Goal: Task Accomplishment & Management: Complete application form

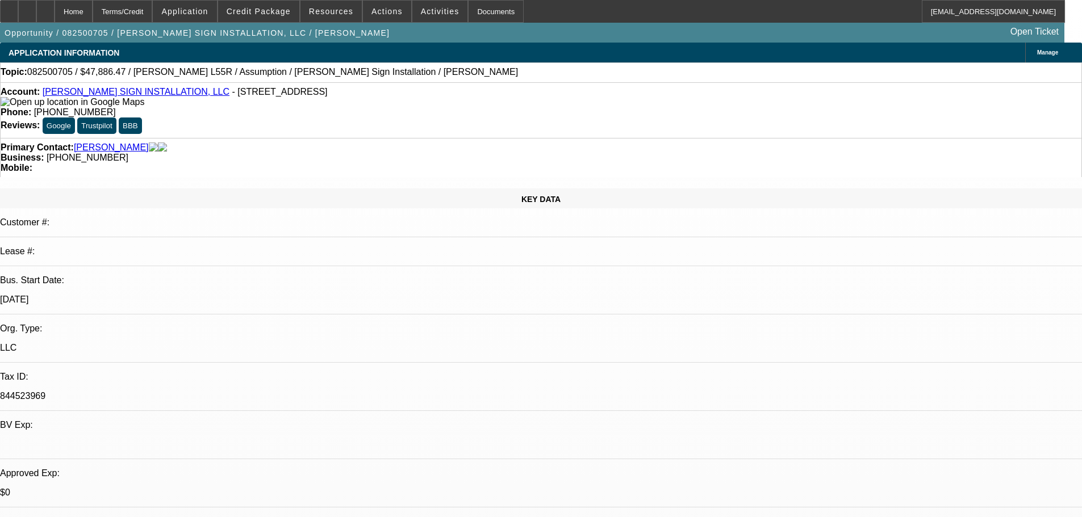
select select "0"
select select "2"
select select "0"
select select "6"
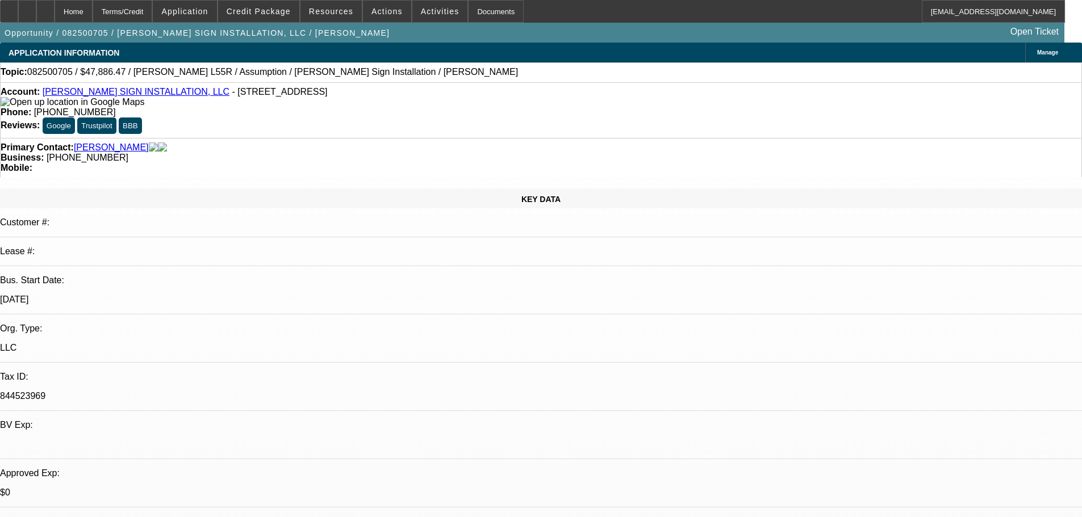
select select "0"
select select "2"
select select "0"
select select "6"
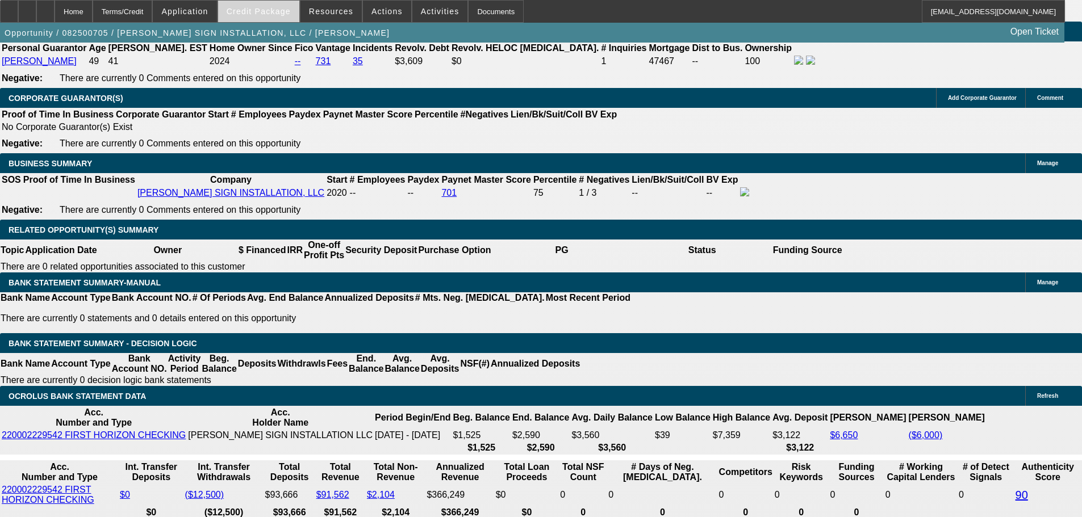
scroll to position [1531, 0]
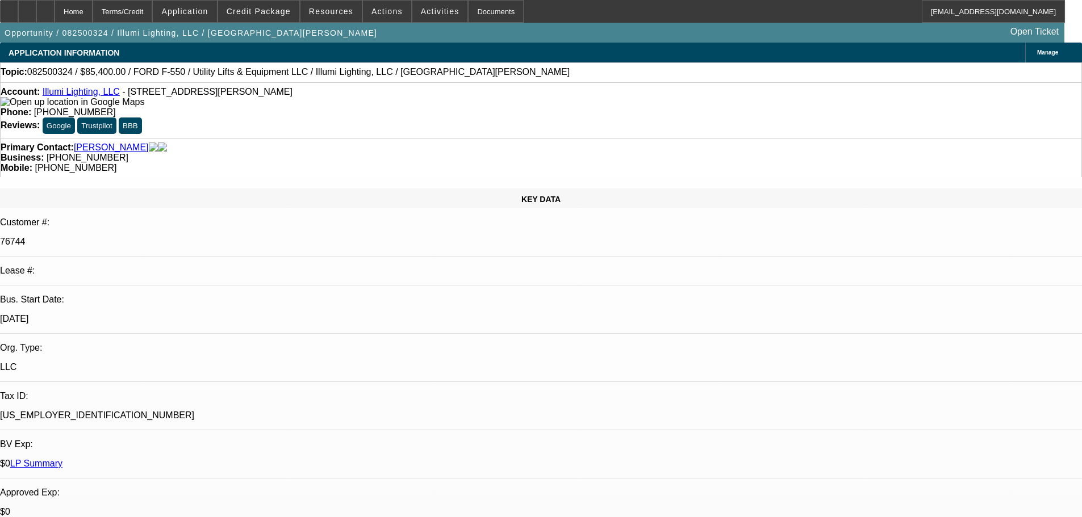
select select "0"
select select "3"
select select "0"
select select "6"
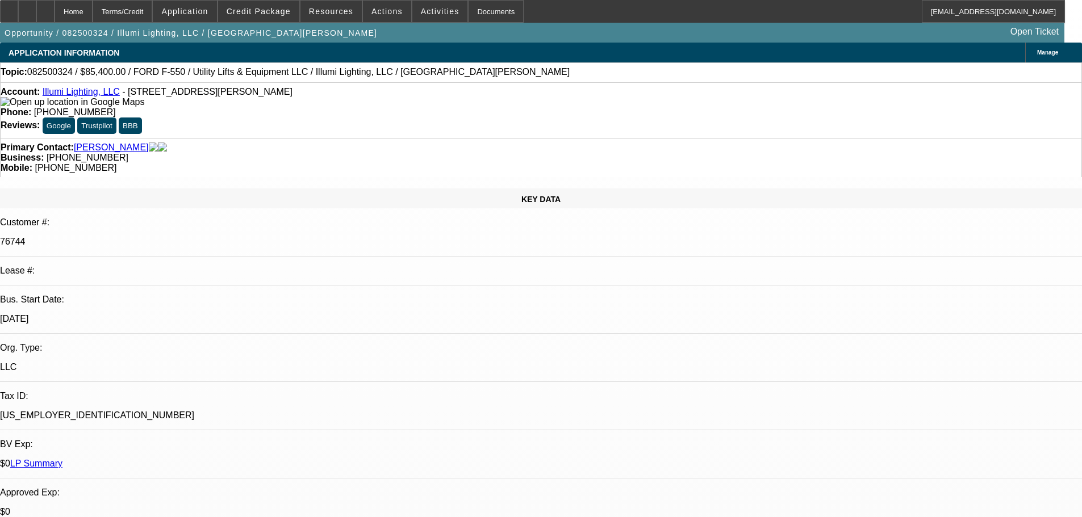
select select "0"
select select "3"
select select "0"
select select "6"
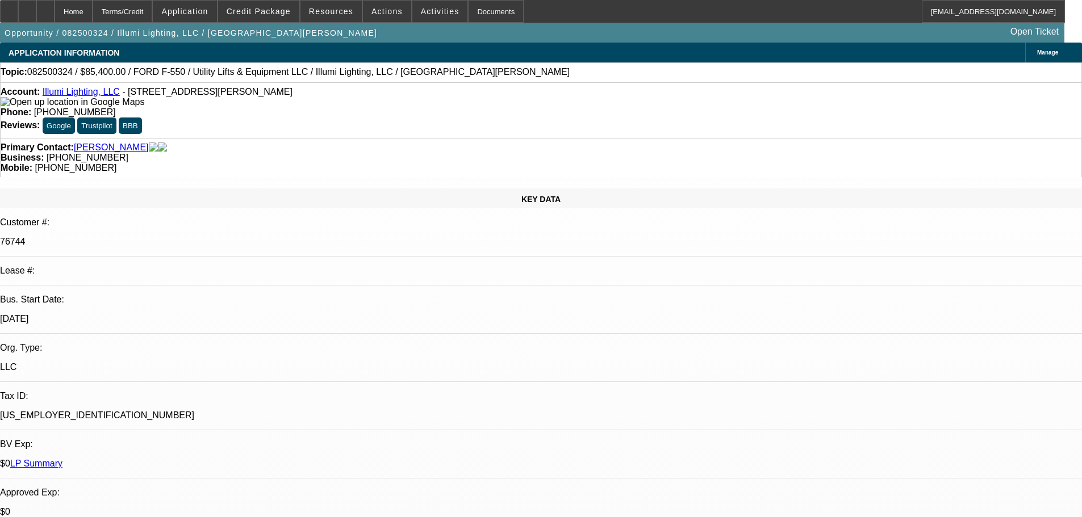
select select "0"
select select "3"
select select "0"
select select "6"
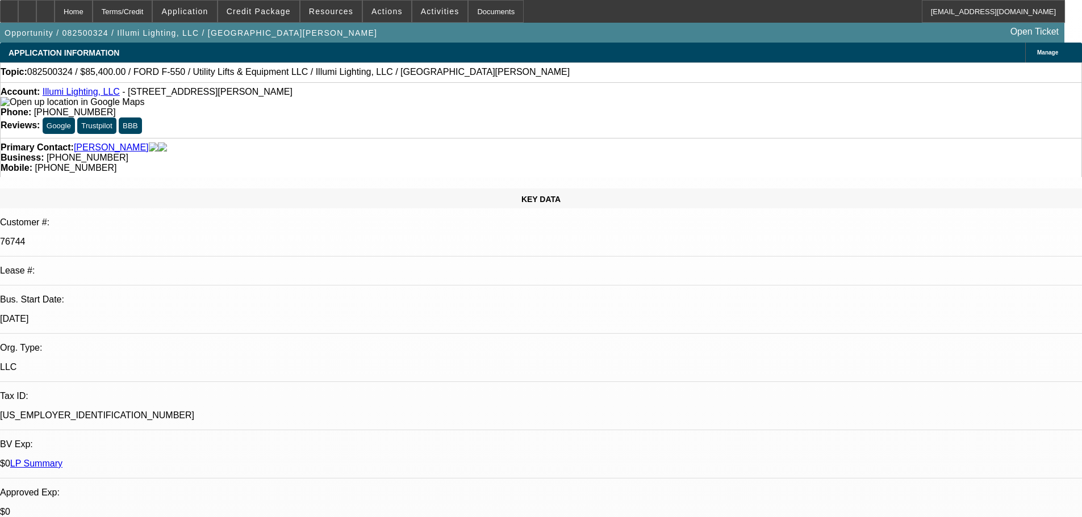
select select "0"
select select "3"
select select "0"
select select "6"
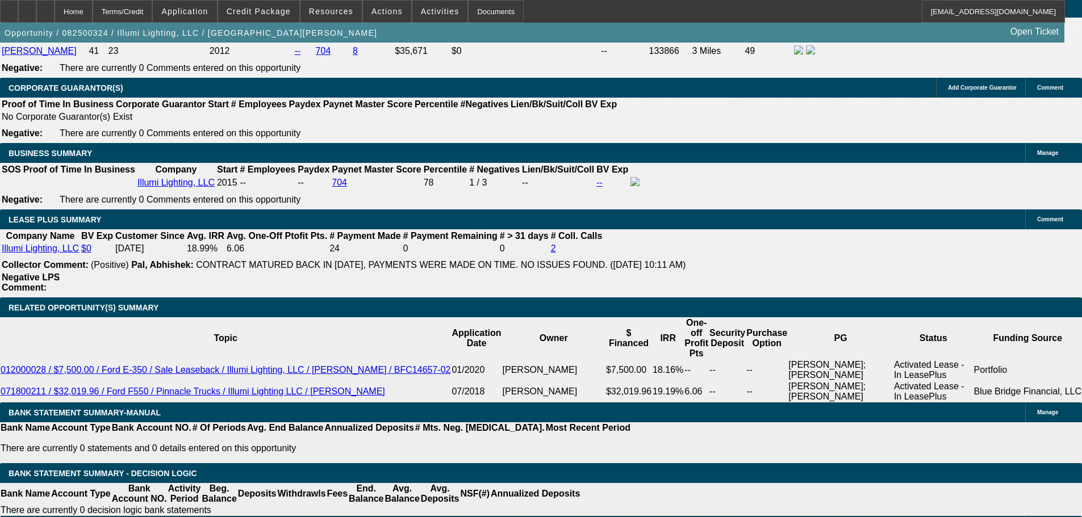
scroll to position [1988, 0]
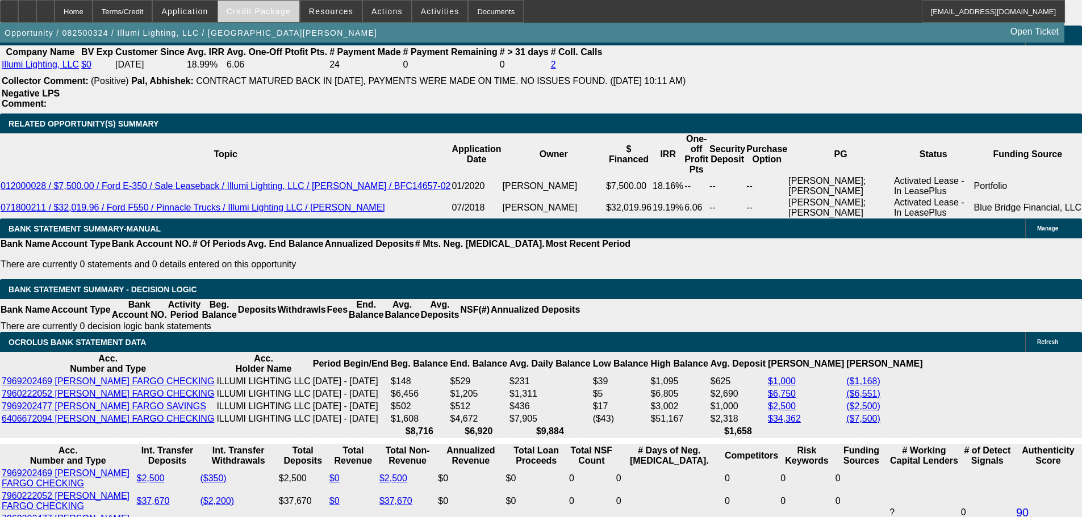
click at [290, 19] on span at bounding box center [258, 11] width 81 height 27
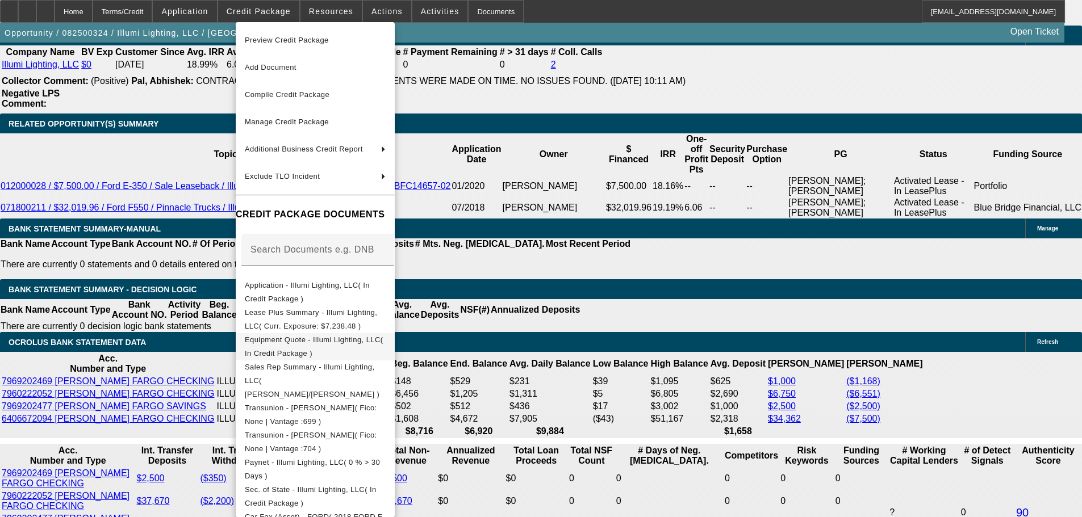
click at [395, 350] on button "Equipment Quote - Illumi Lighting, LLC( In Credit Package )" at bounding box center [315, 346] width 159 height 27
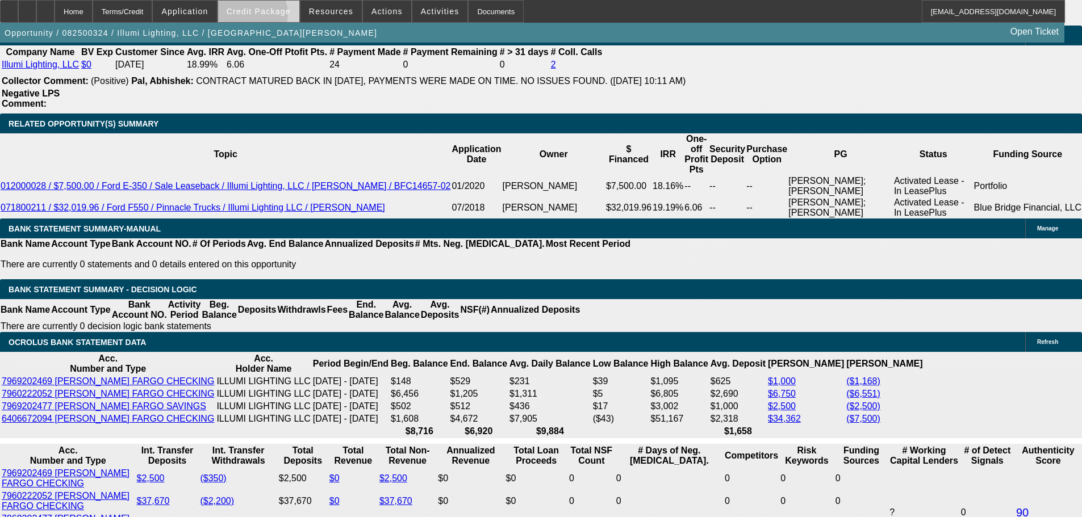
click at [269, 16] on span at bounding box center [258, 11] width 81 height 27
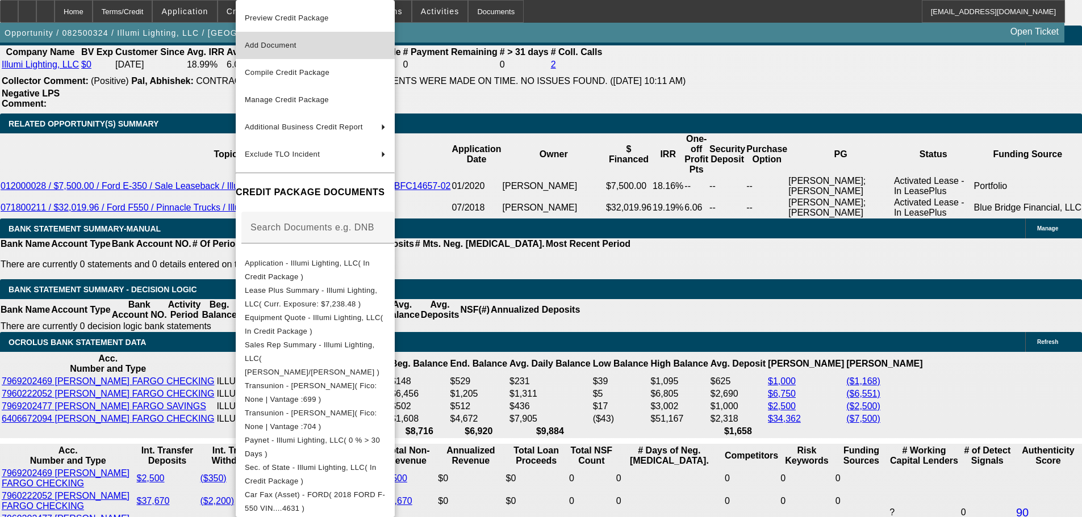
click at [298, 53] on button "Add Document" at bounding box center [315, 45] width 159 height 27
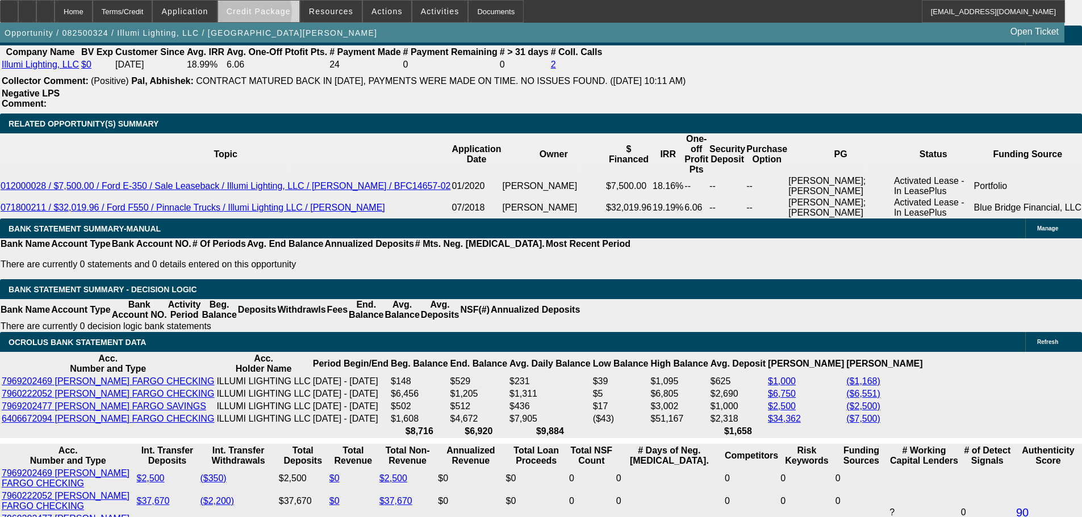
click at [272, 14] on span "Credit Package" at bounding box center [259, 11] width 64 height 9
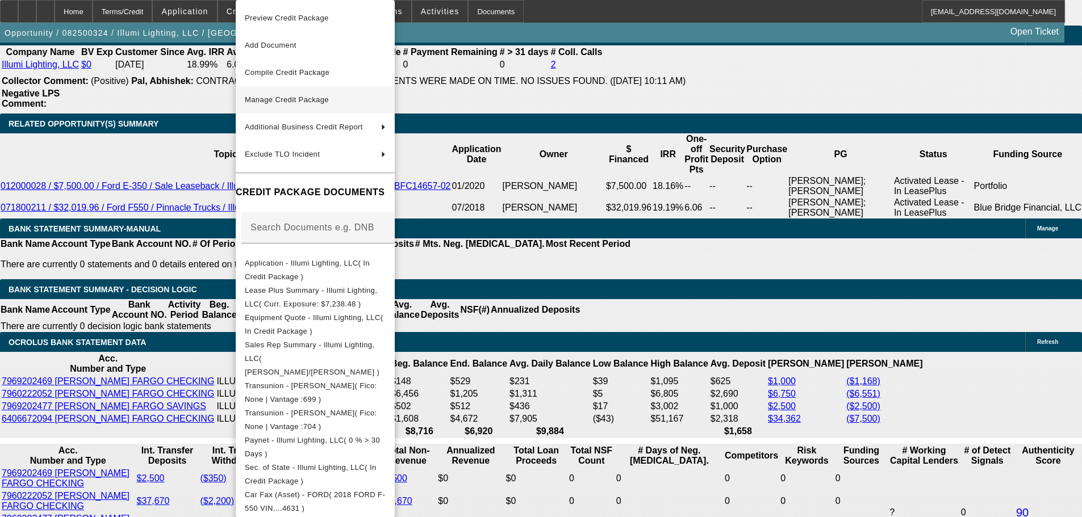
click at [378, 93] on span "Manage Credit Package" at bounding box center [315, 100] width 141 height 14
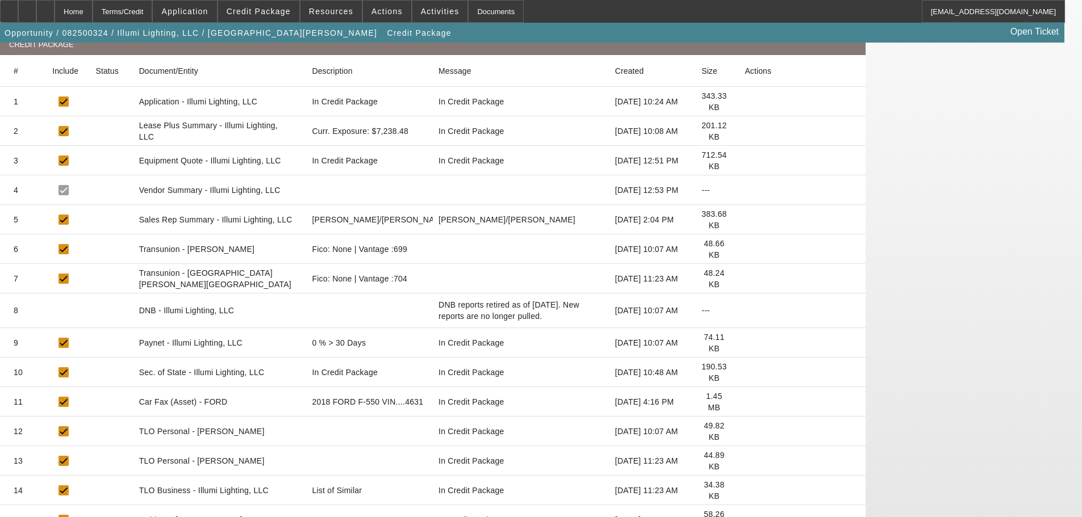
scroll to position [391, 0]
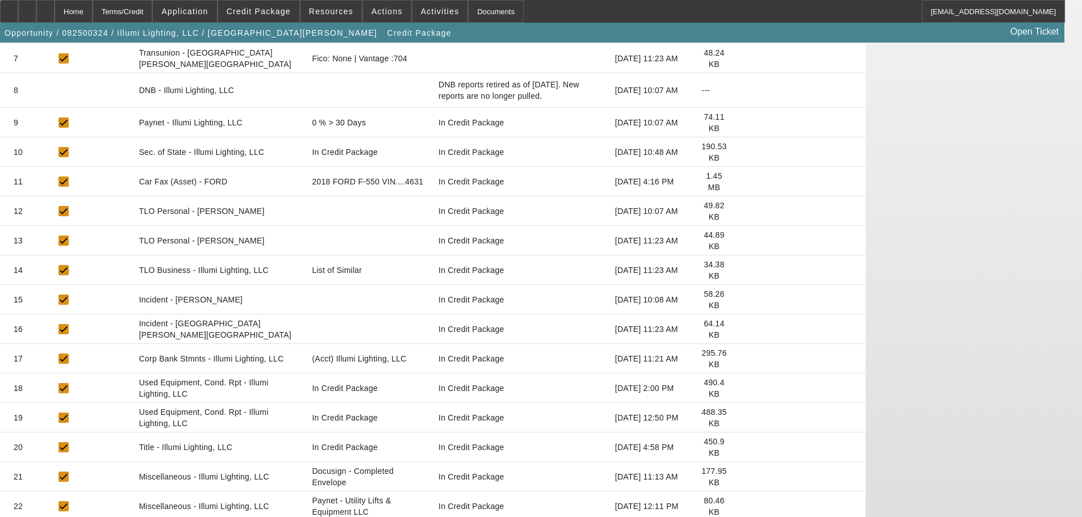
click at [745, 389] on icon at bounding box center [745, 389] width 0 height 0
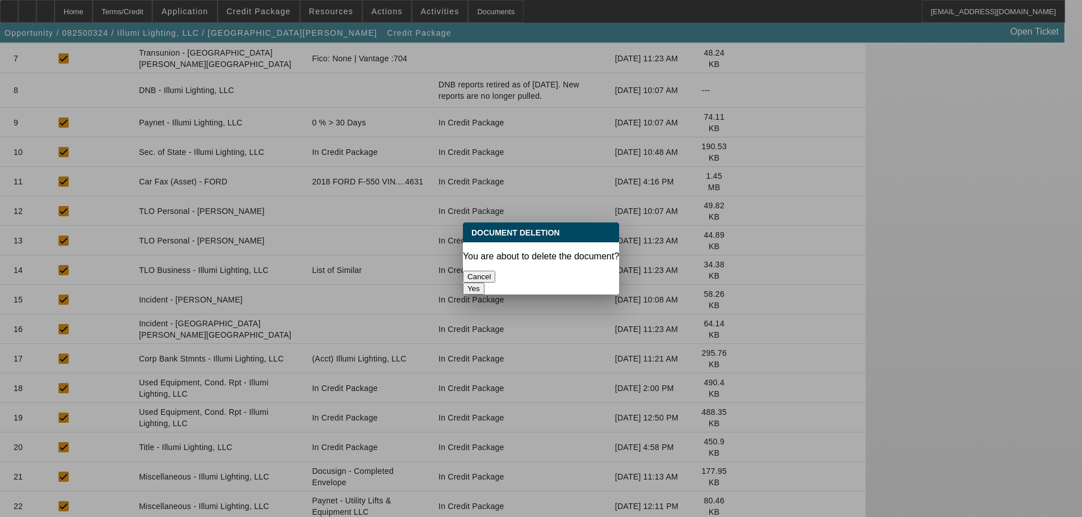
click at [485, 283] on button "Yes" at bounding box center [474, 289] width 22 height 12
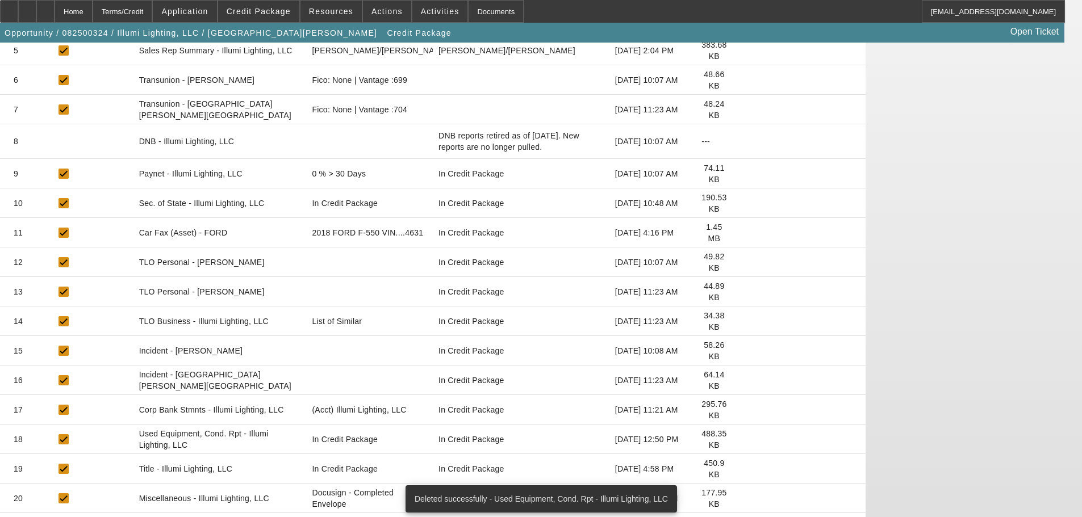
scroll to position [341, 0]
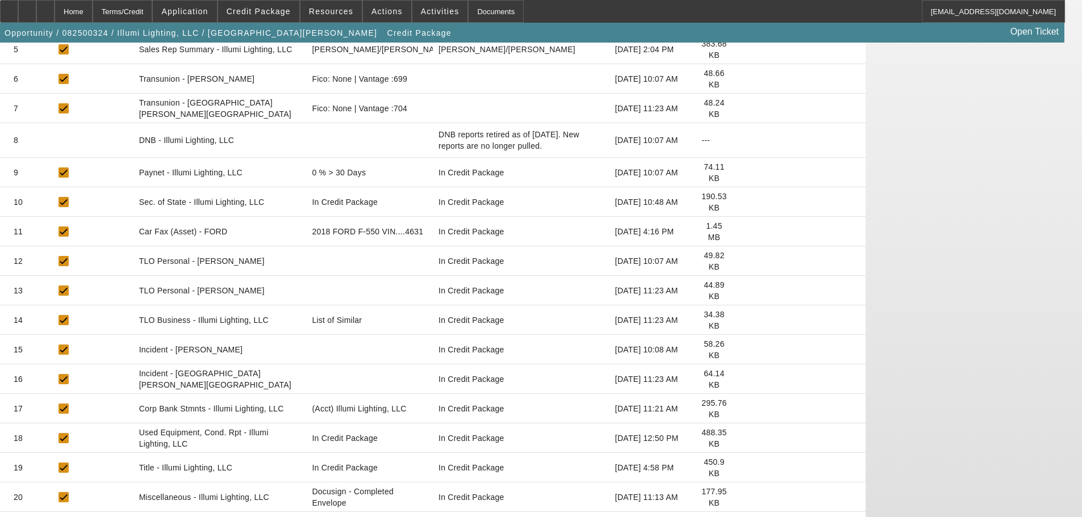
click at [838, 424] on mat-cell at bounding box center [801, 439] width 130 height 30
click at [745, 439] on icon at bounding box center [745, 439] width 0 height 0
click at [93, 9] on div "Home" at bounding box center [74, 11] width 38 height 23
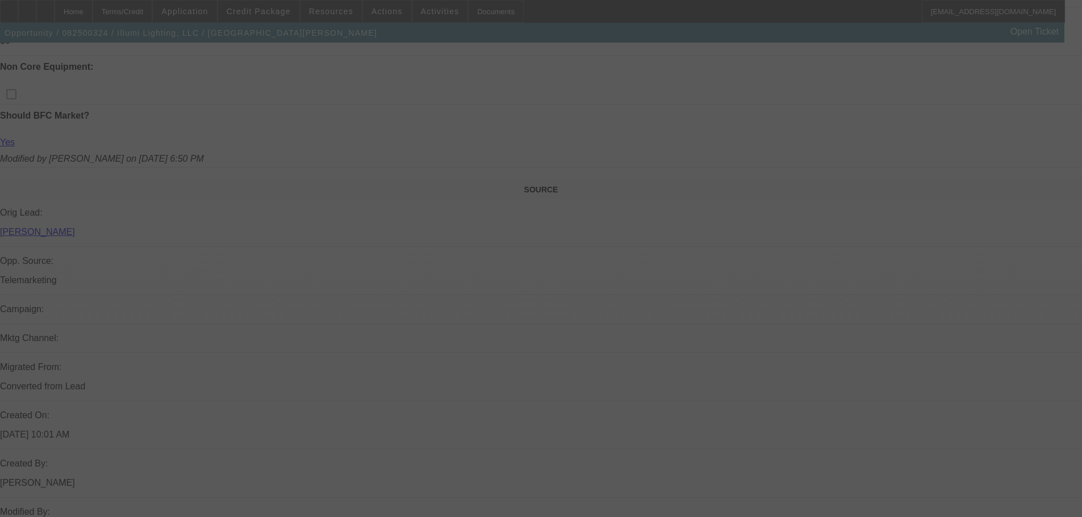
scroll to position [581, 0]
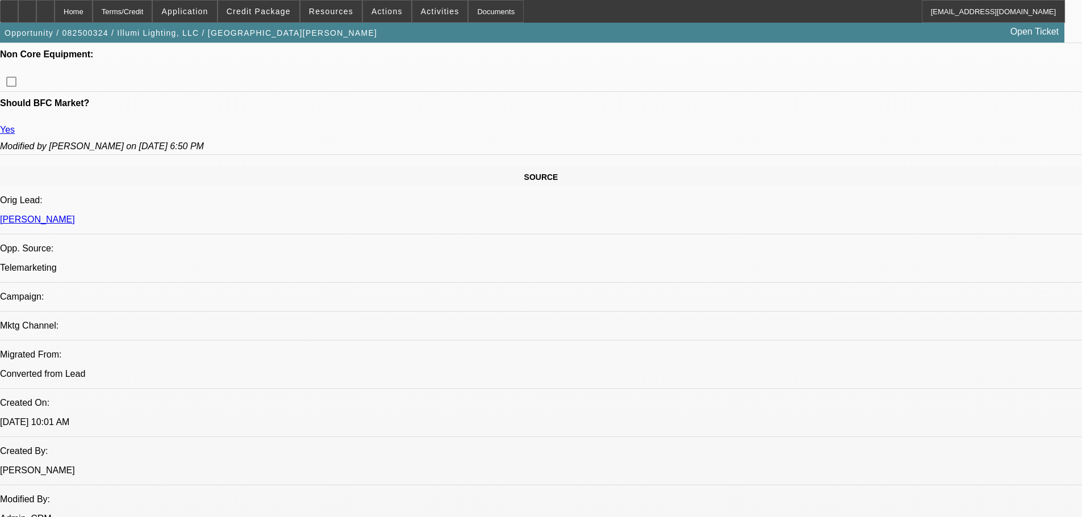
select select "0"
select select "3"
select select "0"
select select "6"
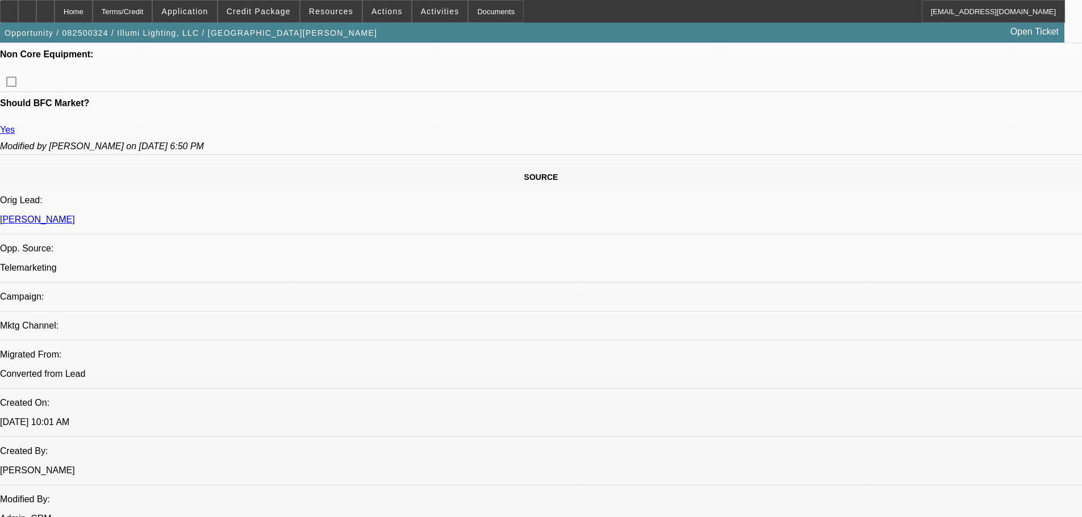
select select "0"
select select "3"
select select "0"
select select "6"
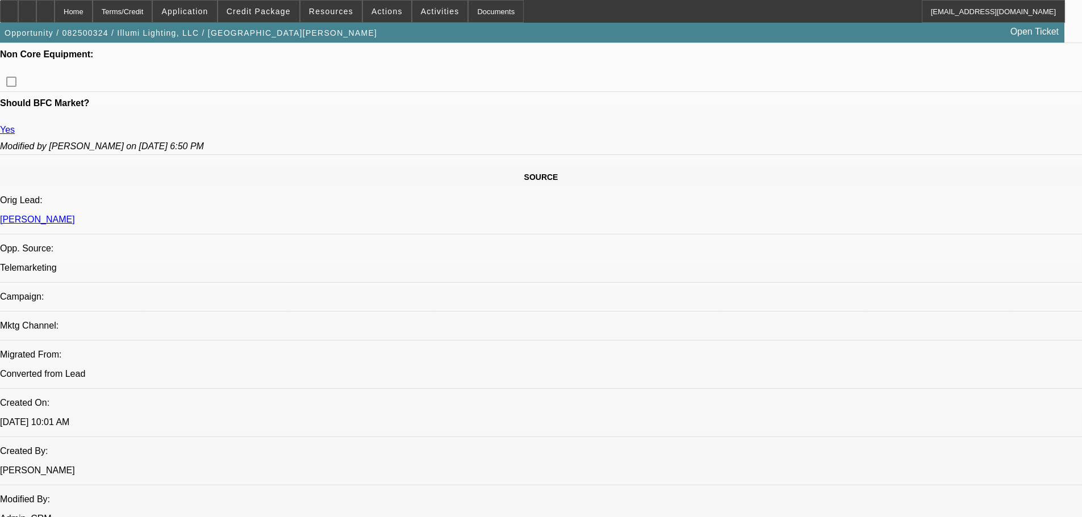
select select "0"
select select "3"
select select "0"
select select "6"
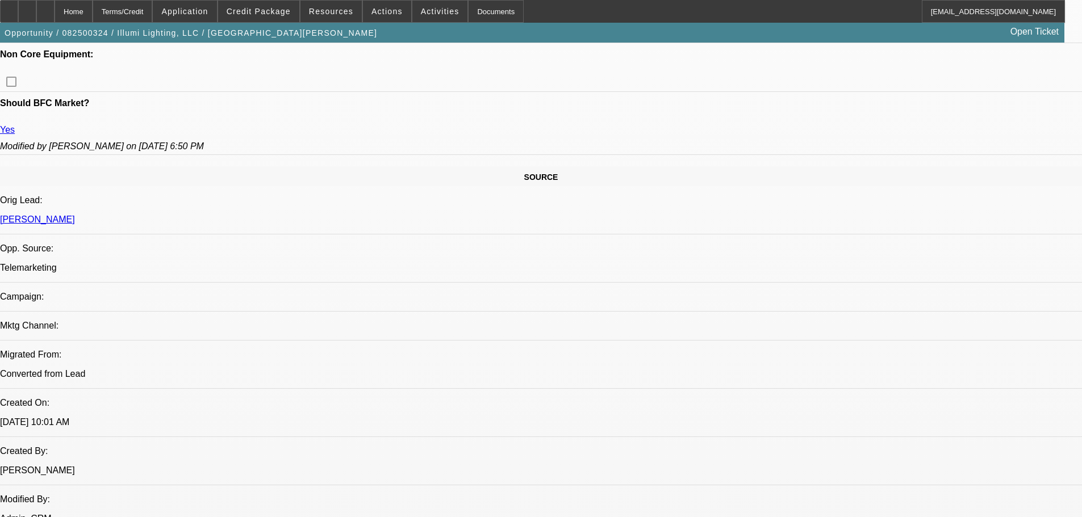
select select "0"
select select "3"
select select "0"
select select "6"
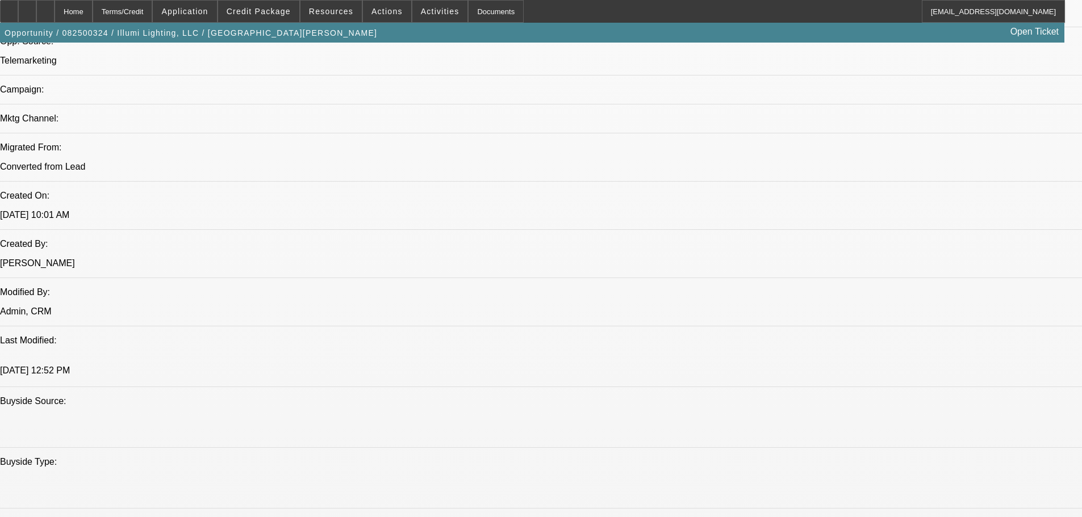
drag, startPoint x: 495, startPoint y: 252, endPoint x: 495, endPoint y: 348, distance: 95.4
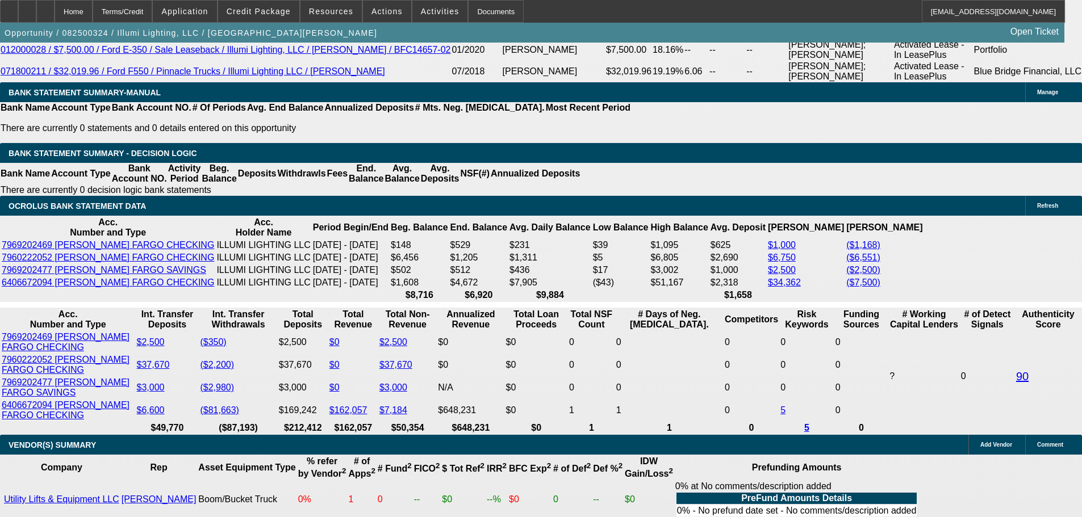
scroll to position [1985, 0]
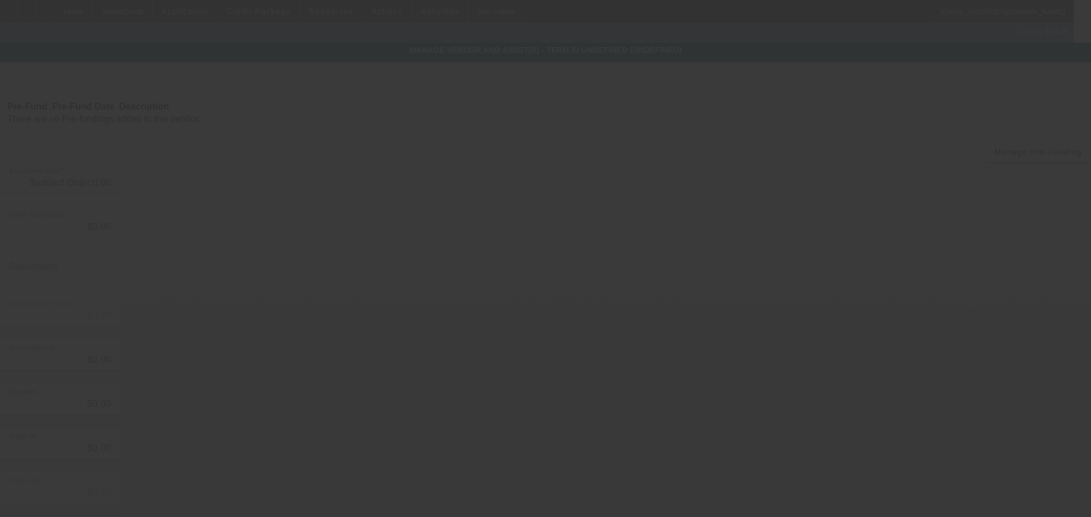
type input "$80,000.00"
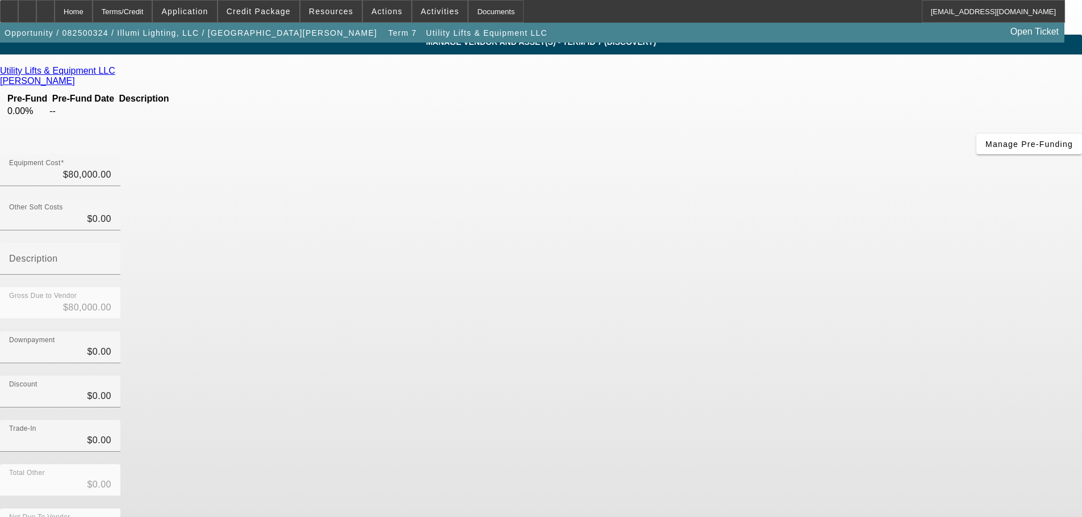
scroll to position [15, 0]
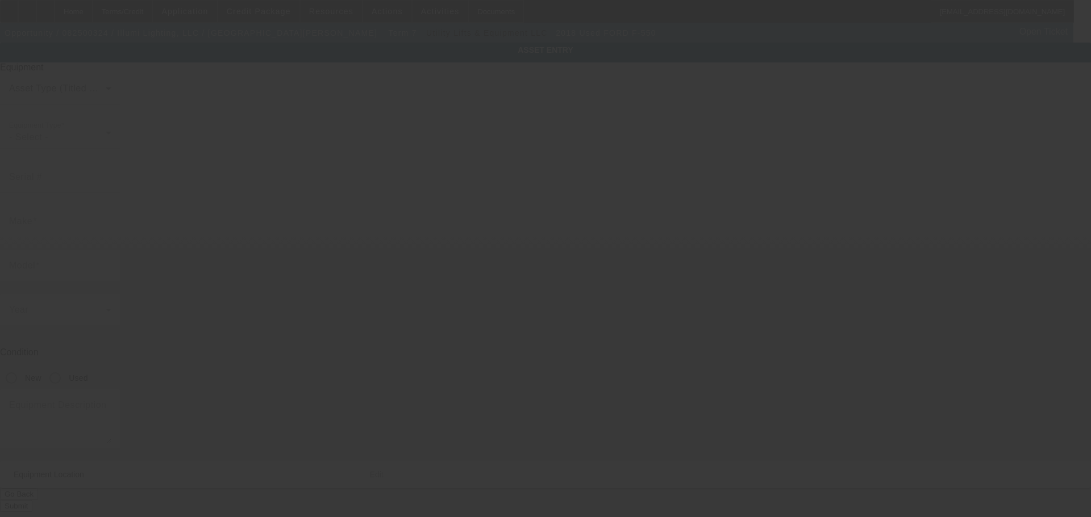
type input "1FDUF5GT6JEB54631"
type input "Ford"
type input "F-550"
radio input "true"
type textarea "AT40G"
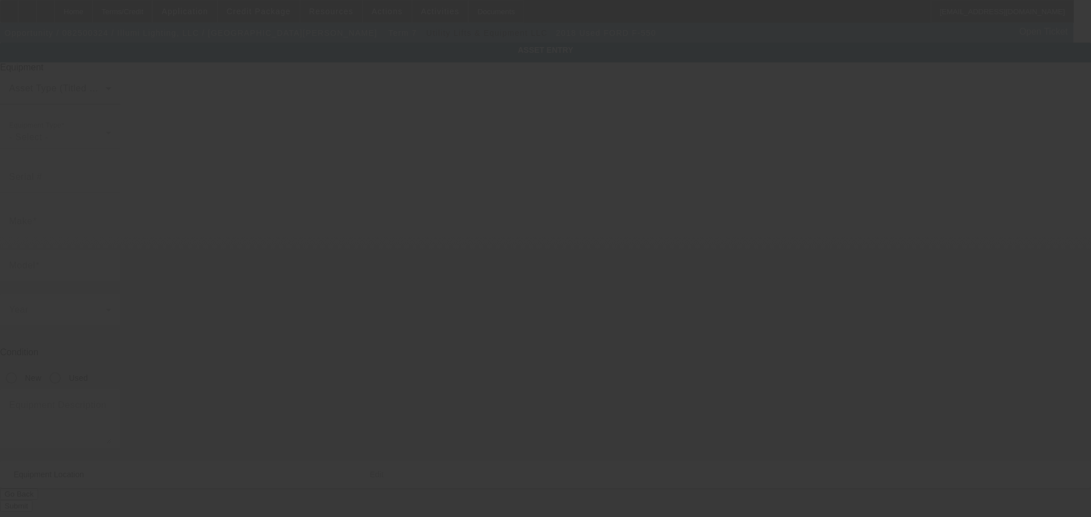
type input "12649 E Caley Ave"
type input "Ste 102"
type input "Centennial"
type input "80111"
type input "Arapahoe"
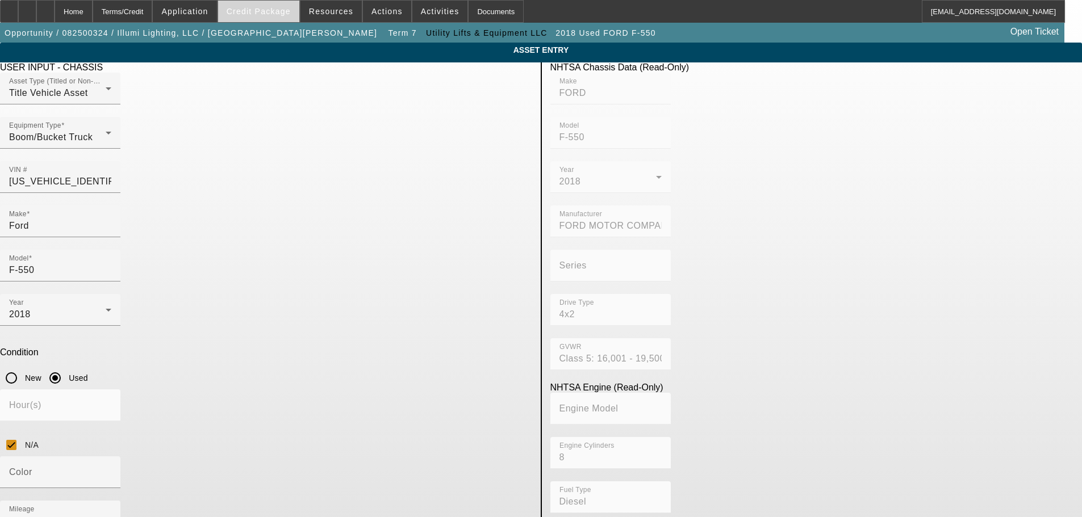
click at [261, 14] on span "Credit Package" at bounding box center [259, 11] width 64 height 9
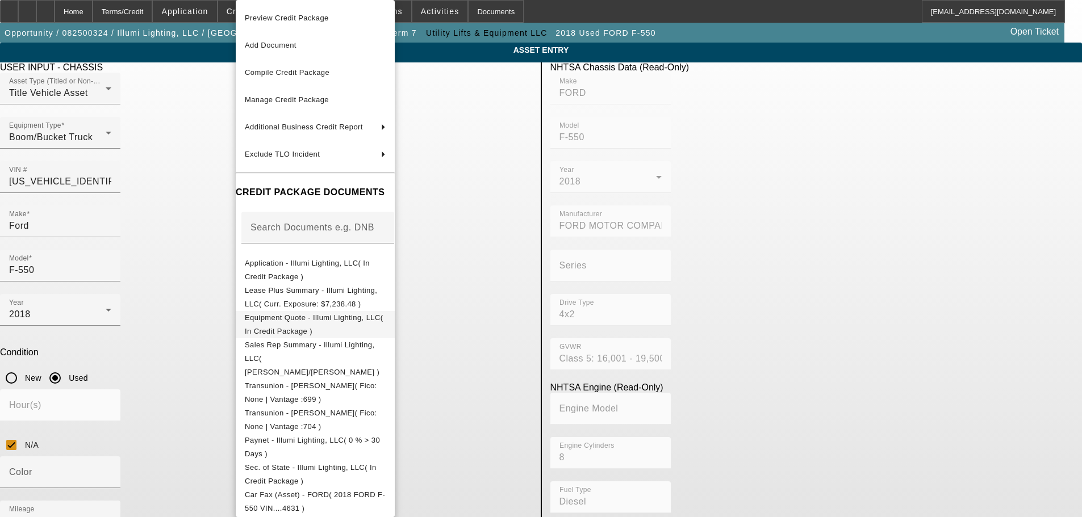
click at [347, 324] on span "Equipment Quote - Illumi Lighting, LLC( In Credit Package )" at bounding box center [314, 325] width 138 height 22
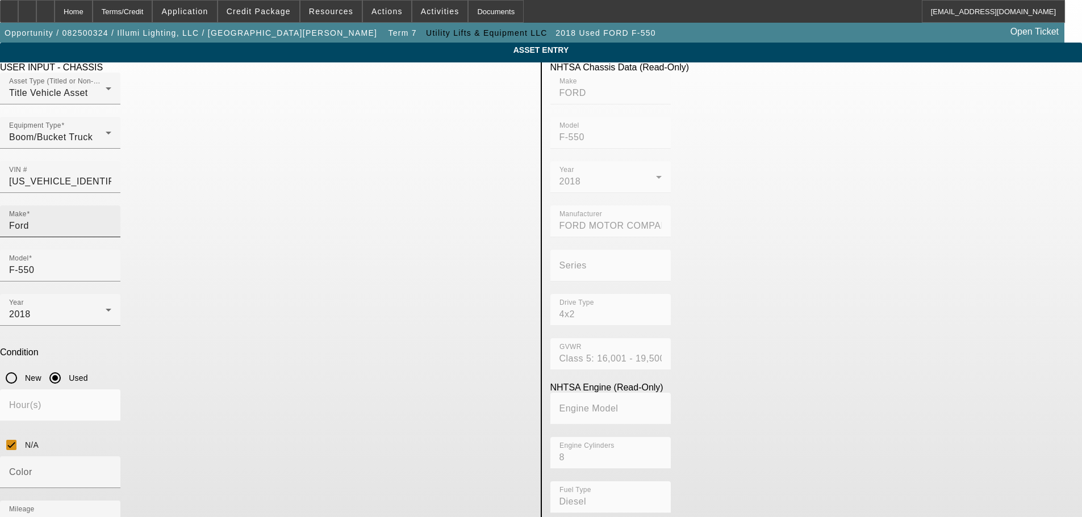
click at [111, 219] on input "Ford" at bounding box center [60, 226] width 102 height 14
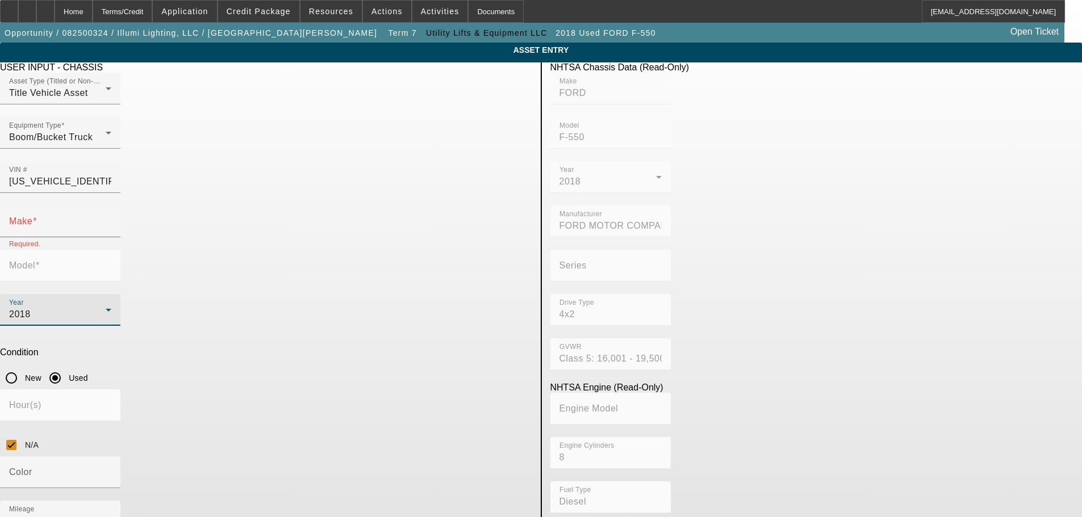
click at [106, 308] on div "2018" at bounding box center [57, 315] width 97 height 14
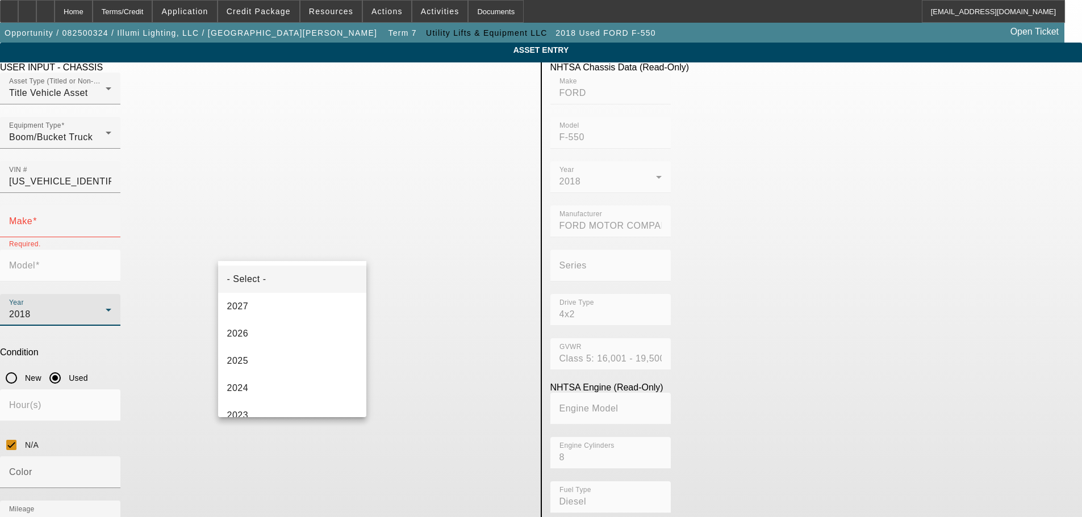
click at [317, 282] on mat-option "- Select -" at bounding box center [292, 279] width 149 height 27
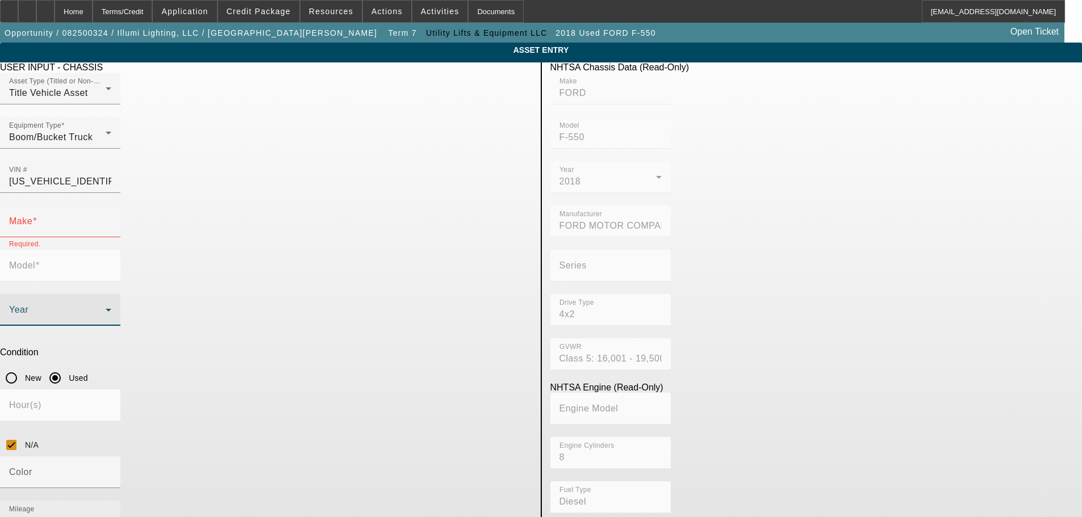
click at [111, 501] on div "Mileage 106681" at bounding box center [60, 517] width 102 height 32
click at [111, 515] on input "106681" at bounding box center [60, 522] width 102 height 14
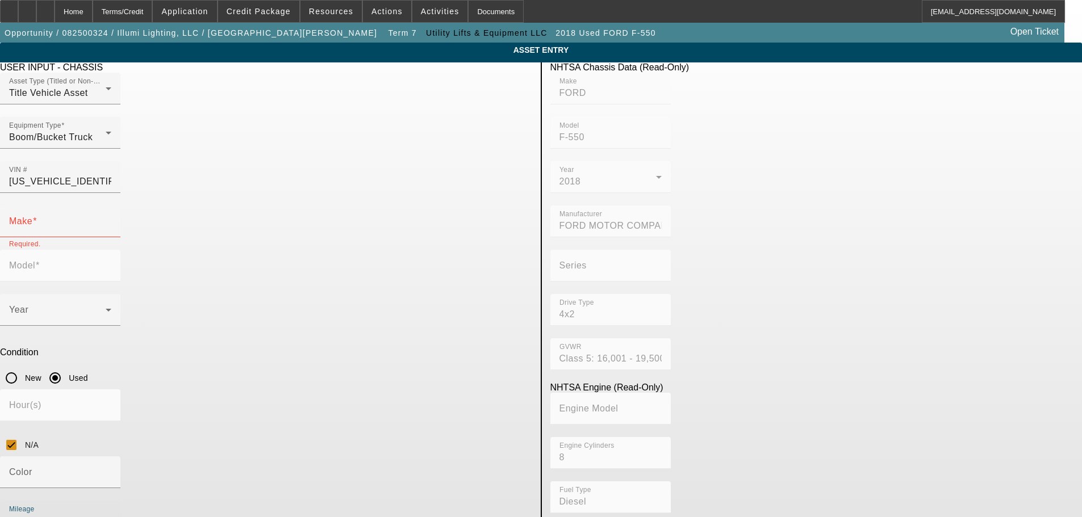
click at [111, 515] on input "106681" at bounding box center [60, 522] width 102 height 14
click at [23, 434] on input "N/A" at bounding box center [11, 445] width 23 height 23
checkbox input "false"
click at [111, 175] on input "1FDUF5GT6JEB54631" at bounding box center [60, 182] width 102 height 14
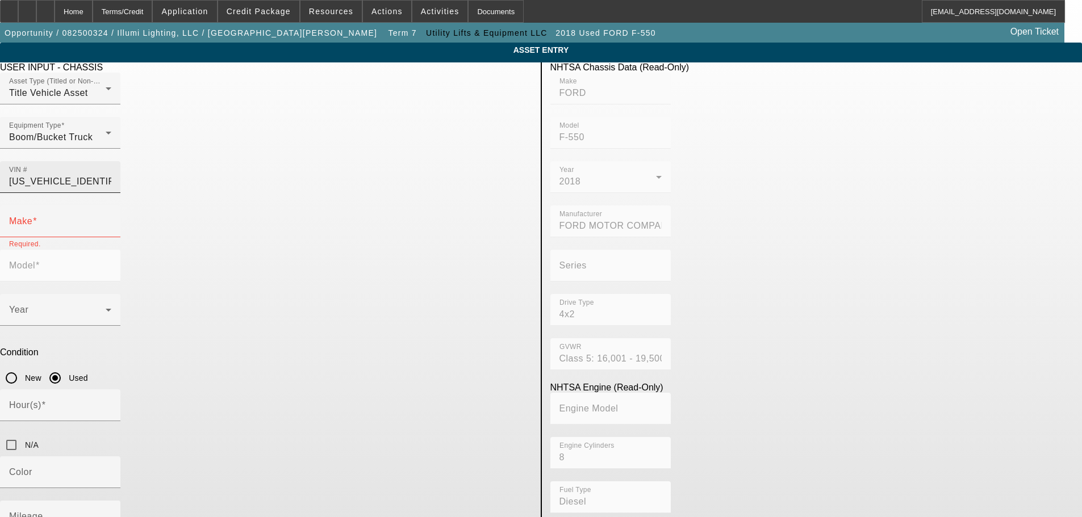
click at [111, 175] on input "1FDUF5GT6JEB54631" at bounding box center [60, 182] width 102 height 14
paste input "3C7WRNFL8JG242906"
type input "3C7WRNFL8JG242906"
type input "RAM"
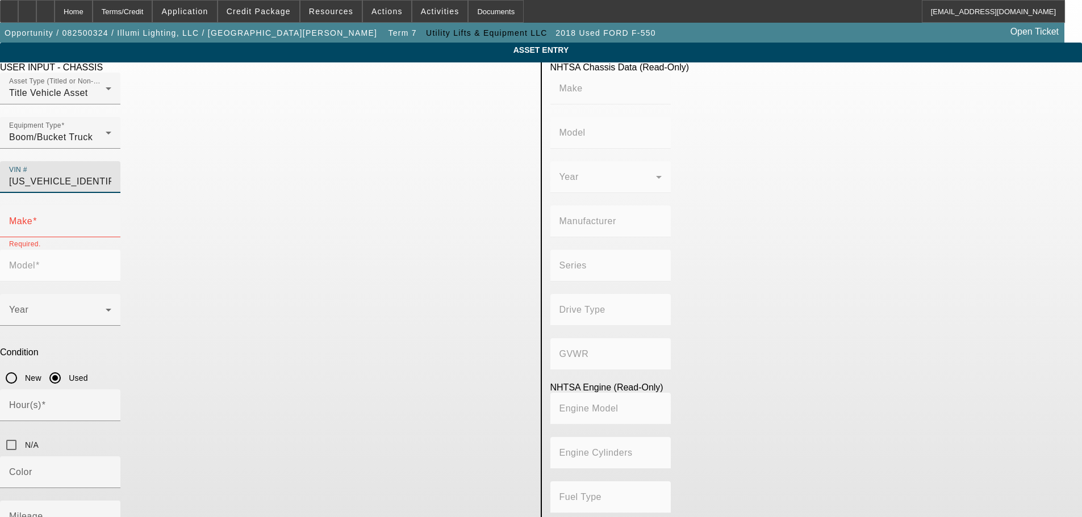
type input "5500"
type input "CHRYSLER DE MEXICO TOLUCA"
type input "Long Wheelbase"
type input "4WD/4-Wheel Drive/4x4"
type input "6"
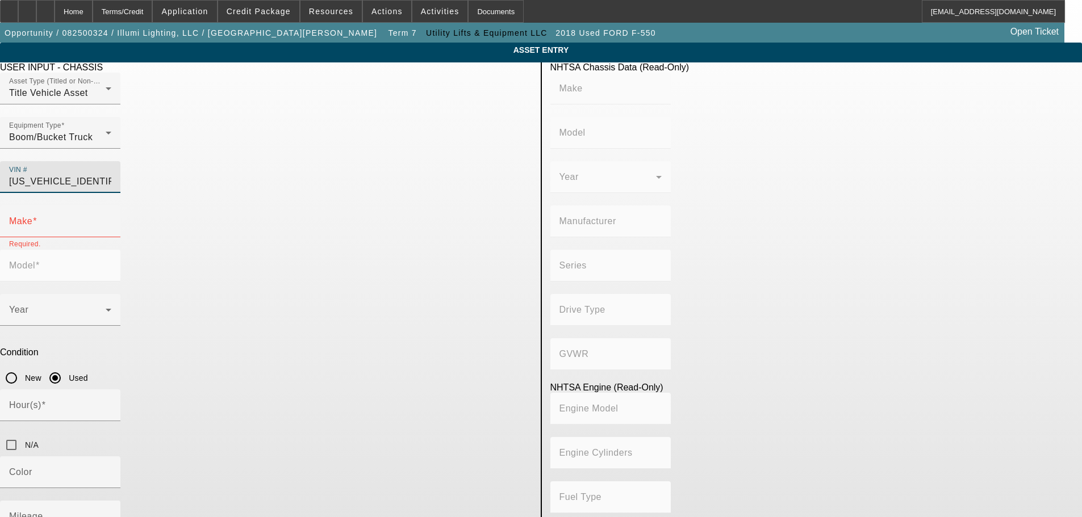
type input "Diesel"
type input "408.85908543470"
type input "6.7"
type input "RAM"
type input "5500"
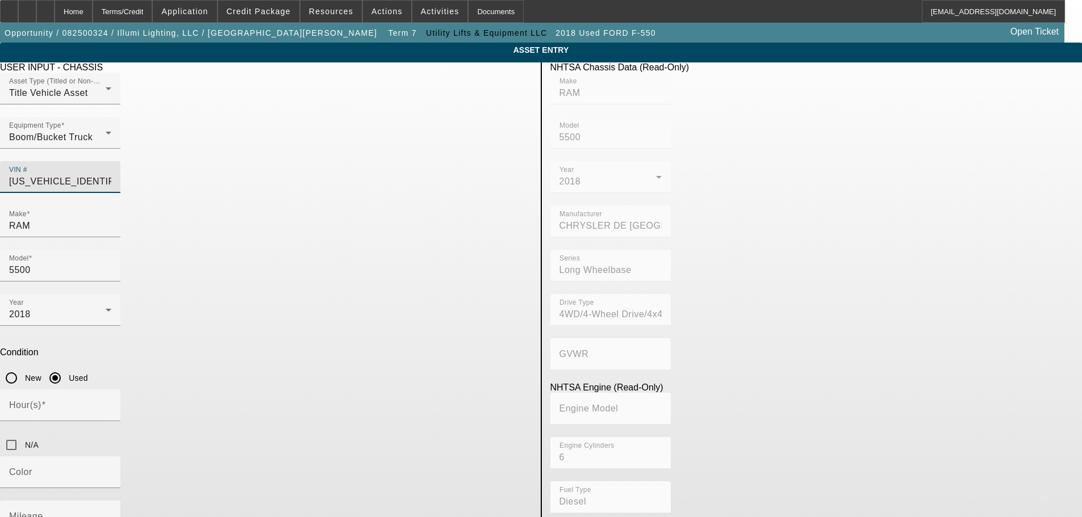
type input "3C7WRNFL8JG242906"
click at [84, 281] on app-asset-collateral-manage "ASSET ENTRY Delete asset USER INPUT - CHASSIS Asset Type (Titled or Non-Titled)…" at bounding box center [541, 361] width 1082 height 636
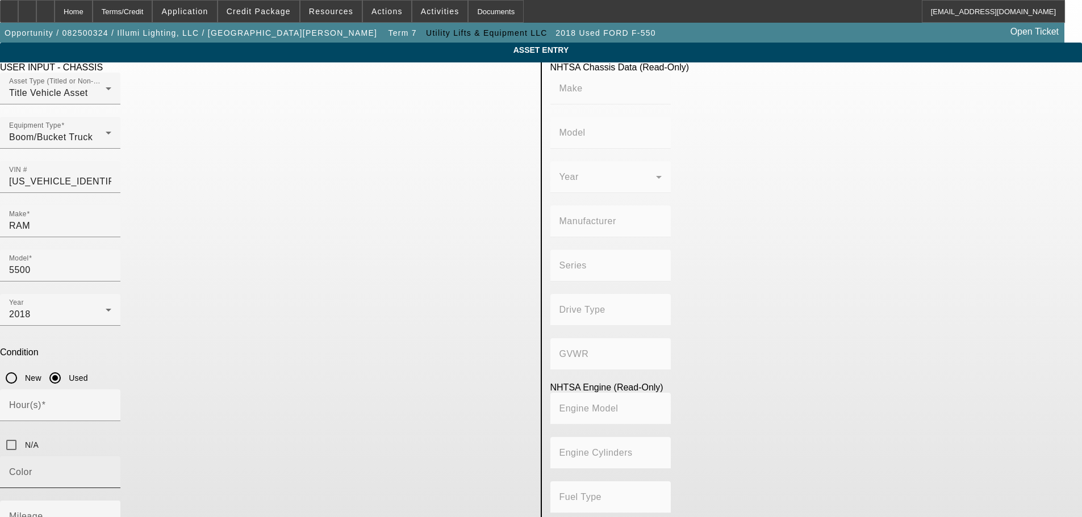
type input "RAM"
type input "5500"
type input "CHRYSLER DE MEXICO TOLUCA"
type input "Long Wheelbase"
type input "4WD/4-Wheel Drive/4x4"
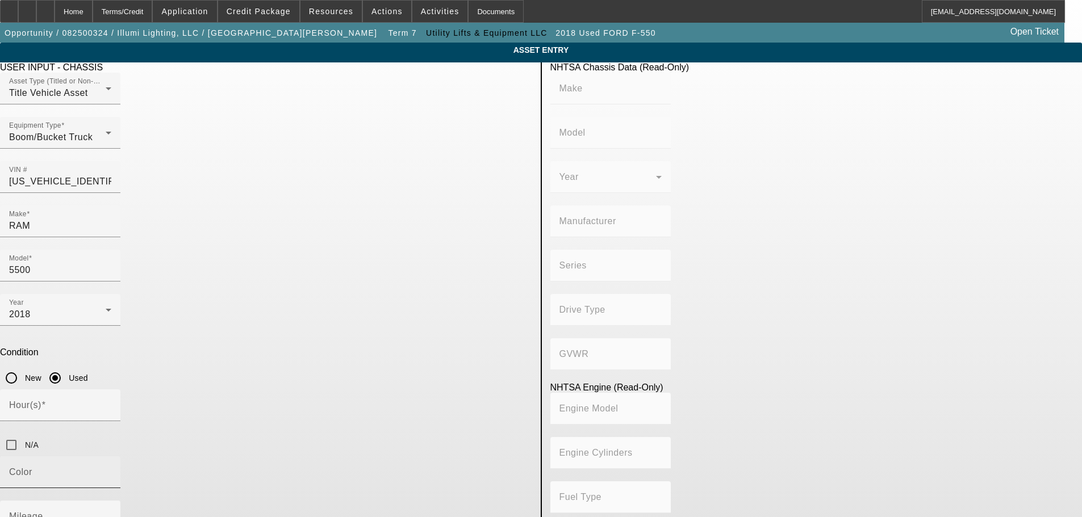
type input "6"
type input "Diesel"
type input "408.85908543470"
type input "6.7"
click at [111, 515] on input "Mileage" at bounding box center [60, 522] width 102 height 14
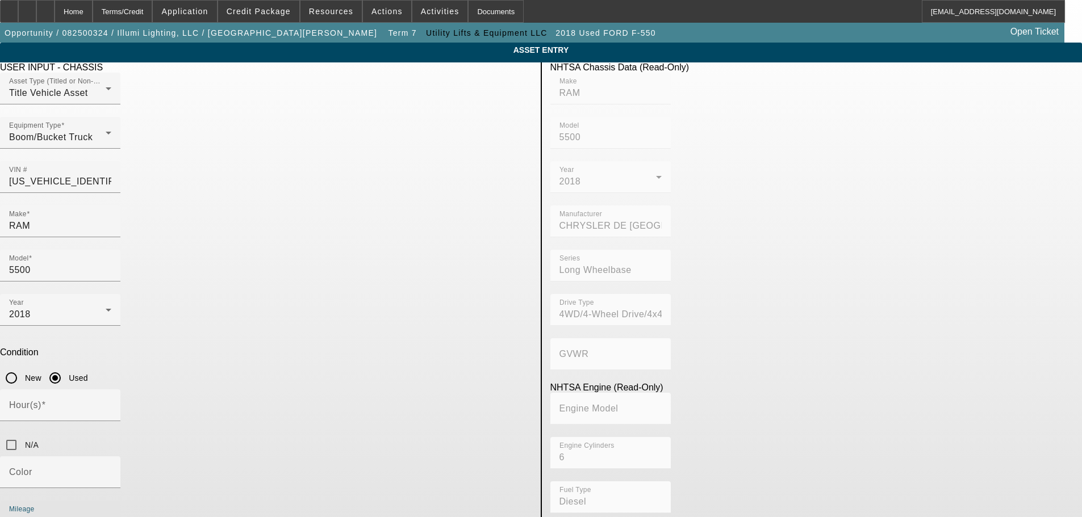
type input "98786"
click at [102, 369] on app-asset-collateral-manage "ASSET ENTRY Delete asset USER INPUT - CHASSIS Asset Type (Titled or Non-Titled)…" at bounding box center [541, 361] width 1082 height 636
type textarea "AT41M"
click at [23, 434] on input "N/A" at bounding box center [11, 445] width 23 height 23
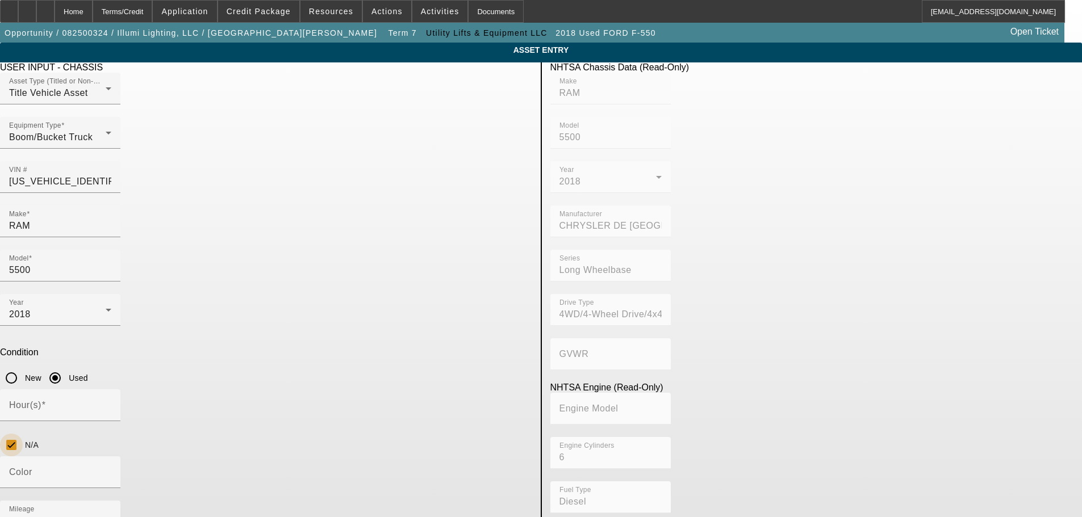
checkbox input "true"
click at [111, 470] on input "Color" at bounding box center [60, 477] width 102 height 14
type input "White"
click at [192, 374] on app-asset-collateral-manage "ASSET ENTRY Delete asset USER INPUT - CHASSIS Asset Type (Titled or Non-Titled)…" at bounding box center [541, 361] width 1082 height 636
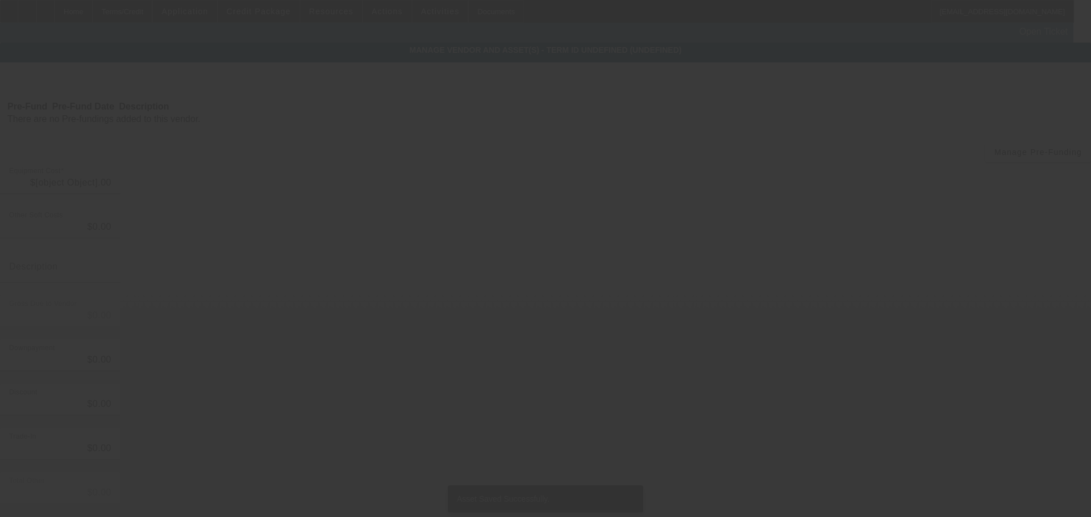
type input "$80,000.00"
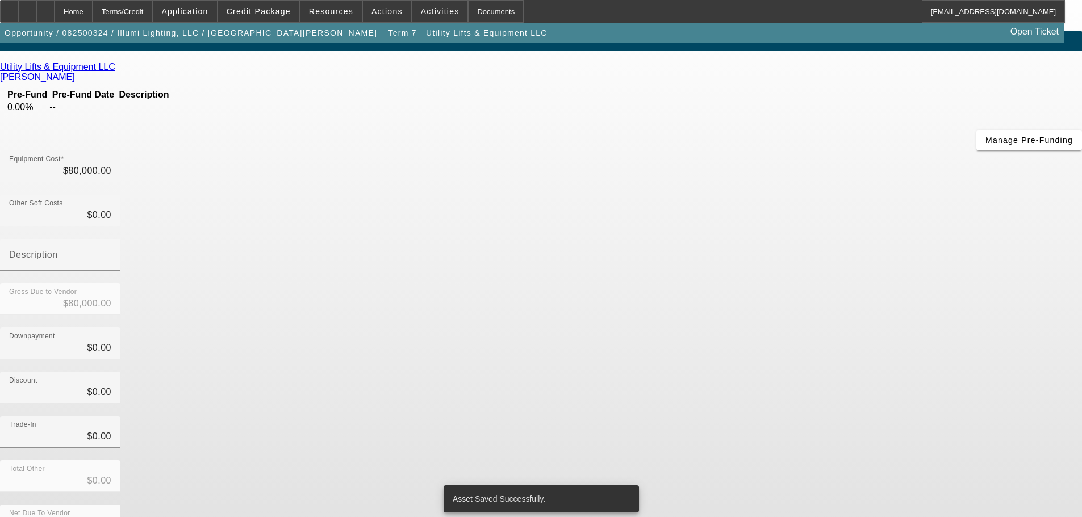
scroll to position [15, 0]
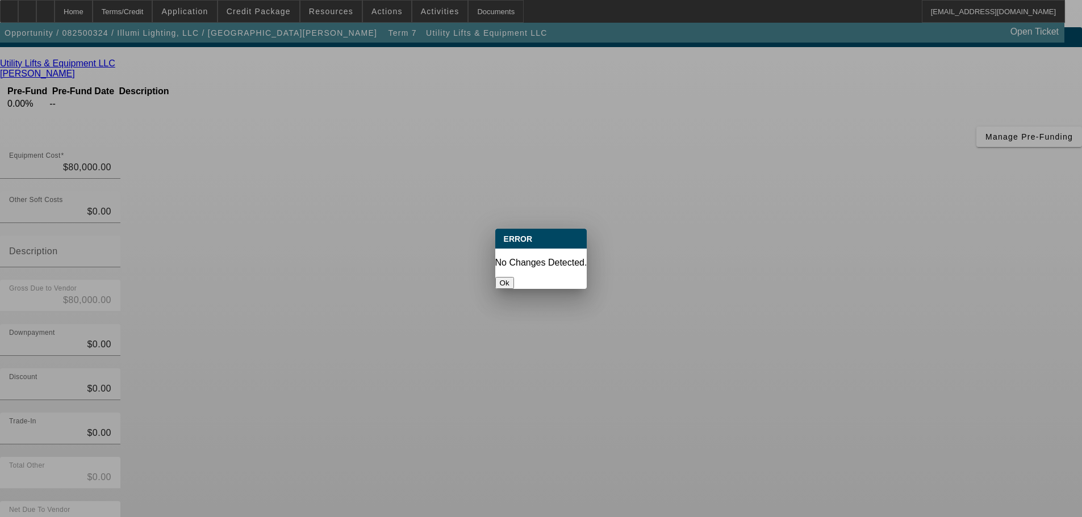
scroll to position [0, 0]
drag, startPoint x: 533, startPoint y: 274, endPoint x: 384, endPoint y: 210, distance: 162.6
click at [514, 277] on button "Ok" at bounding box center [504, 283] width 19 height 12
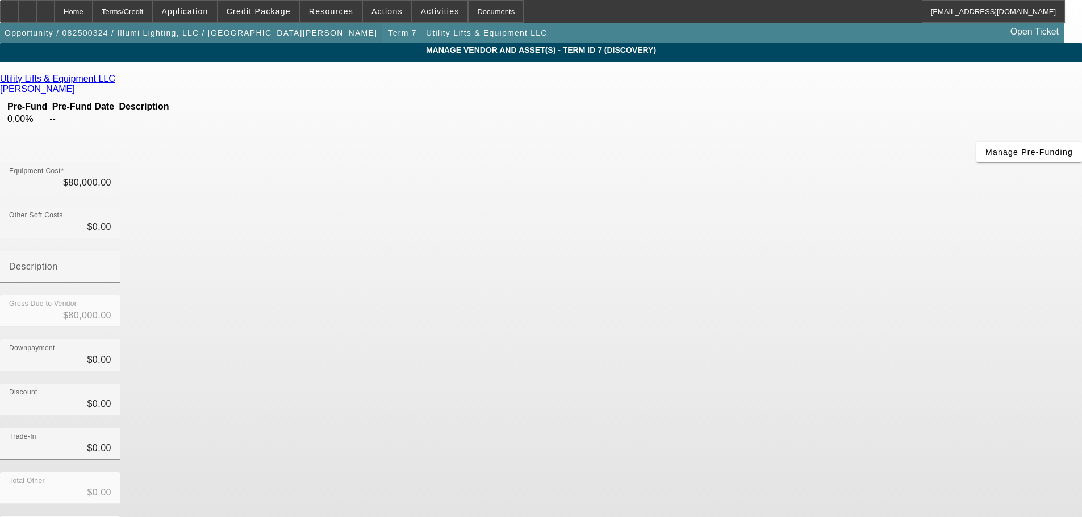
scroll to position [15, 0]
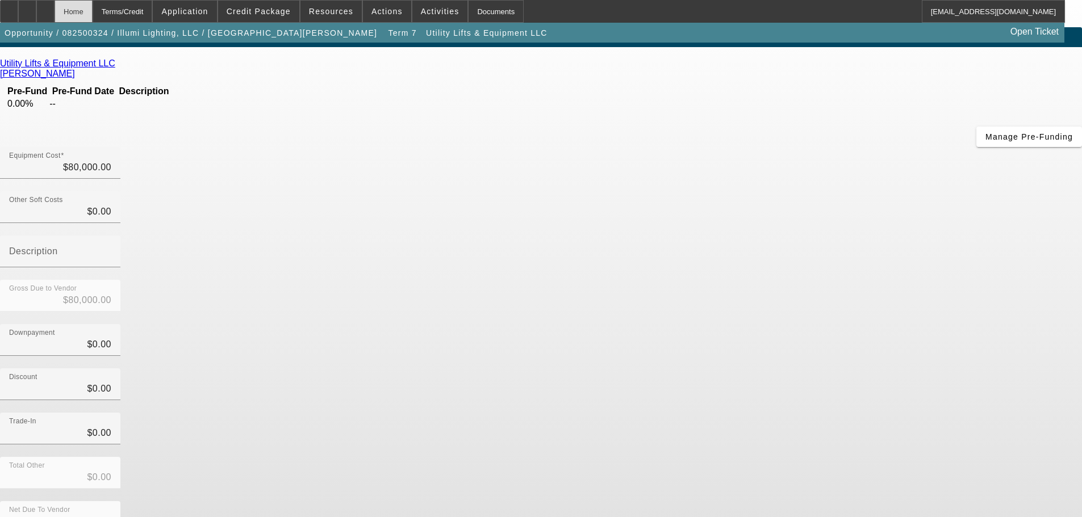
click at [93, 16] on div "Home" at bounding box center [74, 11] width 38 height 23
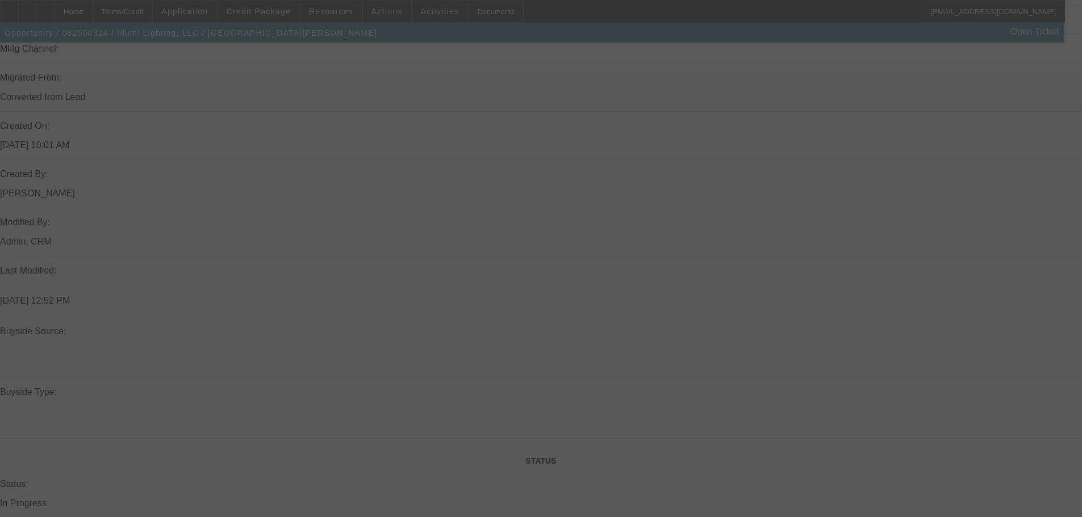
drag, startPoint x: 435, startPoint y: 365, endPoint x: 437, endPoint y: 383, distance: 18.9
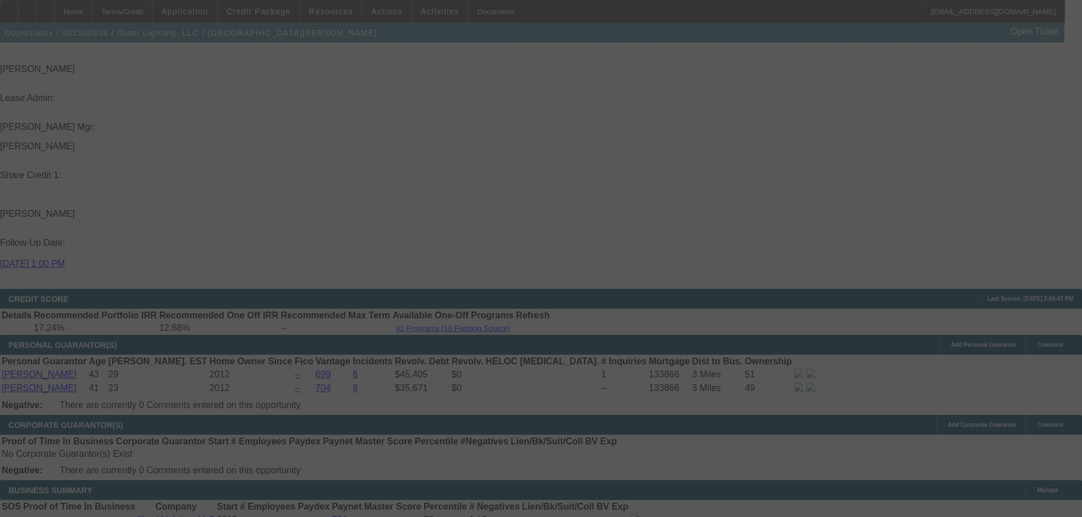
scroll to position [1529, 0]
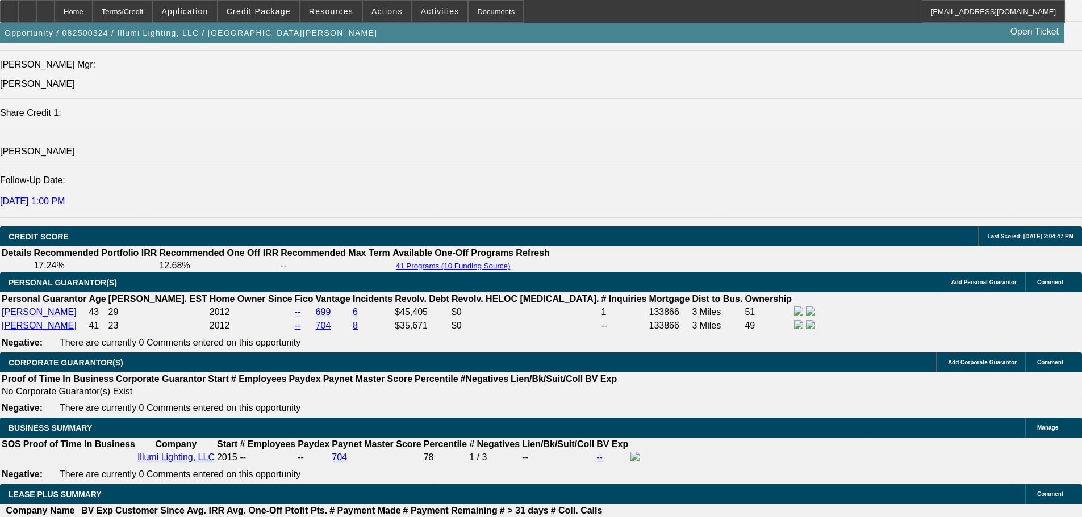
select select "0"
select select "3"
select select "0"
select select "6"
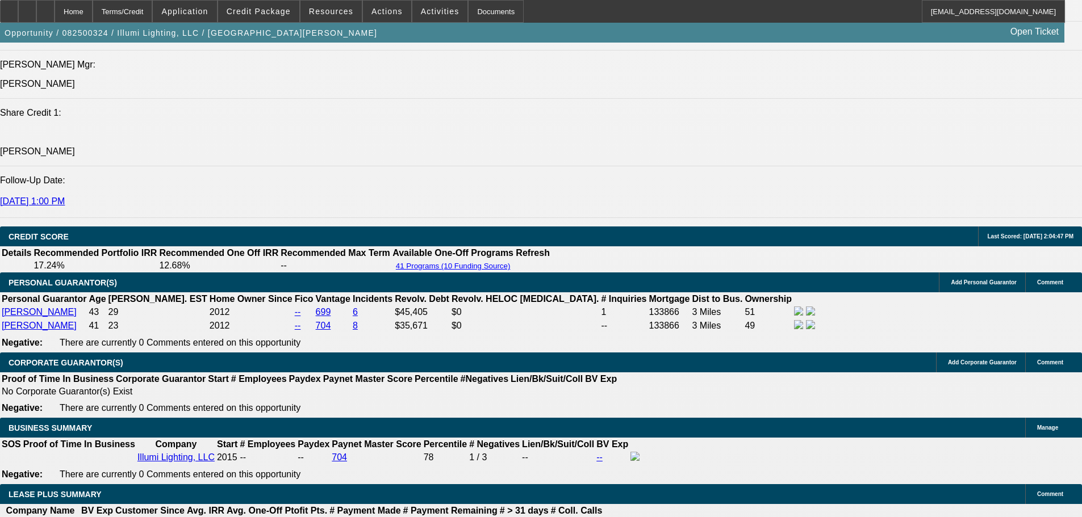
select select "0"
select select "3"
select select "0"
select select "6"
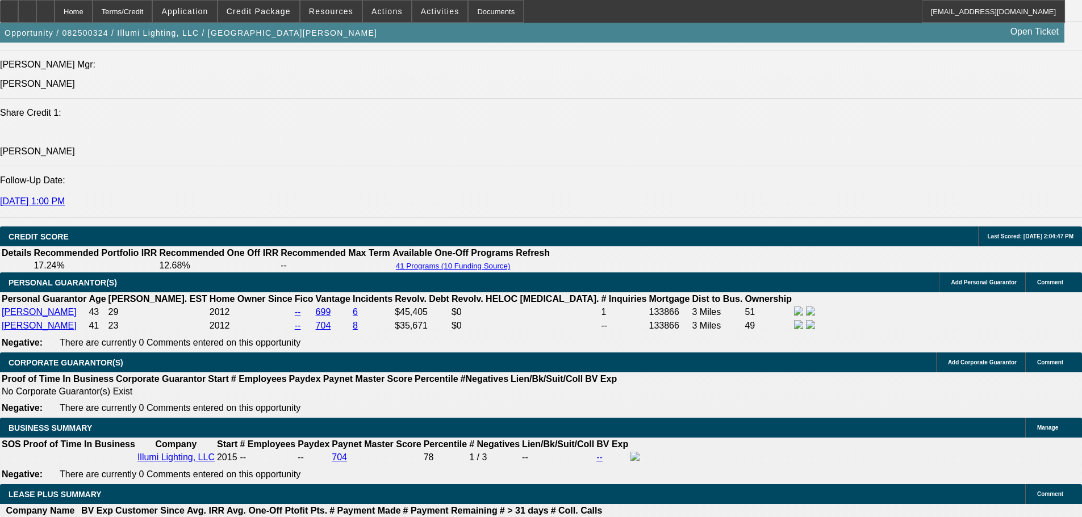
select select "0"
select select "3"
select select "0"
select select "6"
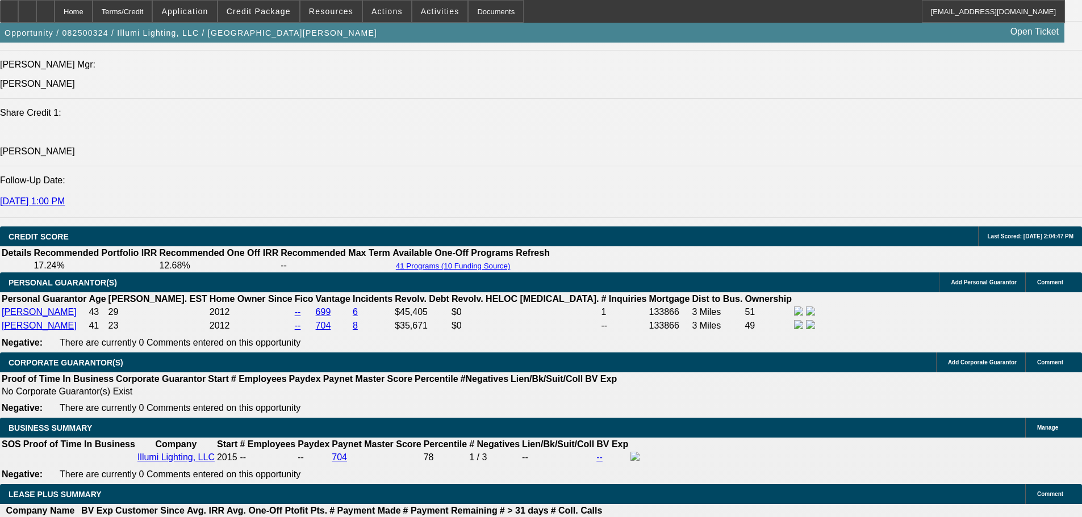
select select "0"
select select "3"
select select "0"
select select "6"
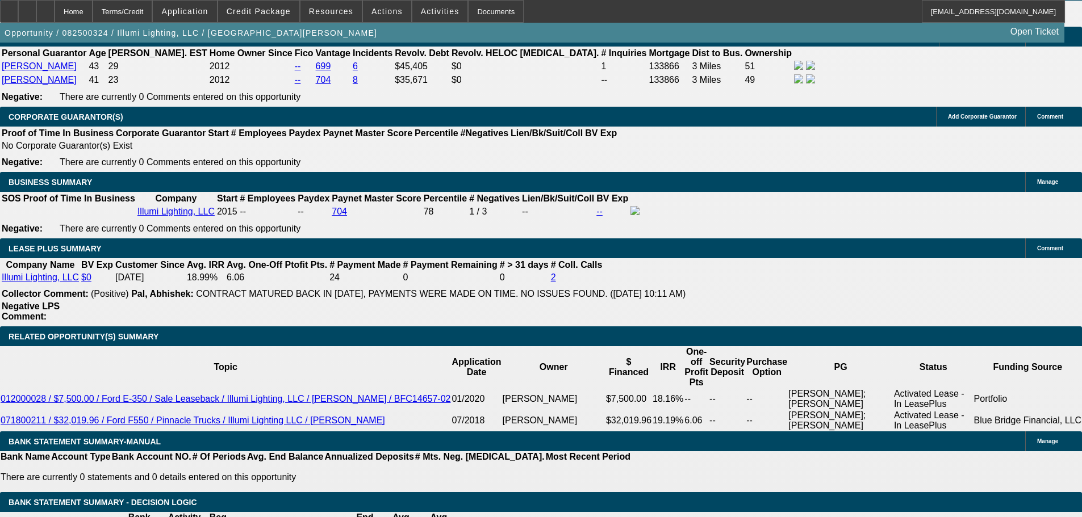
scroll to position [1870, 0]
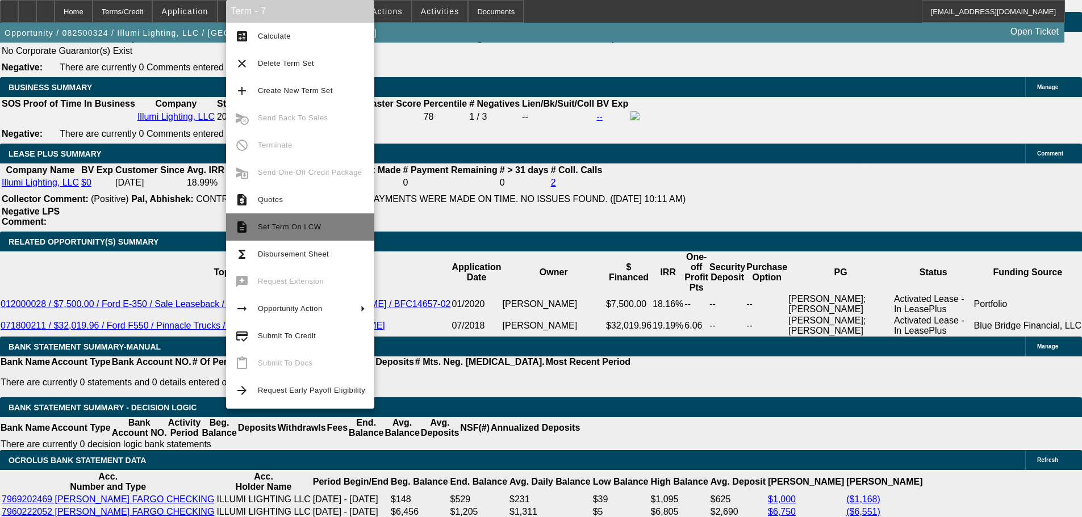
click at [312, 223] on span "Set Term On LCW" at bounding box center [289, 227] width 63 height 9
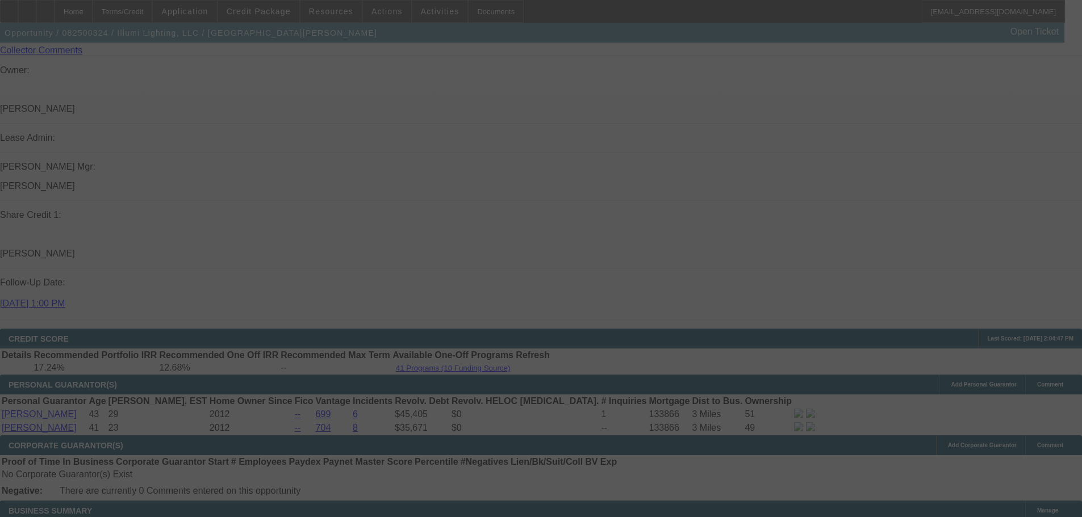
drag, startPoint x: 688, startPoint y: 291, endPoint x: 654, endPoint y: 407, distance: 121.3
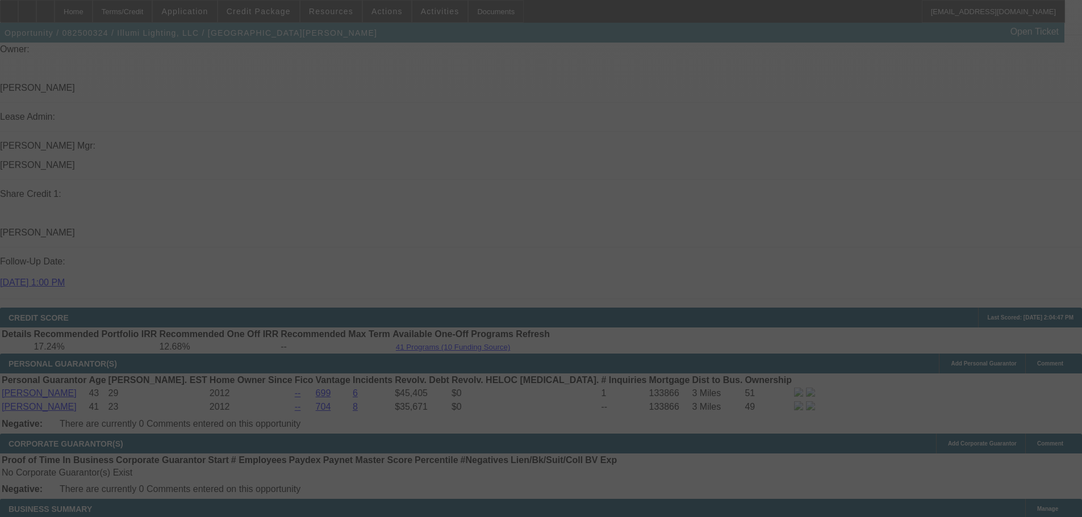
scroll to position [1341, 0]
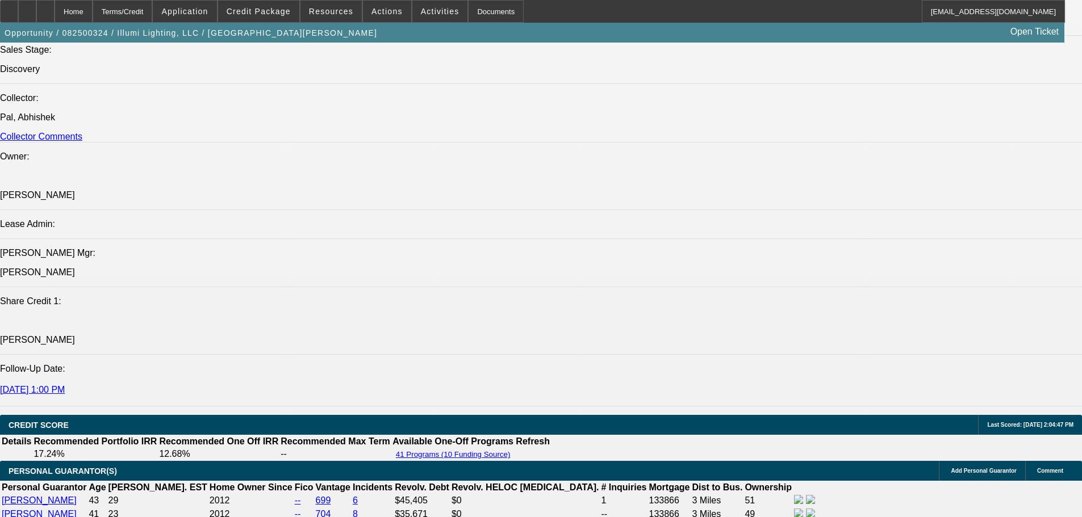
select select "0"
select select "3"
select select "0"
select select "6"
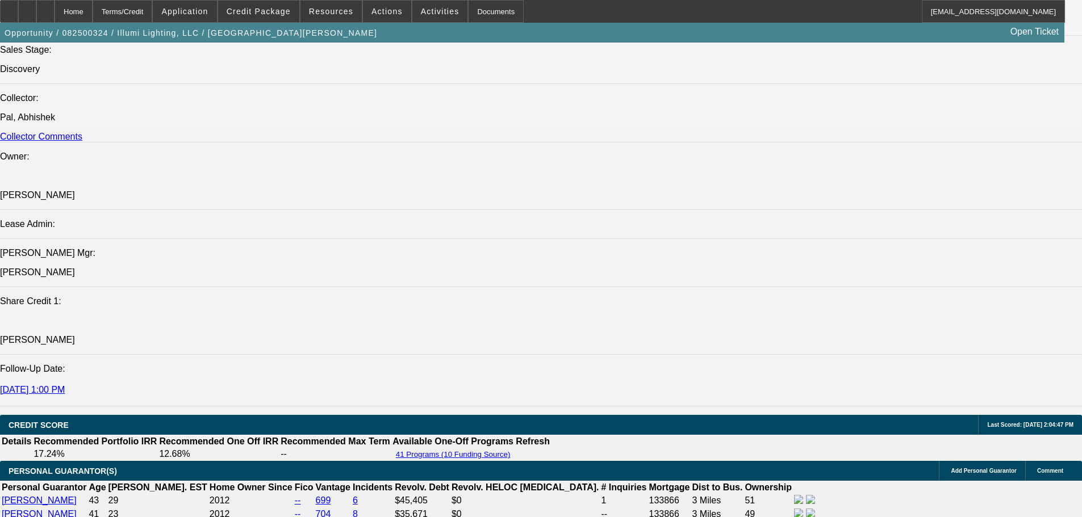
select select "0"
select select "3"
select select "0"
select select "6"
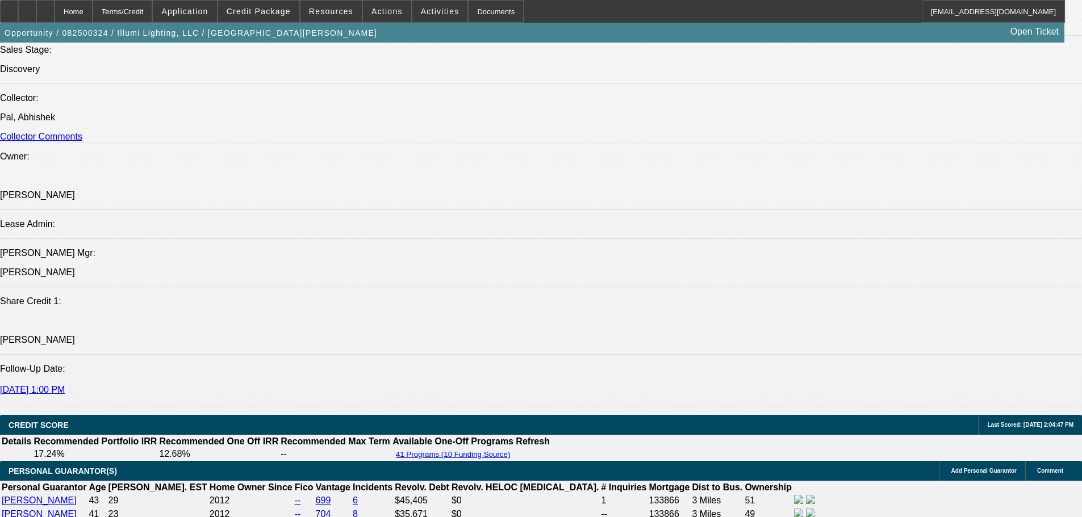
select select "0"
select select "3"
select select "0"
select select "6"
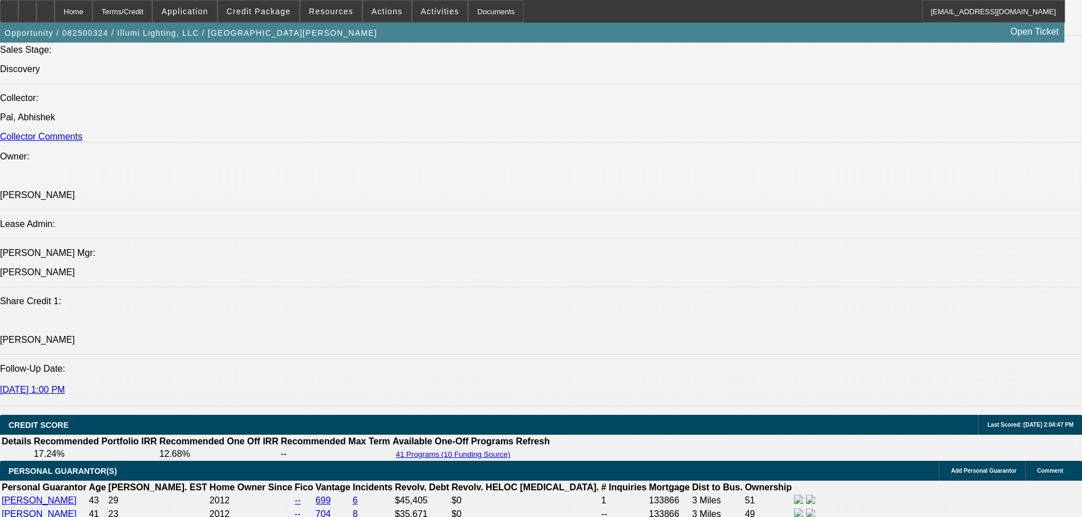
select select "0"
select select "3"
select select "0"
select select "6"
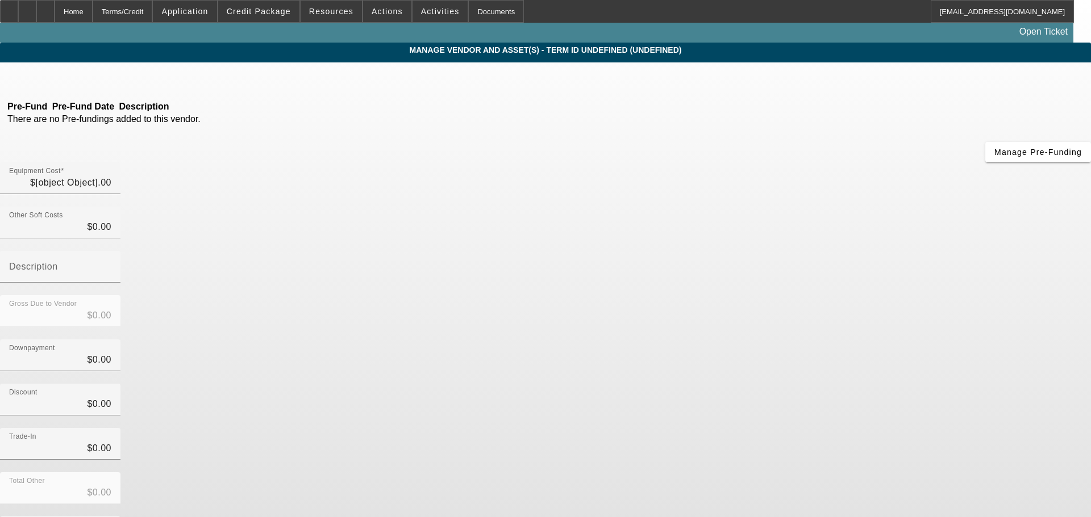
type input "$80,000.00"
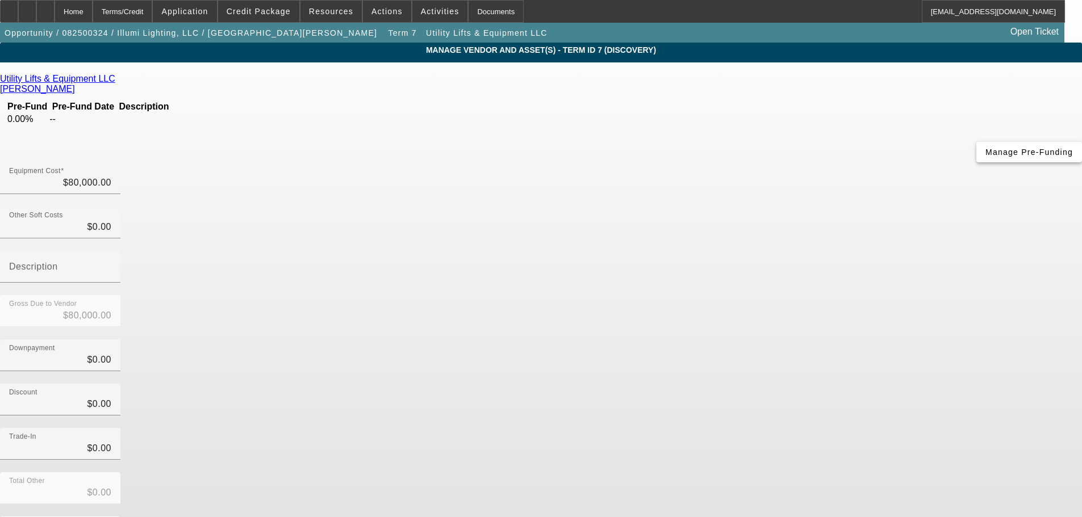
click at [986, 157] on span "Manage Pre-Funding" at bounding box center [1029, 152] width 87 height 9
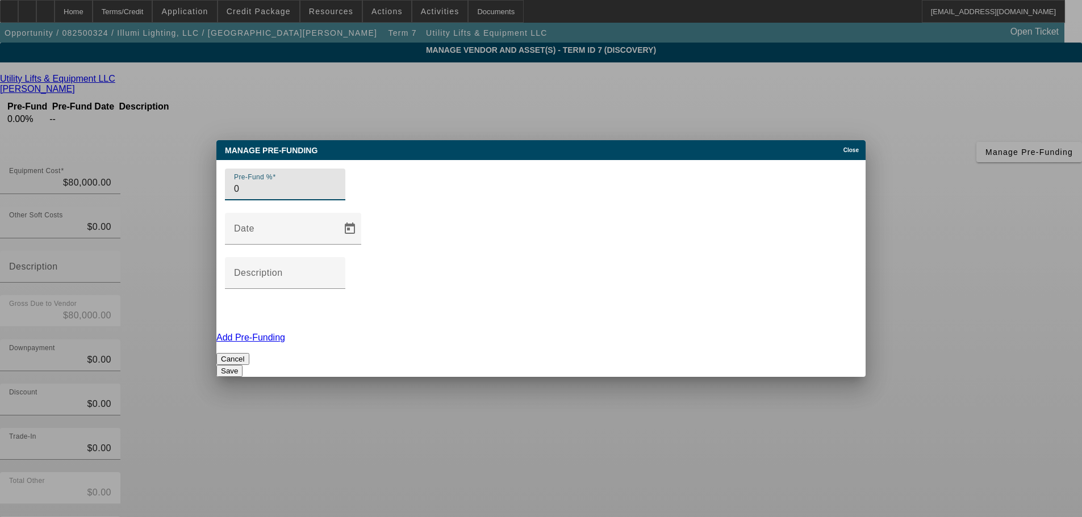
click at [248, 201] on div "Pre-Fund % 0" at bounding box center [285, 185] width 120 height 32
click at [251, 196] on input "0" at bounding box center [285, 189] width 102 height 14
type input "100"
click at [336, 257] on div "Description" at bounding box center [285, 273] width 102 height 32
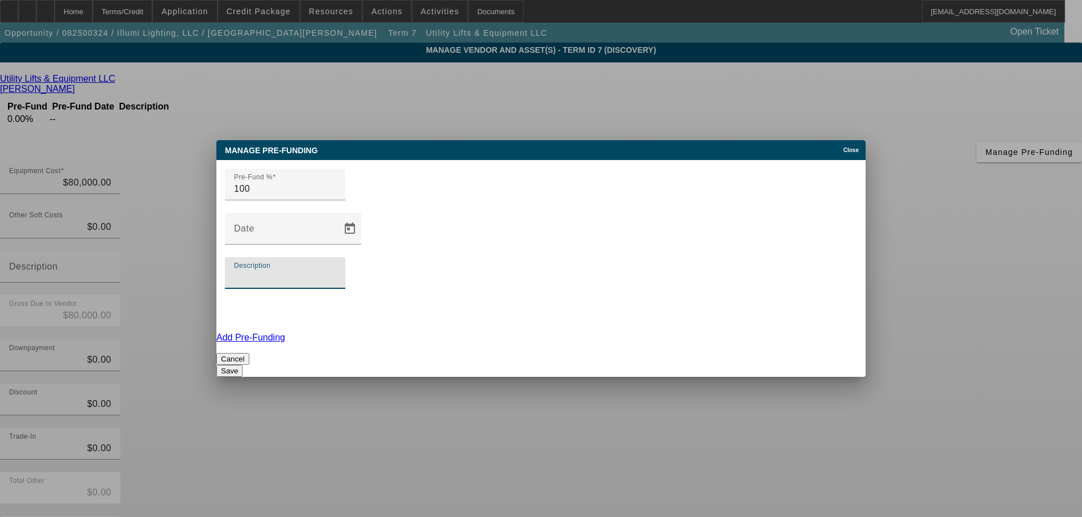
click at [336, 271] on input "Description" at bounding box center [285, 278] width 102 height 14
type input "100 prefunding"
click at [243, 365] on button "Save" at bounding box center [229, 371] width 26 height 12
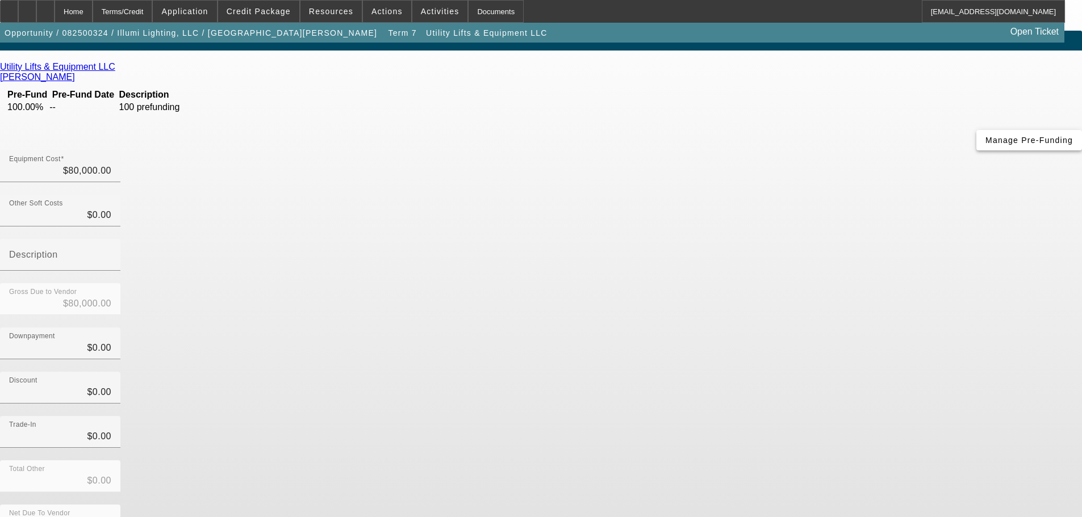
scroll to position [15, 0]
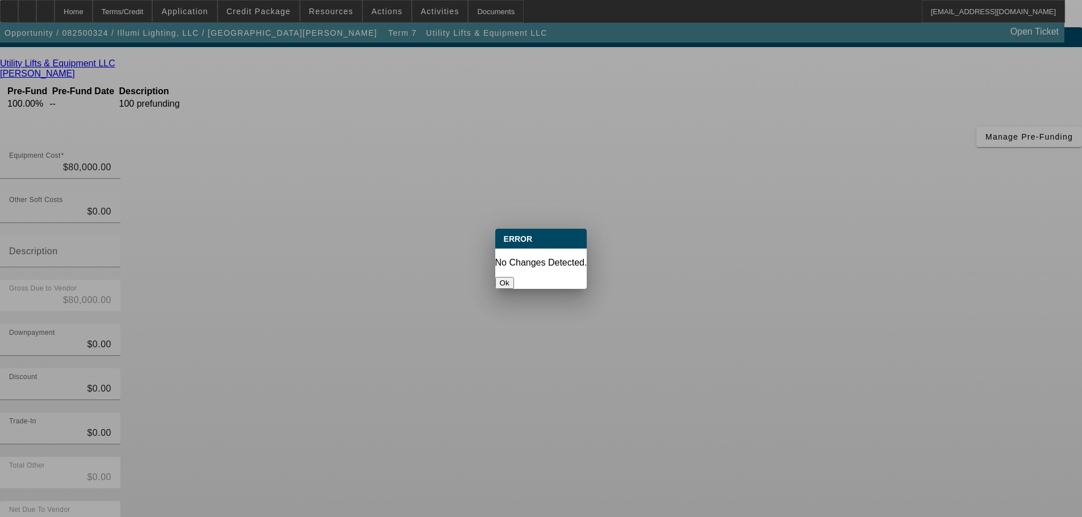
scroll to position [0, 0]
click at [514, 277] on button "Ok" at bounding box center [504, 283] width 19 height 12
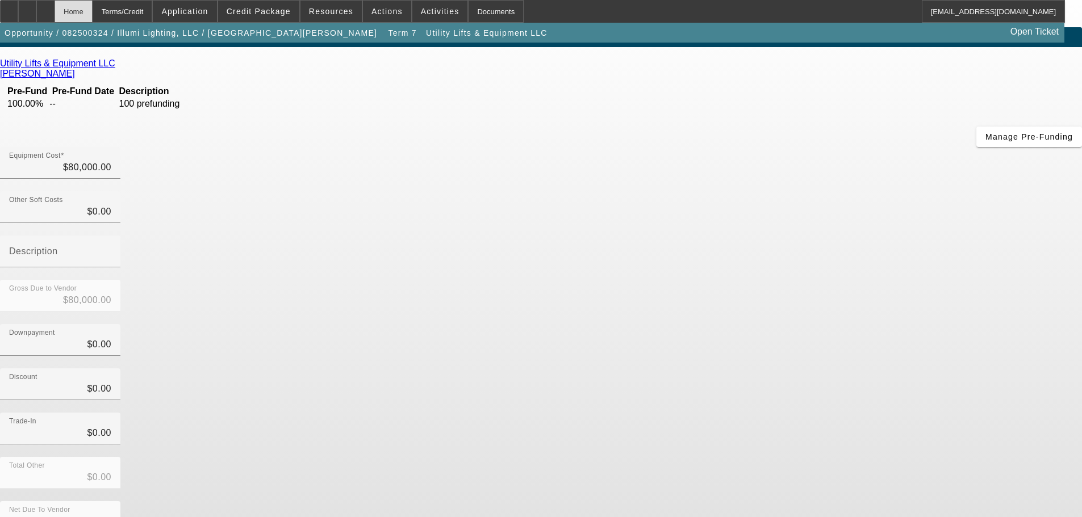
click at [93, 12] on div "Home" at bounding box center [74, 11] width 38 height 23
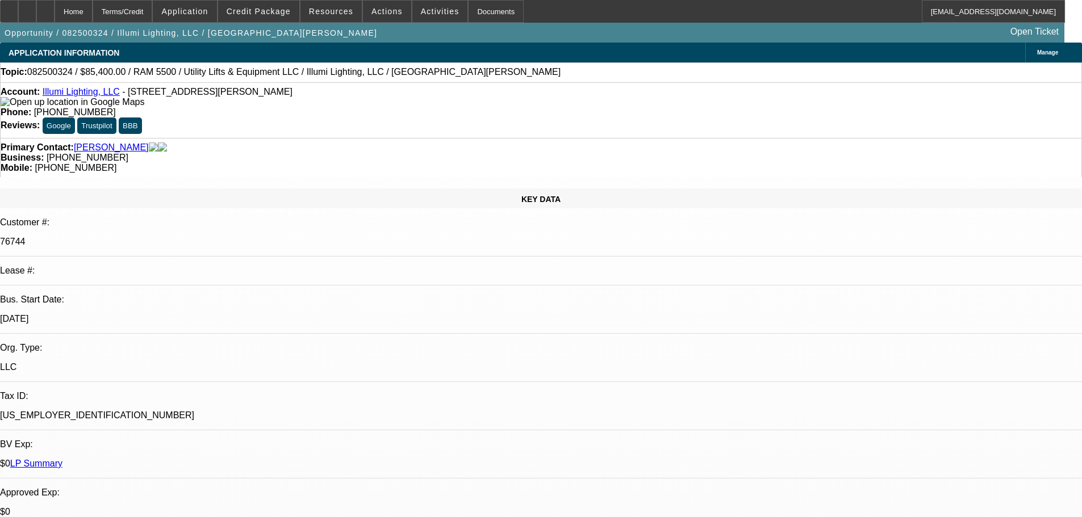
select select "0"
select select "3"
select select "0"
select select "6"
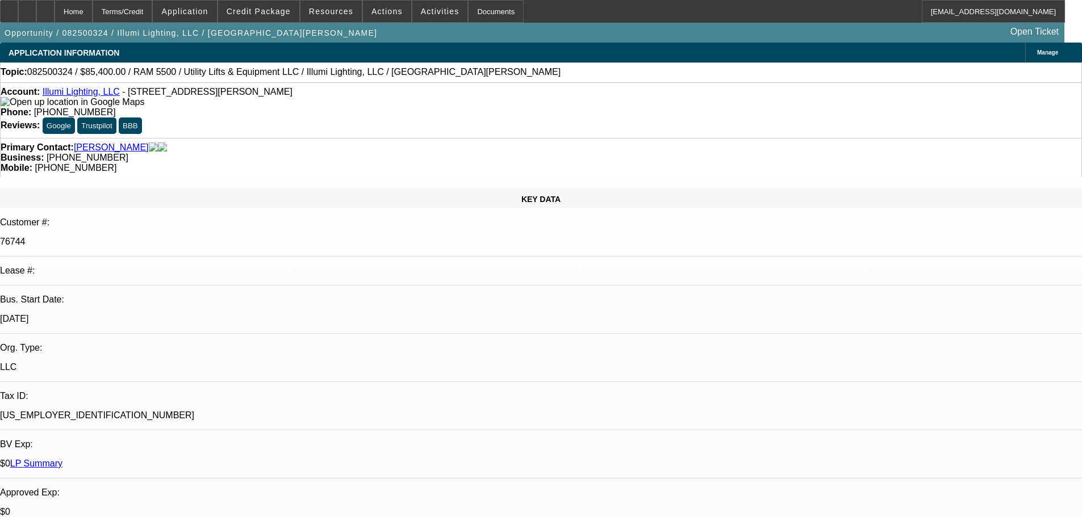
select select "0"
select select "3"
select select "0"
select select "6"
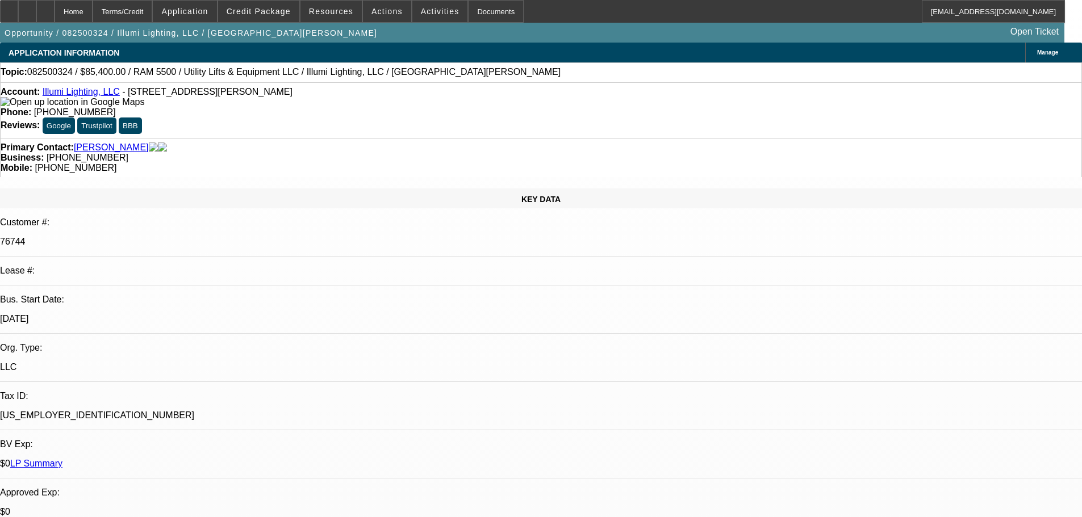
select select "0"
select select "3"
select select "0"
select select "6"
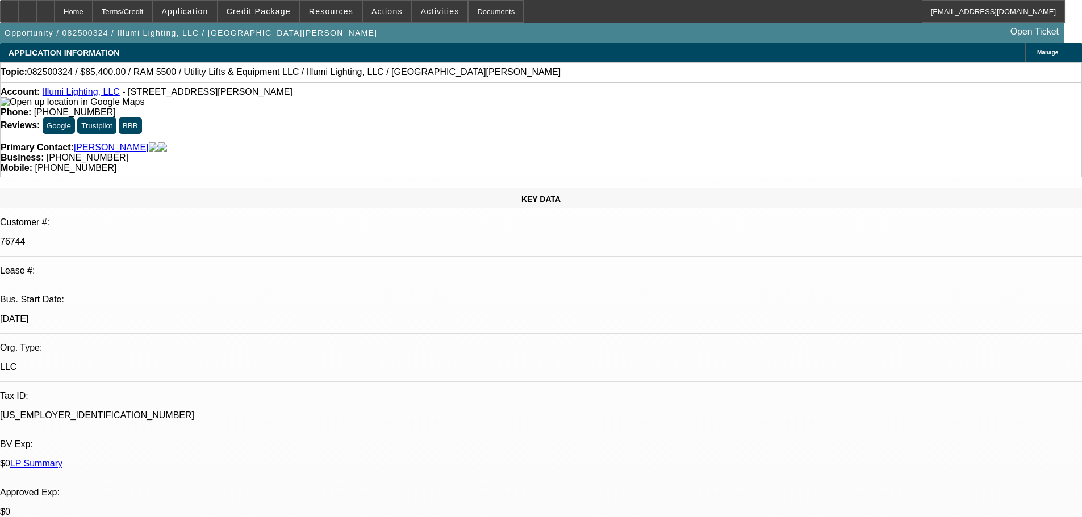
select select "0"
select select "3"
select select "0"
select select "6"
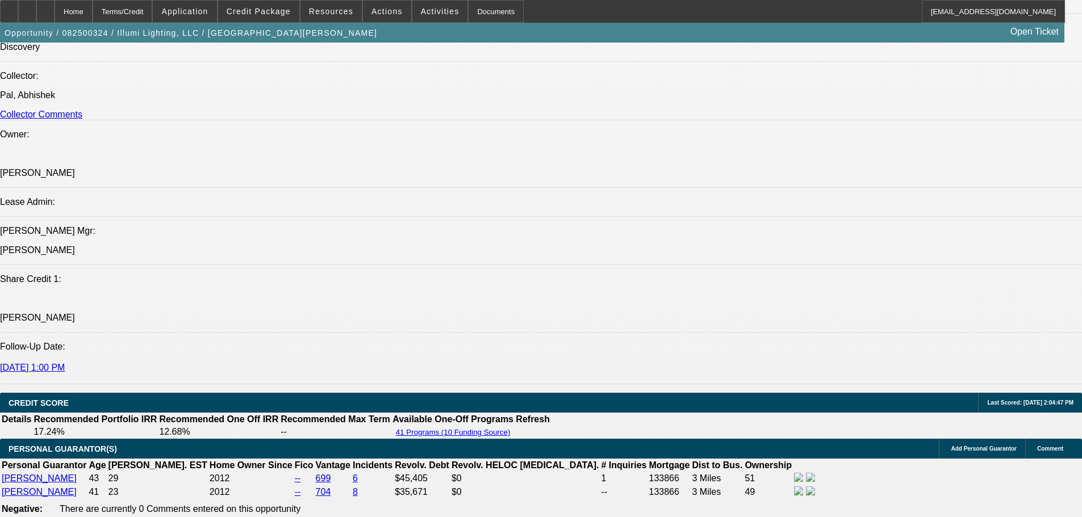
drag, startPoint x: 546, startPoint y: 292, endPoint x: 563, endPoint y: 386, distance: 95.9
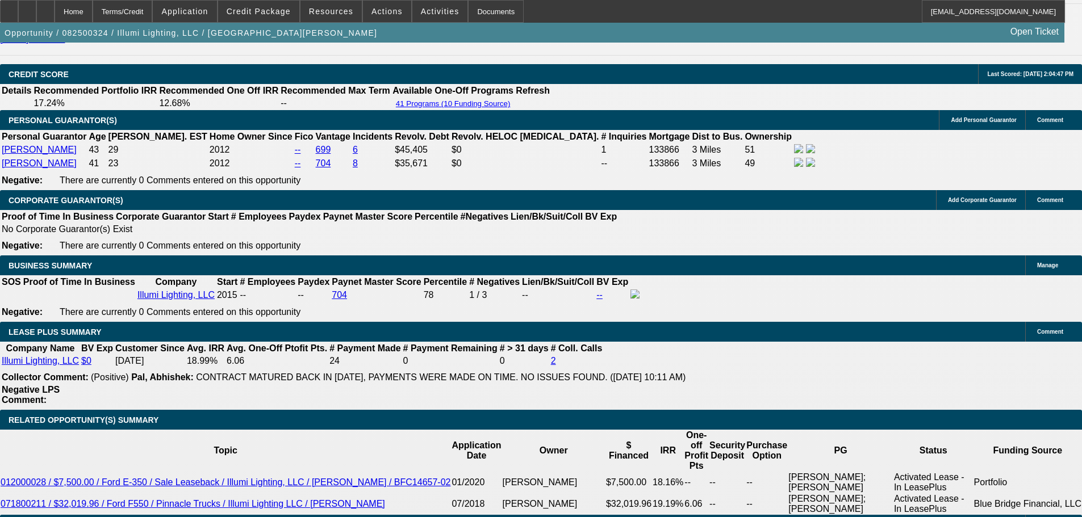
drag, startPoint x: 458, startPoint y: 439, endPoint x: 453, endPoint y: 456, distance: 17.4
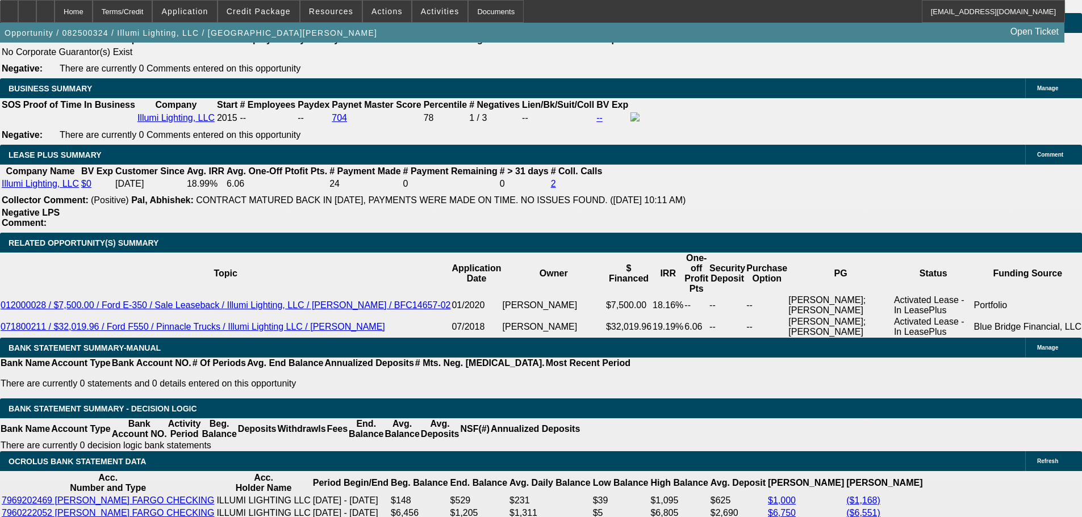
scroll to position [1982, 0]
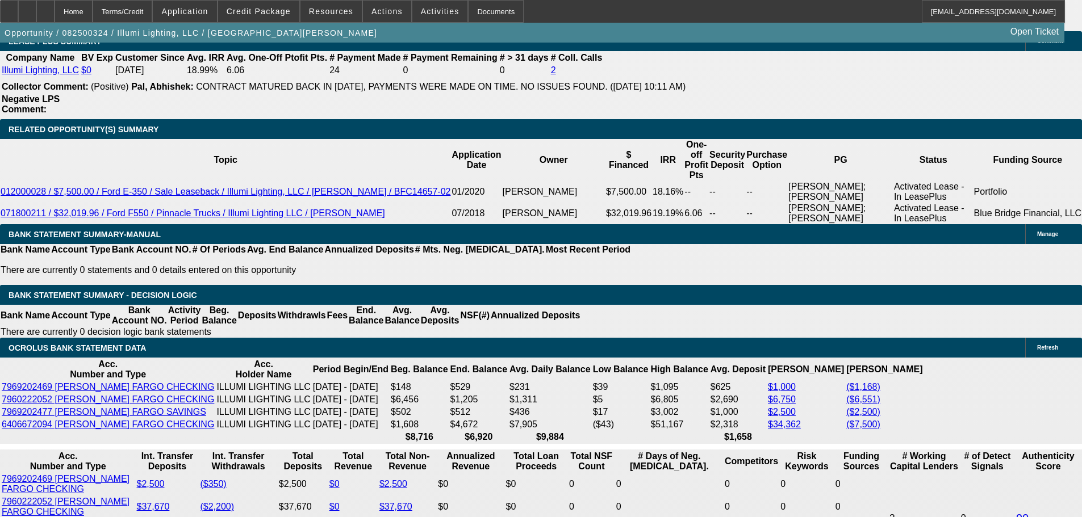
type input "8"
type input "UNKNOWN"
type input "58"
type input "$2,491.26"
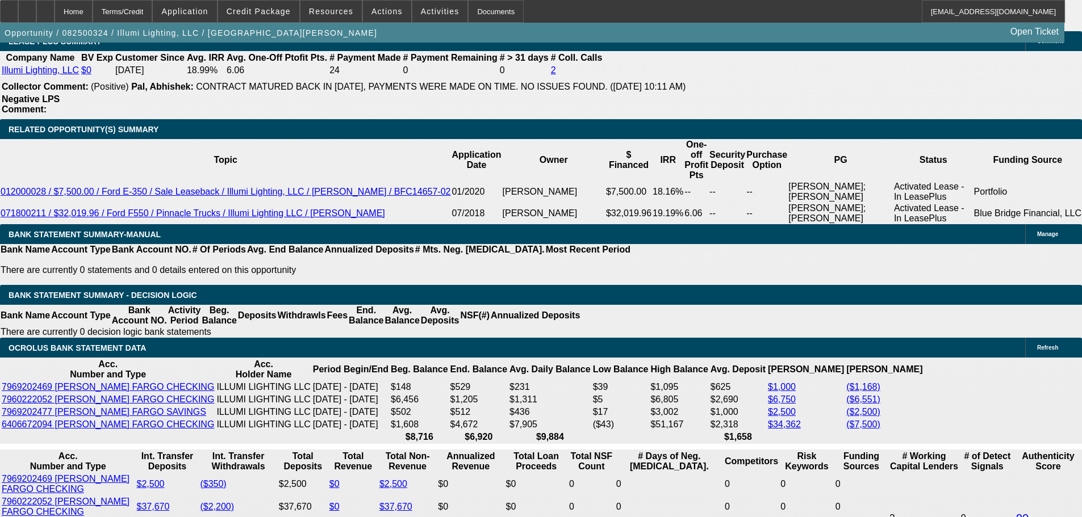
type input "52"
type input "$2,647.12"
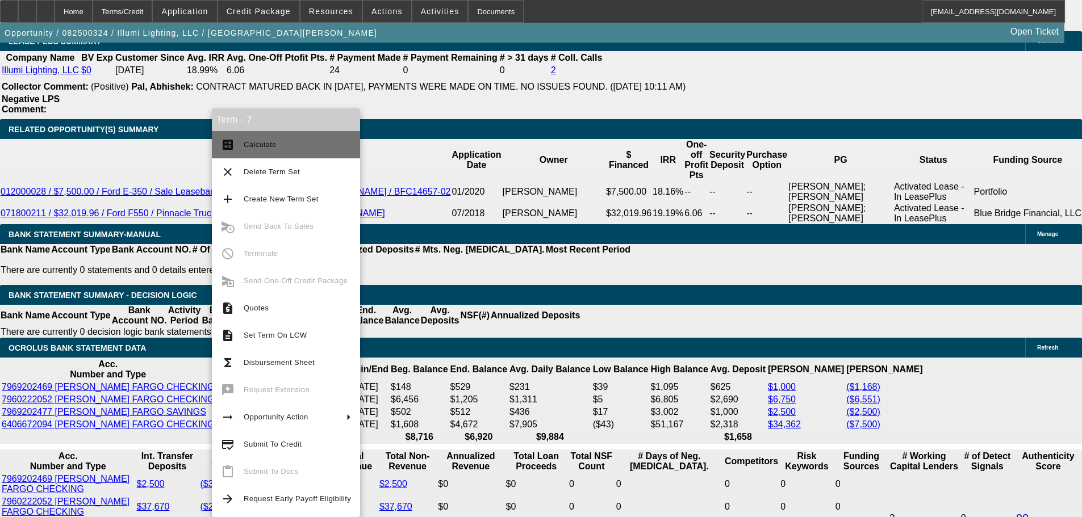
click at [306, 131] on button "calculate Calculate" at bounding box center [286, 144] width 148 height 27
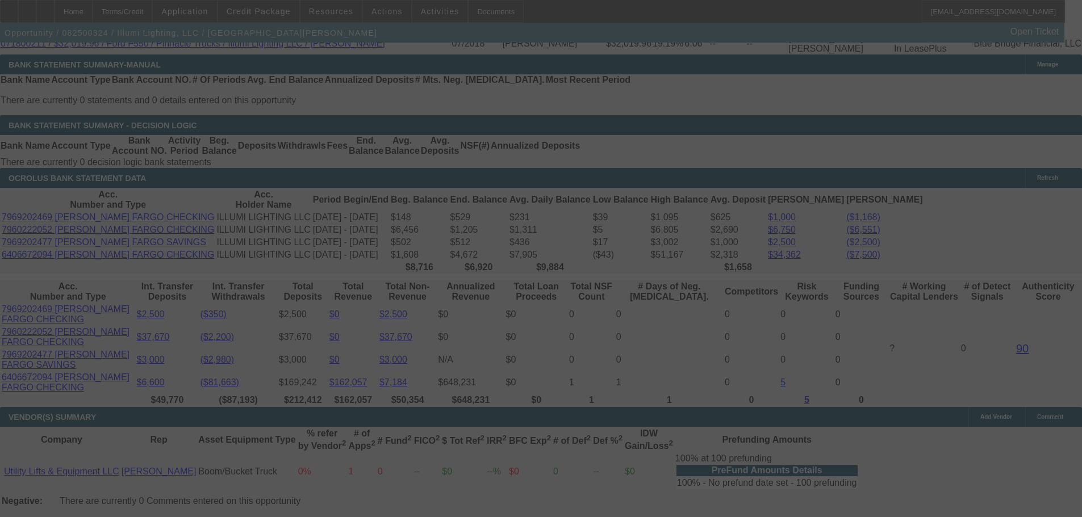
scroll to position [2153, 0]
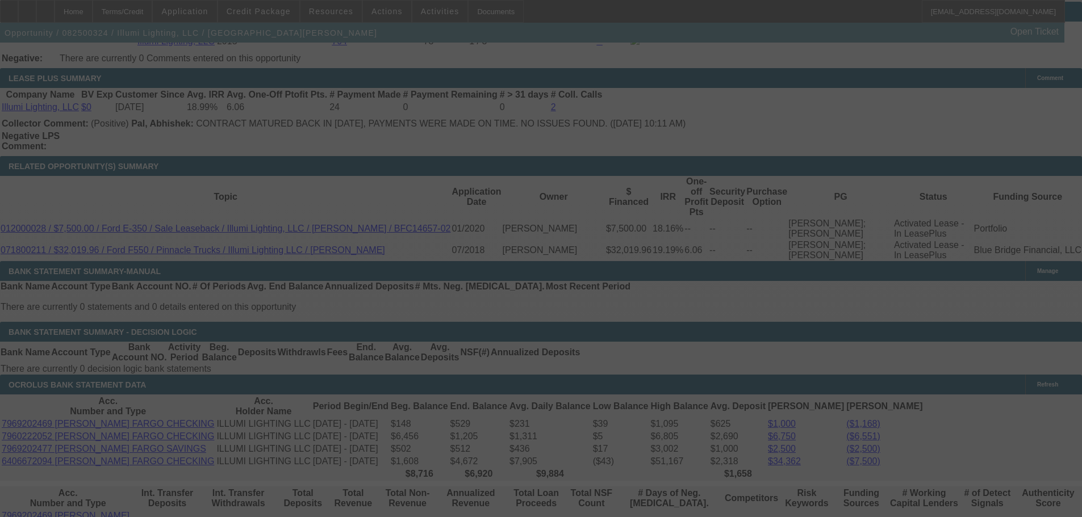
select select "0"
select select "3"
select select "0"
select select "6"
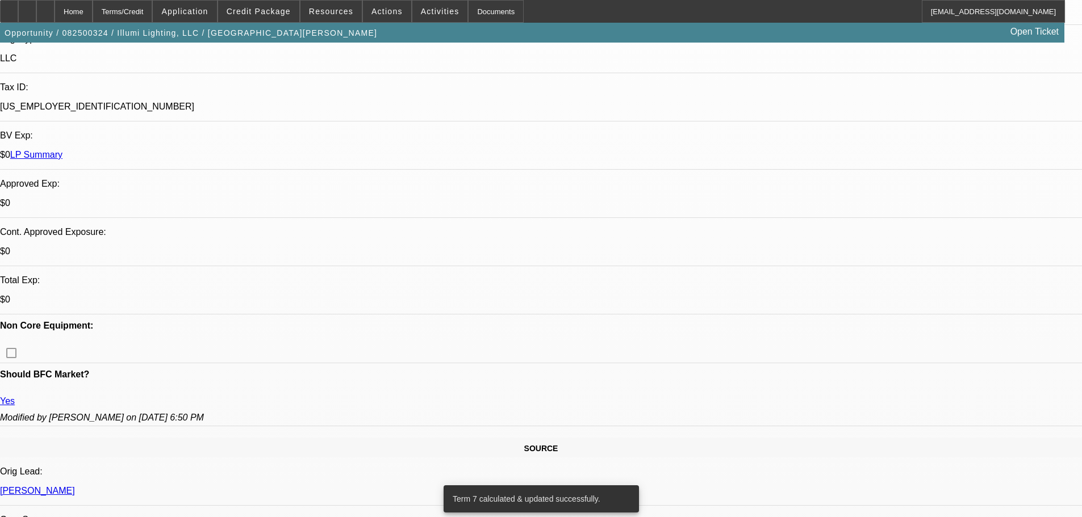
drag, startPoint x: 534, startPoint y: 297, endPoint x: 506, endPoint y: 198, distance: 102.1
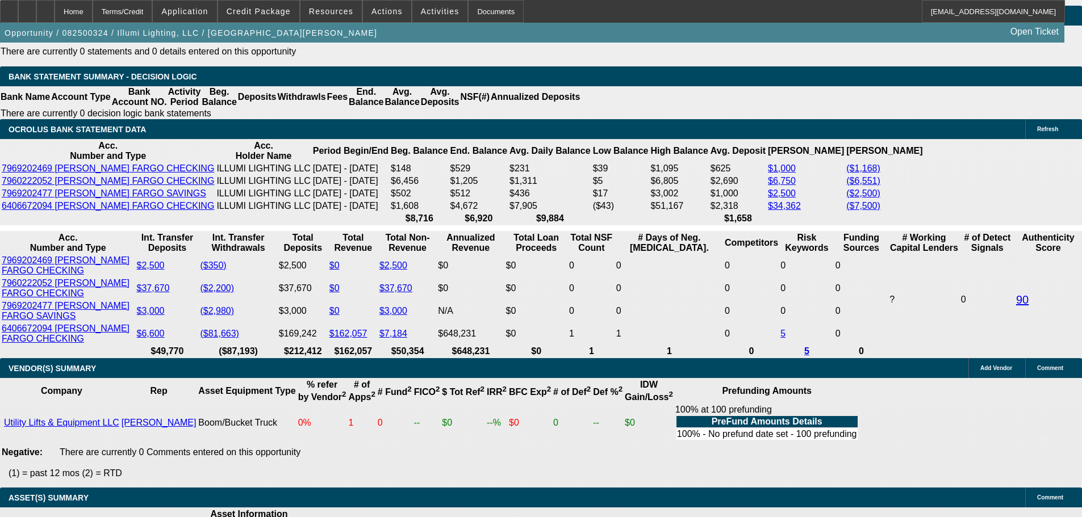
drag, startPoint x: 300, startPoint y: 389, endPoint x: 295, endPoint y: 444, distance: 55.3
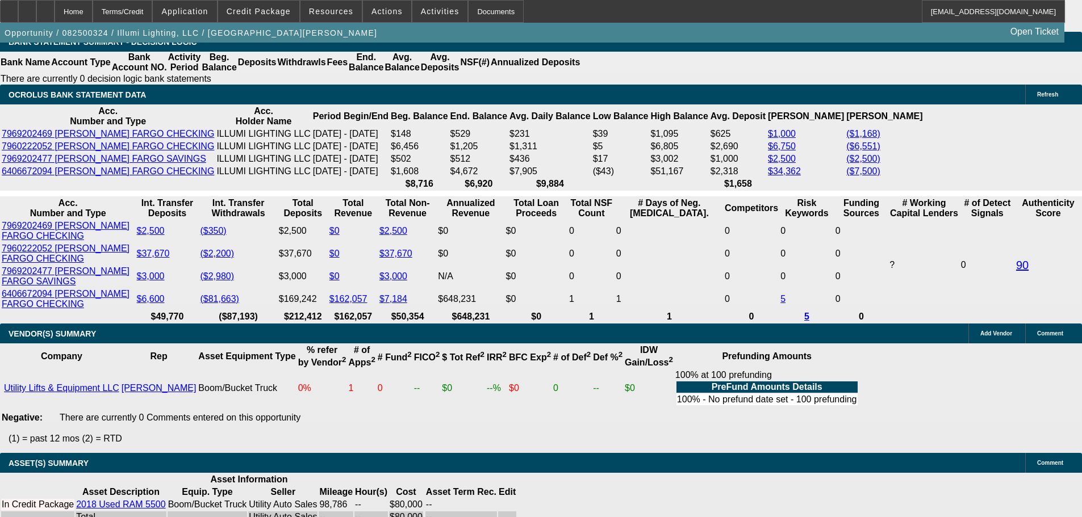
drag, startPoint x: 450, startPoint y: 300, endPoint x: 441, endPoint y: 280, distance: 21.9
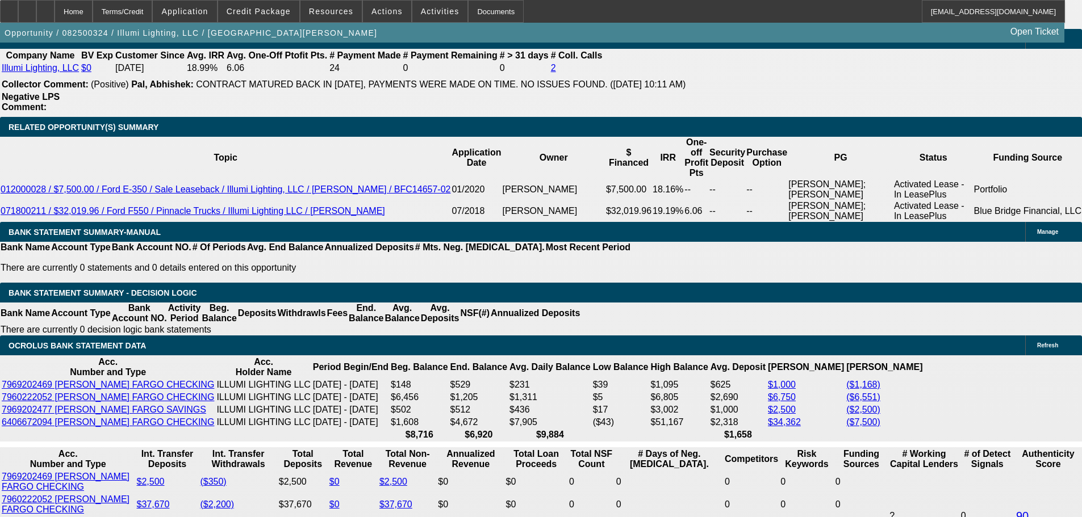
drag, startPoint x: 424, startPoint y: 346, endPoint x: 418, endPoint y: 360, distance: 15.0
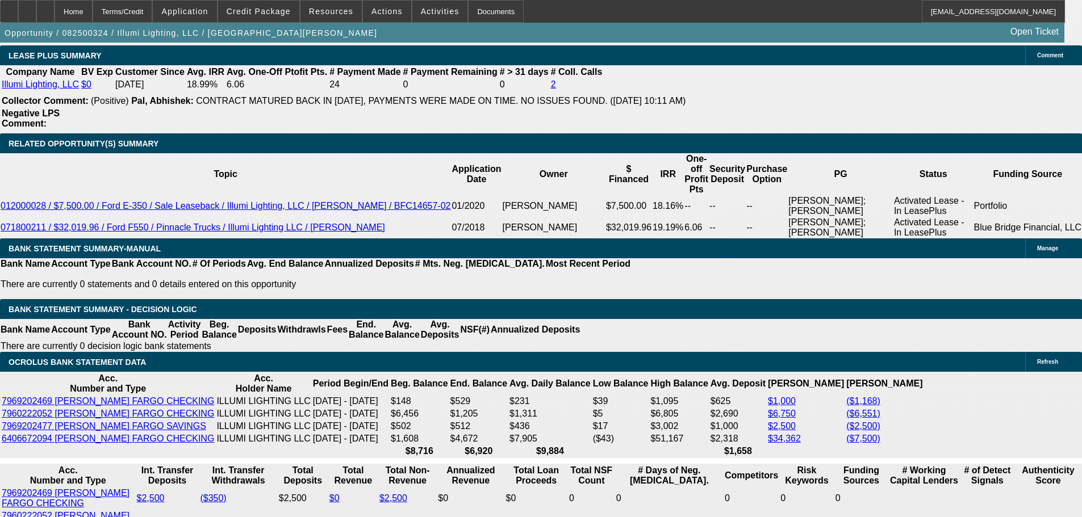
scroll to position [1952, 0]
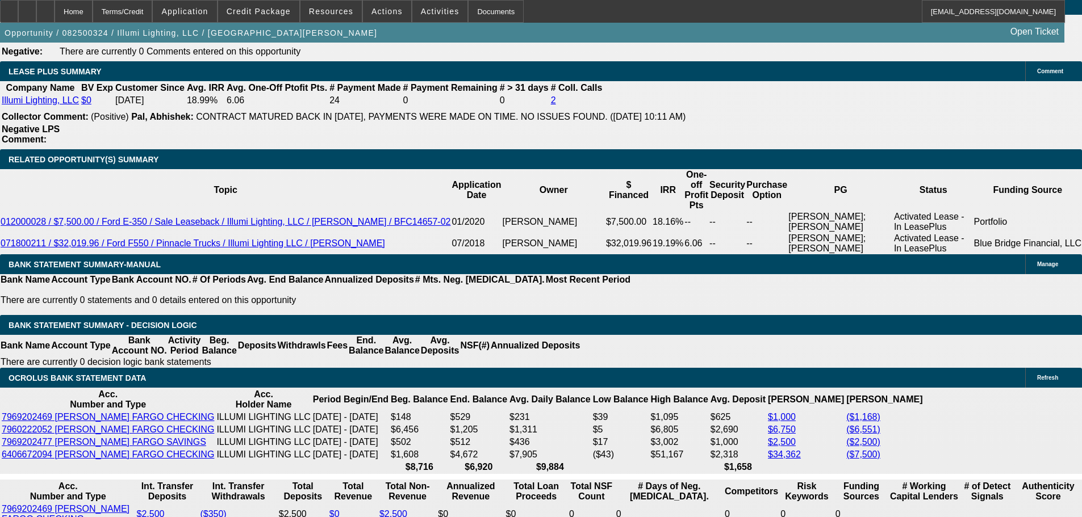
type input "UNKNOWN"
type input "54"
type input "$18,109.56"
type input "54"
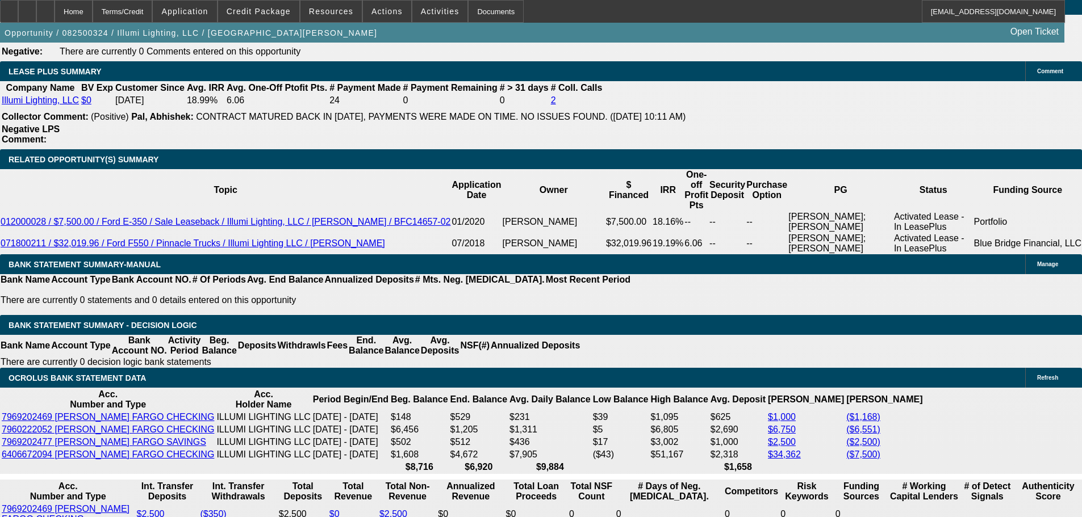
type input "$2,590.95"
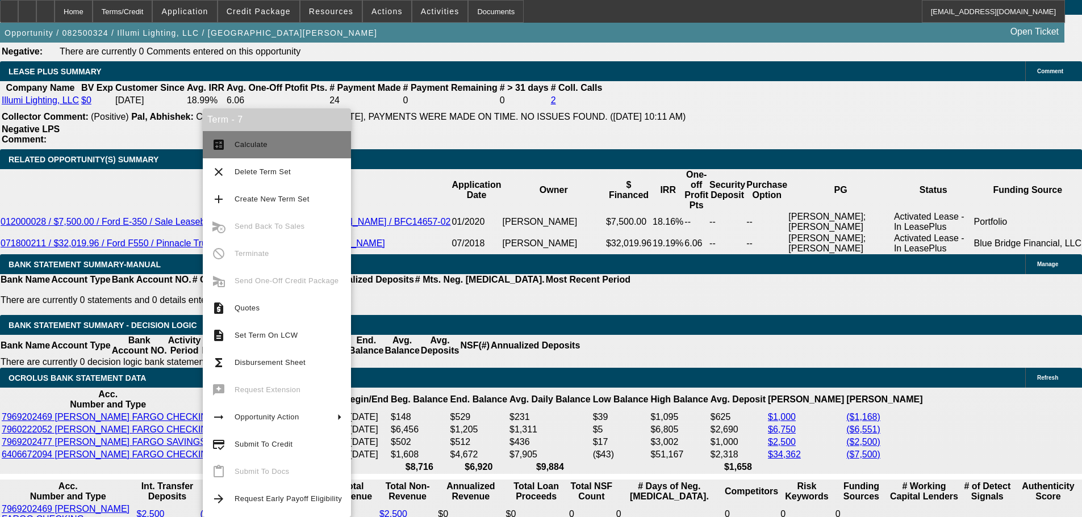
click at [286, 141] on span "Calculate" at bounding box center [288, 145] width 107 height 14
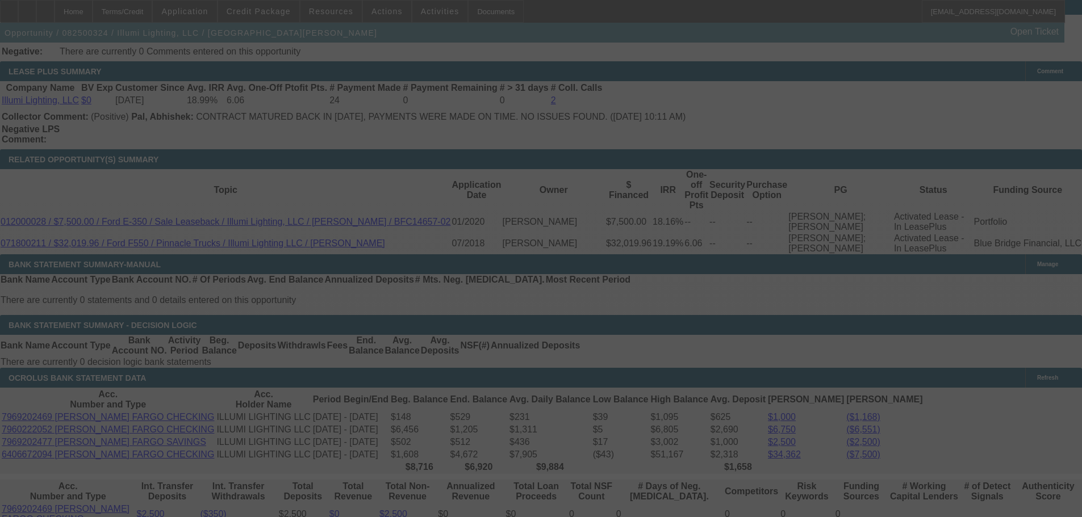
select select "0"
select select "3"
select select "0"
select select "6"
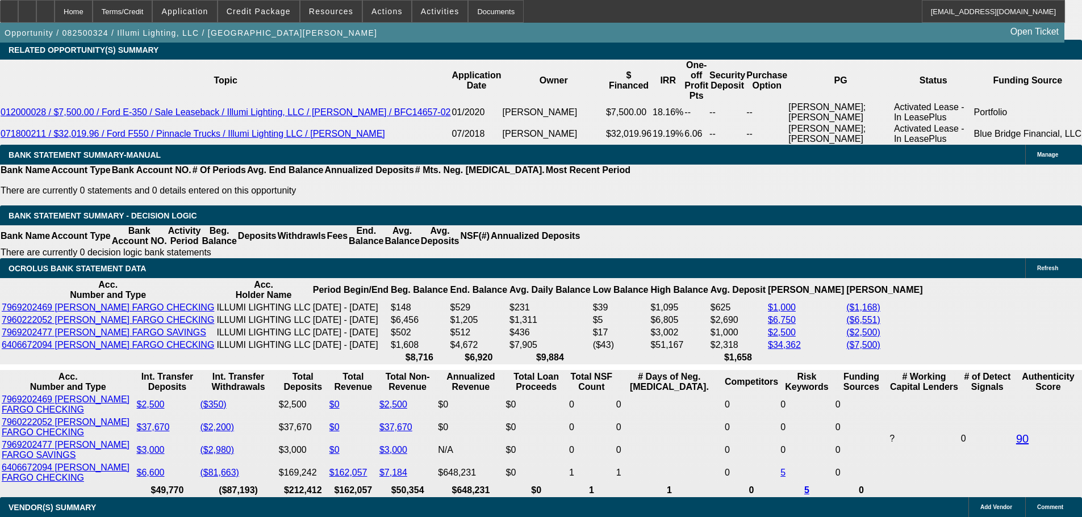
scroll to position [2066, 0]
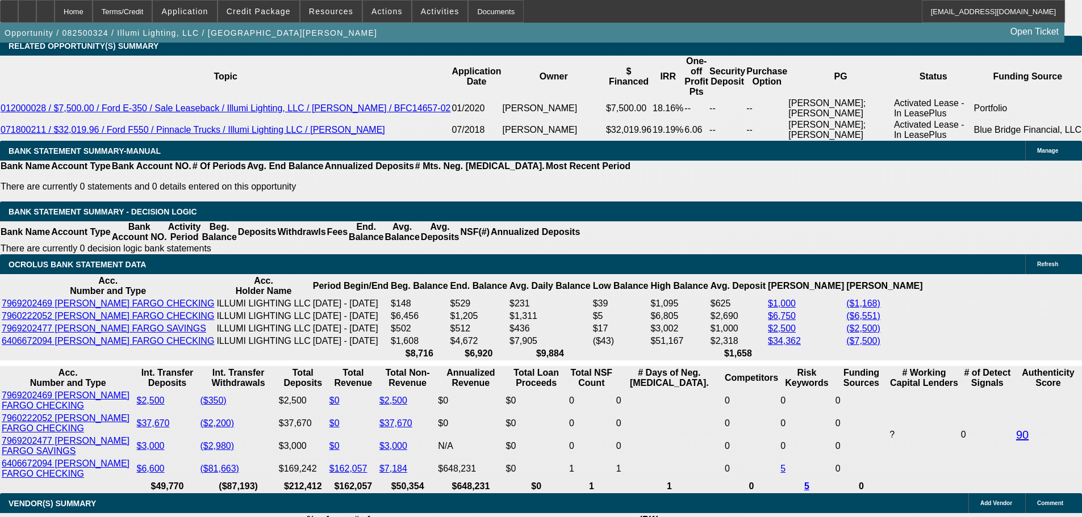
type input "5"
type input "UNKNOWN"
type input "52"
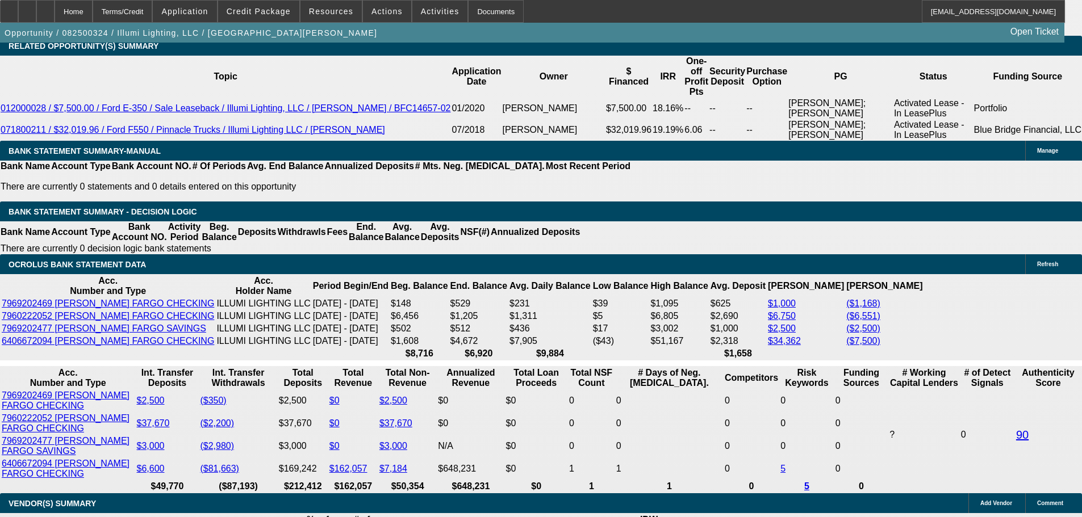
type input "$2,647.12"
type input "52"
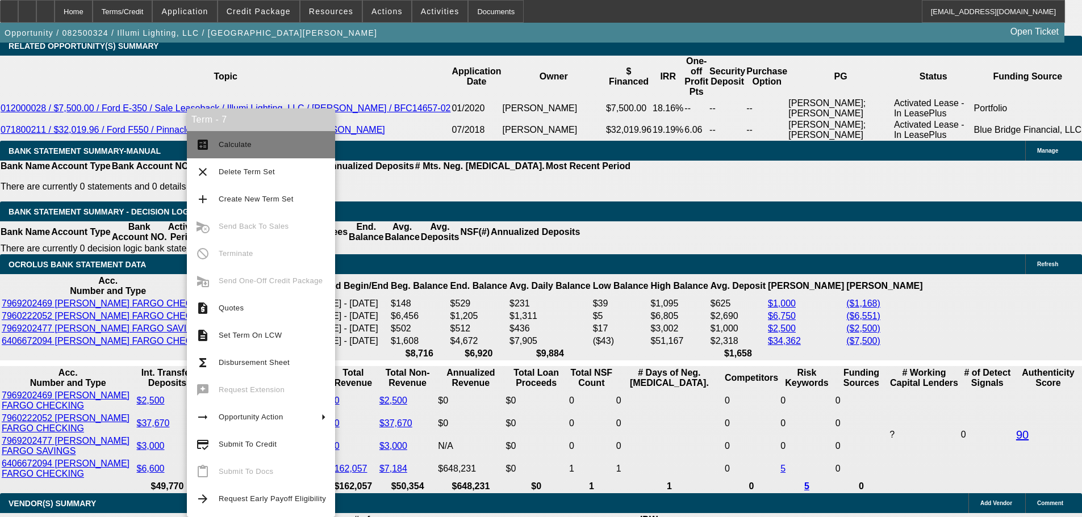
click at [260, 136] on button "calculate Calculate" at bounding box center [261, 144] width 148 height 27
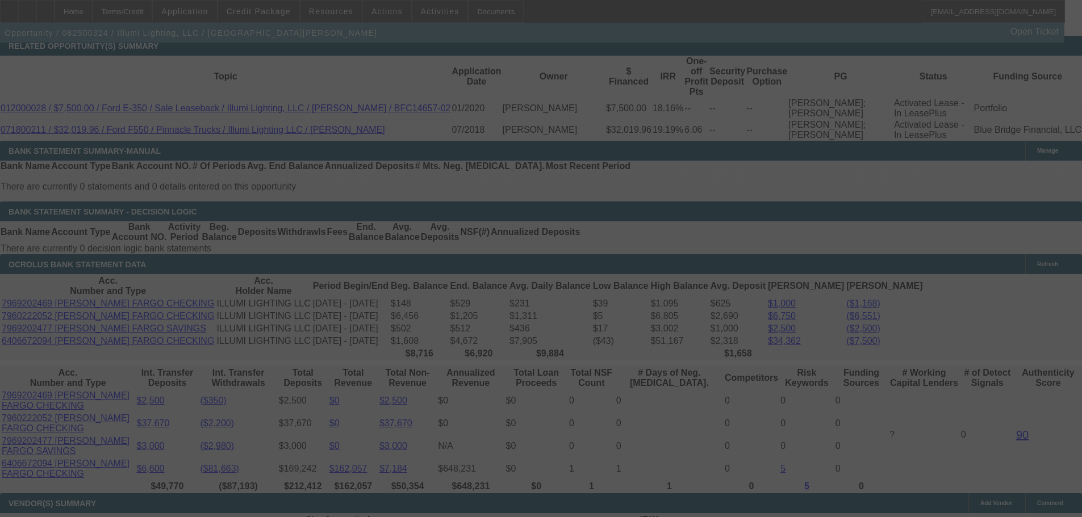
select select "0"
select select "3"
select select "0"
select select "6"
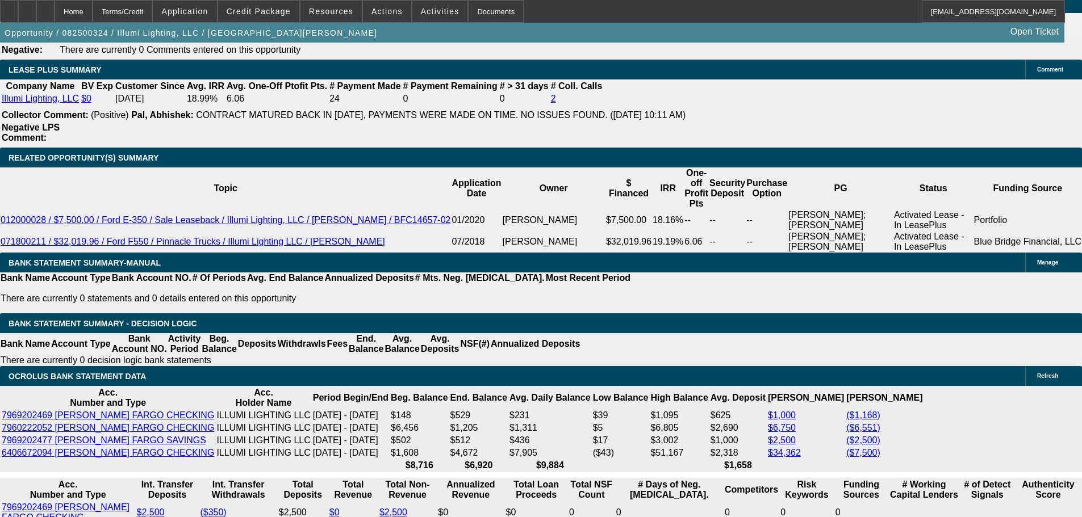
scroll to position [1952, 0]
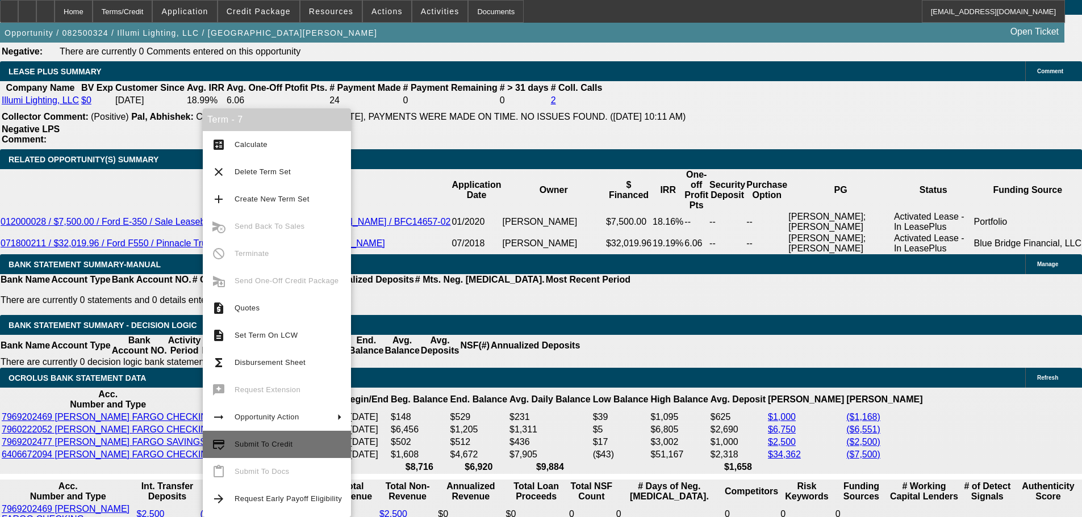
click at [281, 444] on span "Submit To Credit" at bounding box center [264, 444] width 58 height 9
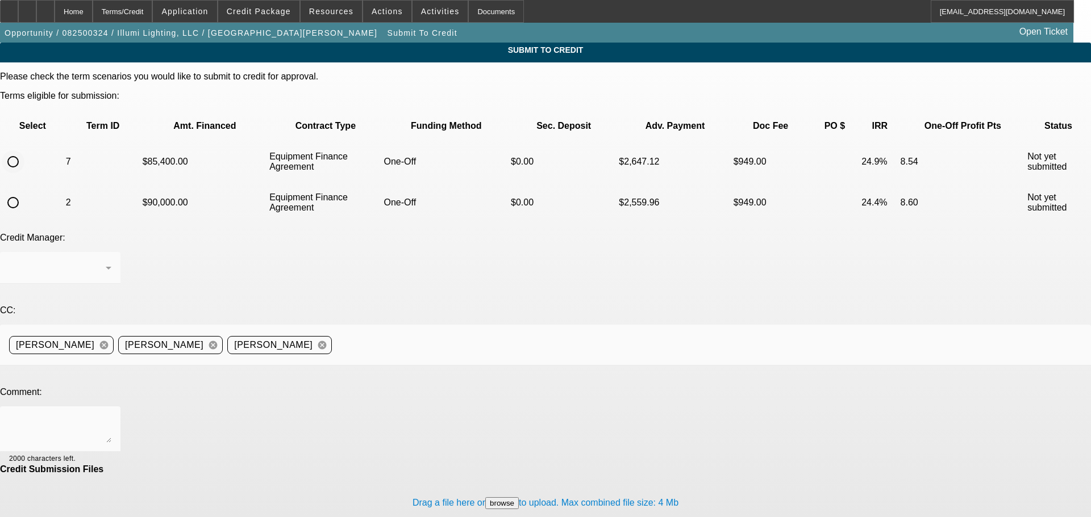
click at [24, 151] on input "radio" at bounding box center [13, 162] width 23 height 23
radio input "true"
click at [106, 261] on div "Syndications" at bounding box center [57, 268] width 97 height 14
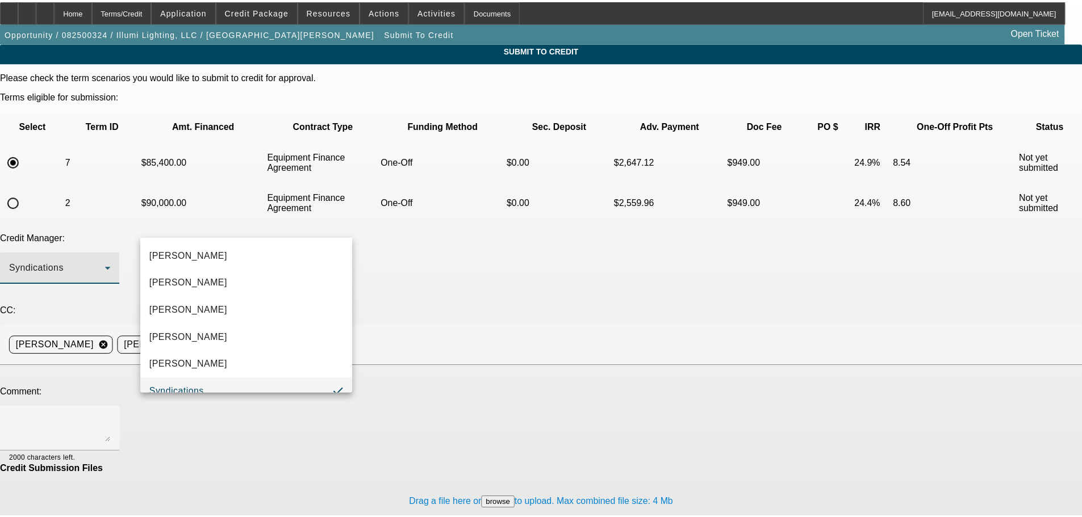
scroll to position [12, 0]
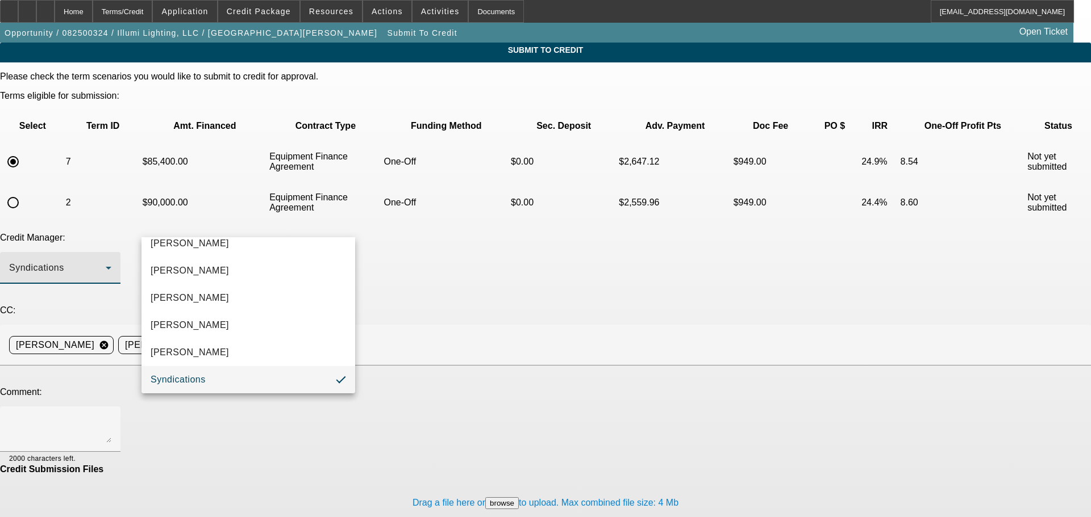
click at [528, 321] on div at bounding box center [545, 258] width 1091 height 517
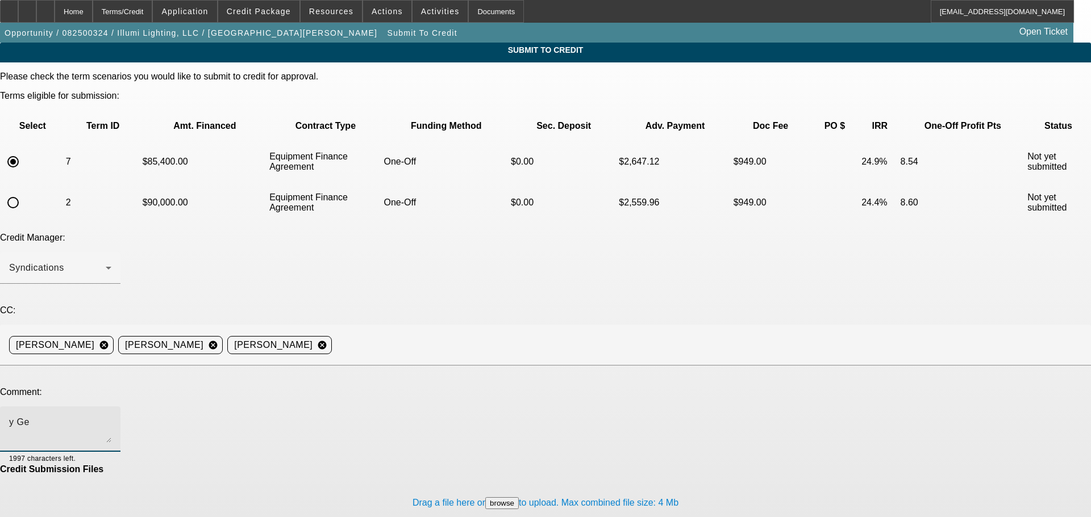
type textarea "y Geo"
click at [111, 416] on textarea "y Geo" at bounding box center [60, 429] width 102 height 27
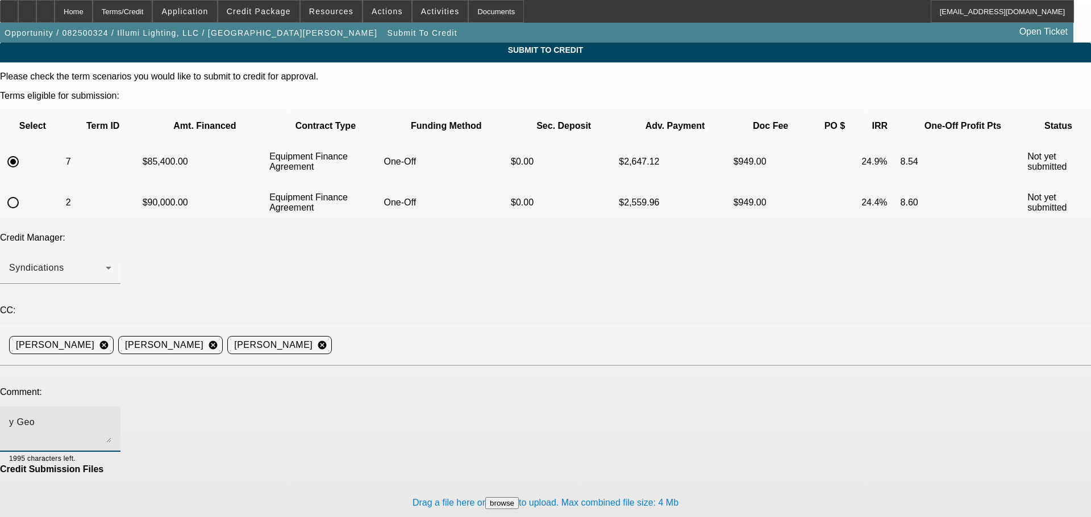
click at [111, 416] on textarea "y Geo" at bounding box center [60, 429] width 102 height 27
type textarea "Hey [PERSON_NAME], customer is also interested in this unit with the same deale…"
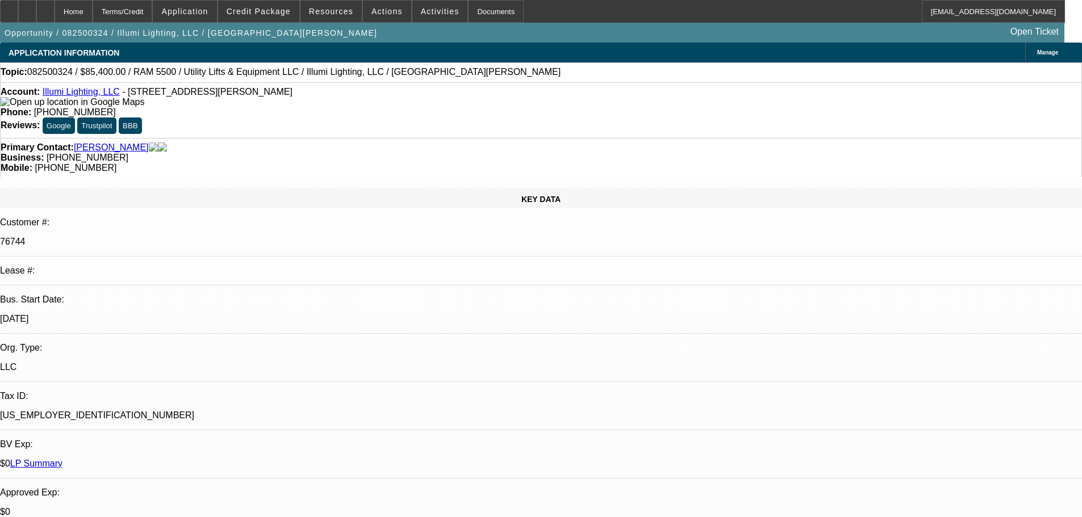
select select "0"
select select "3"
select select "0"
select select "6"
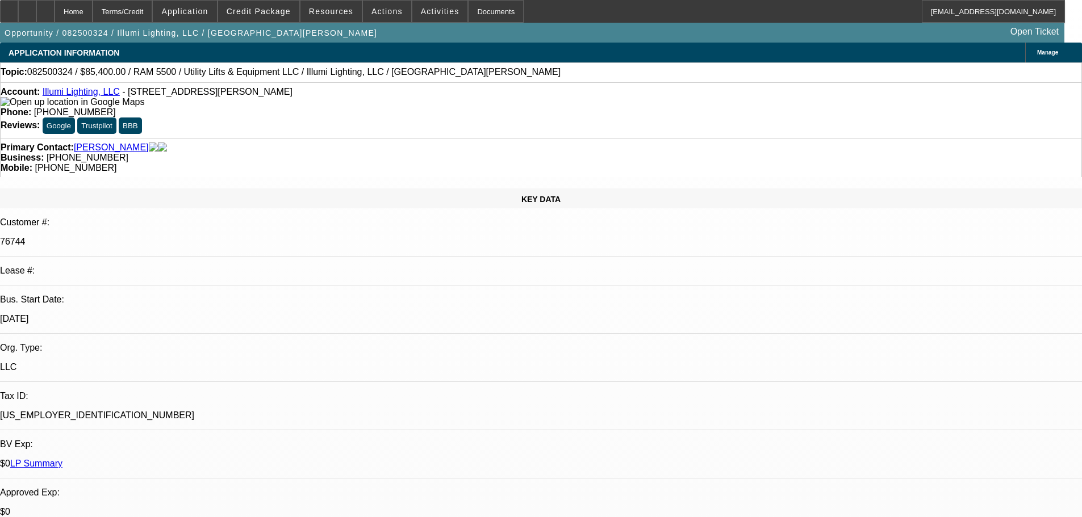
select select "0"
select select "3"
select select "0"
select select "6"
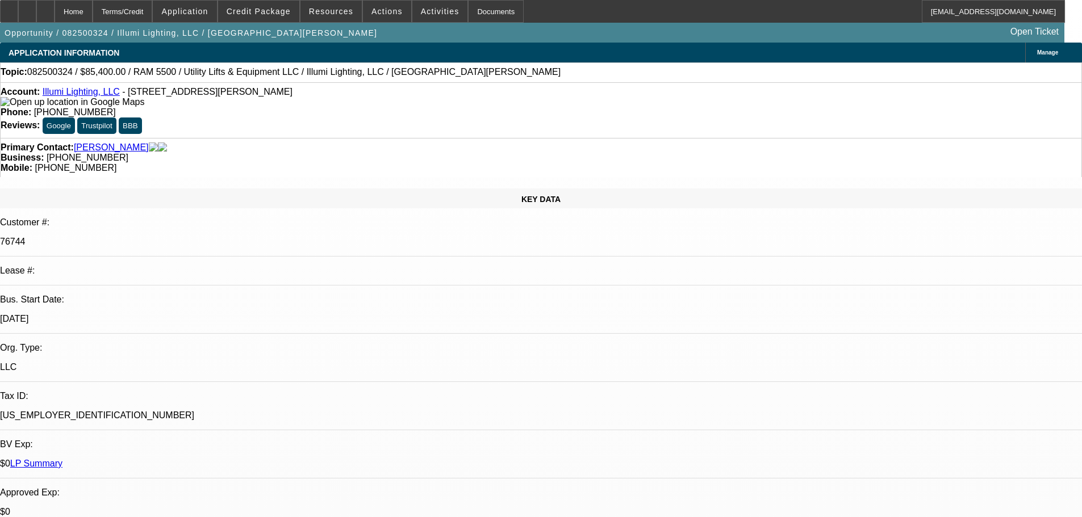
select select "0"
select select "3"
select select "0"
select select "6"
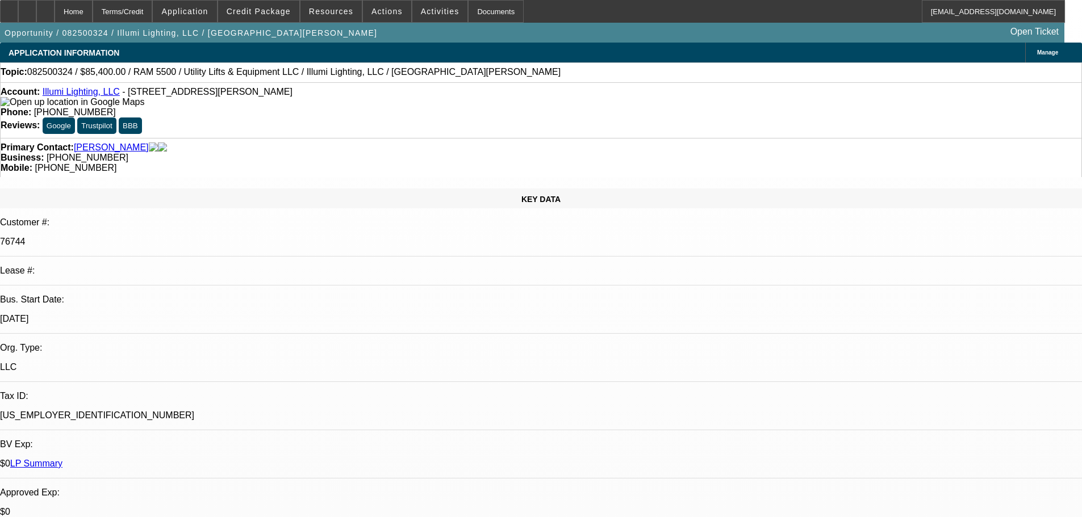
select select "0"
select select "3"
select select "0"
select select "6"
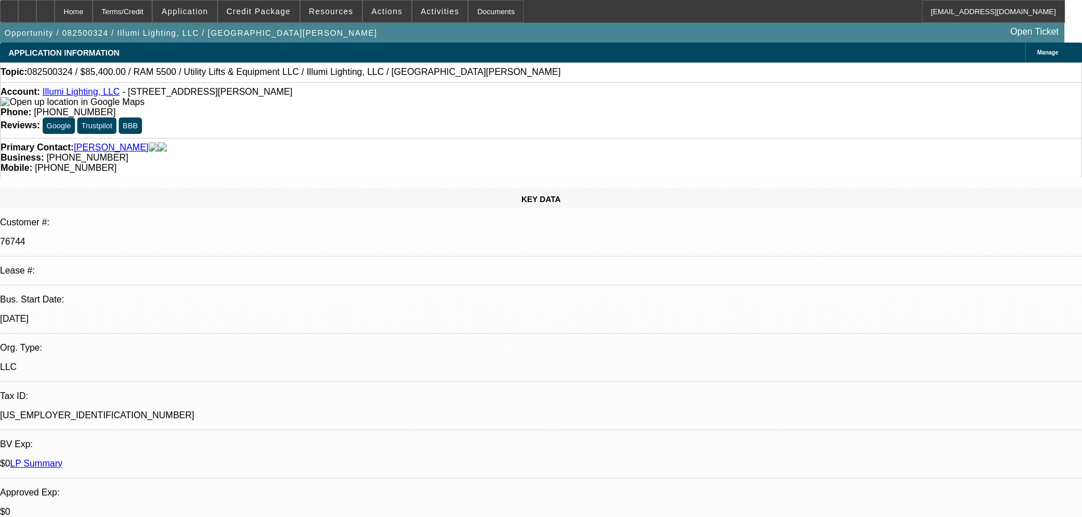
click at [55, 14] on div at bounding box center [45, 11] width 18 height 23
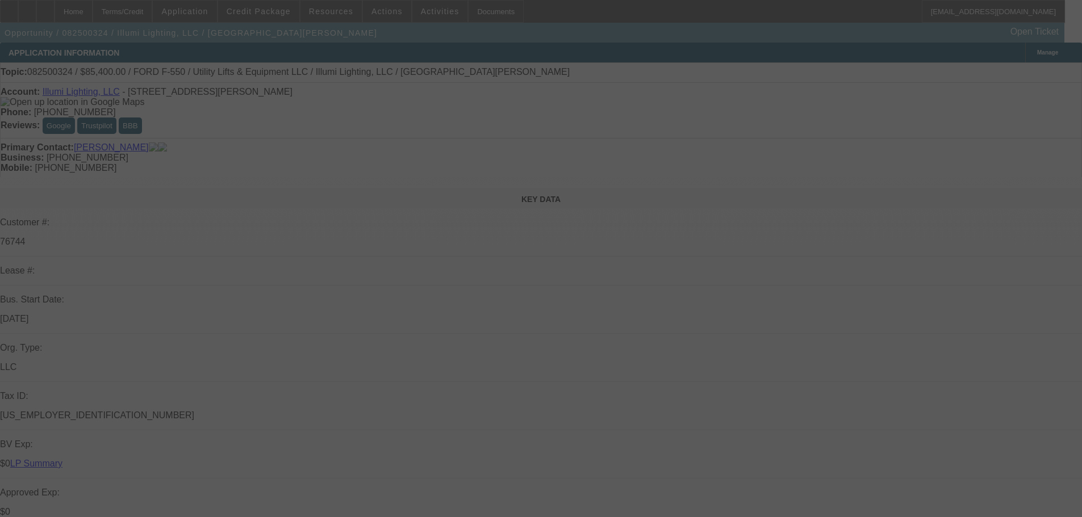
select select "0"
select select "3"
select select "0"
select select "6"
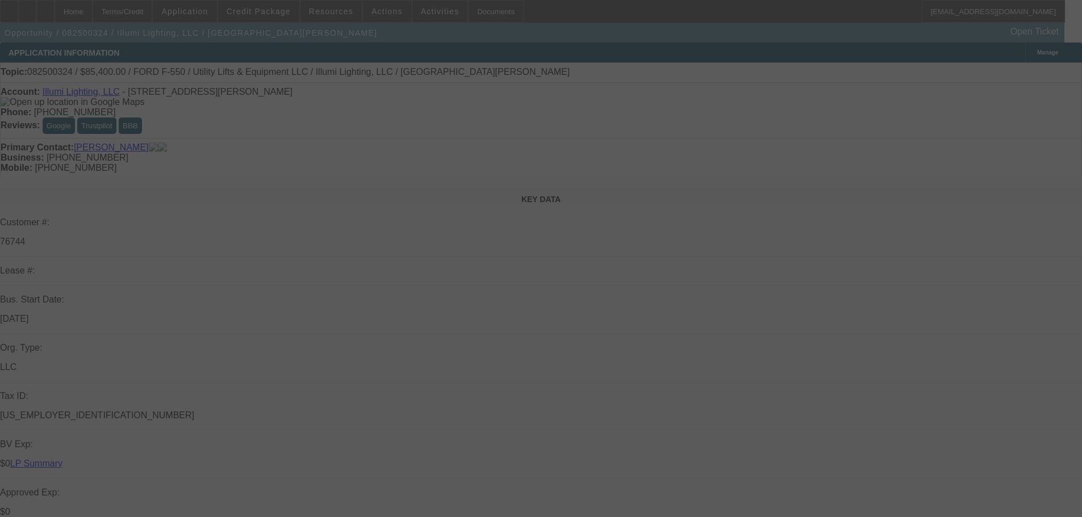
select select "0"
select select "3"
select select "0"
select select "6"
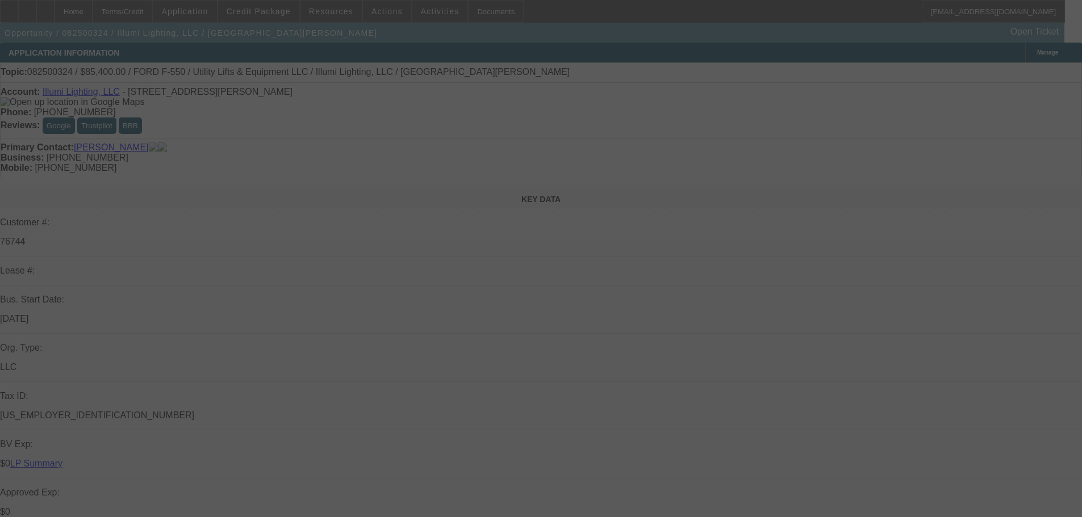
select select "0"
select select "3"
select select "0"
select select "6"
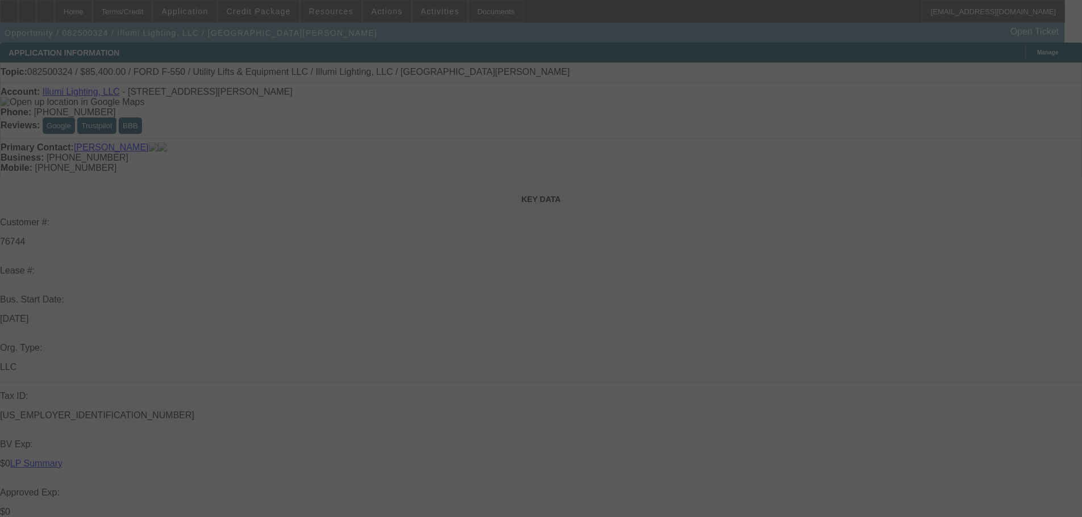
select select "0"
select select "3"
select select "0"
select select "6"
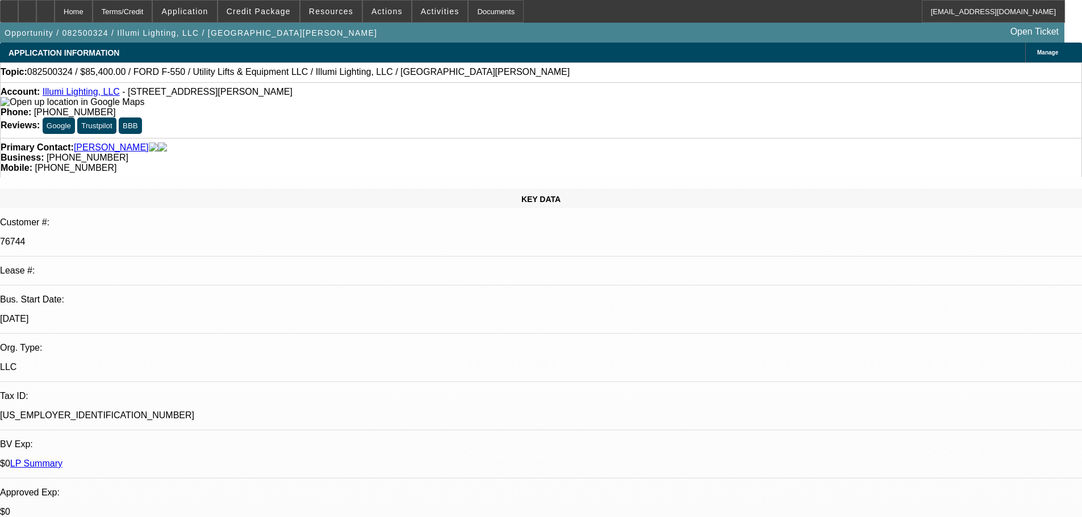
drag, startPoint x: 884, startPoint y: 369, endPoint x: 933, endPoint y: 386, distance: 51.9
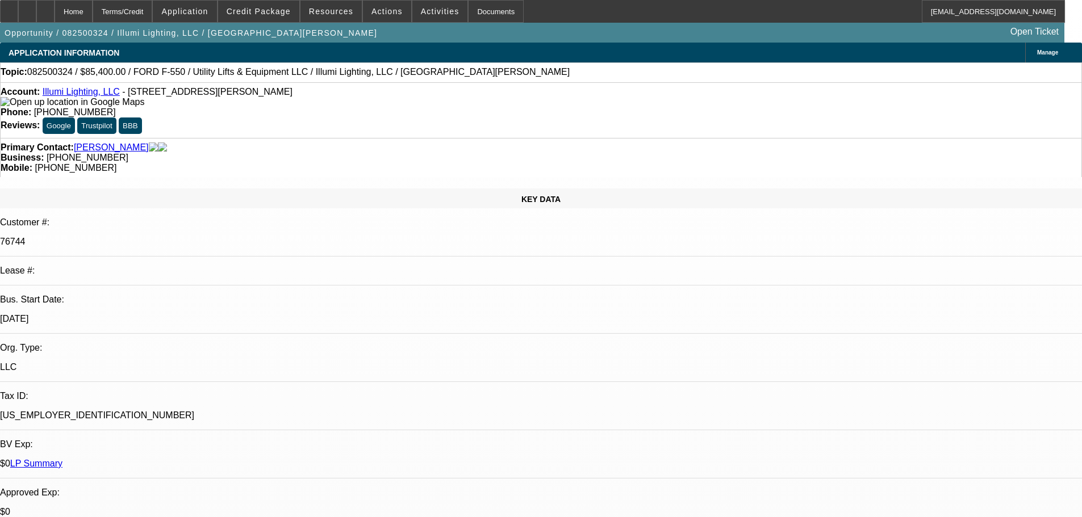
drag, startPoint x: 976, startPoint y: 370, endPoint x: 877, endPoint y: 391, distance: 100.9
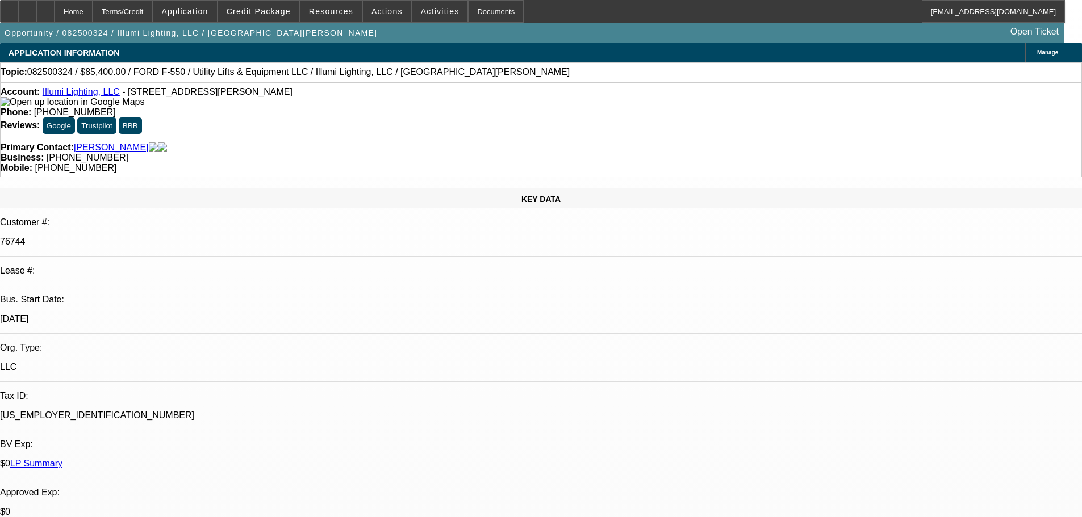
drag, startPoint x: 811, startPoint y: 373, endPoint x: 834, endPoint y: 383, distance: 25.7
drag, startPoint x: 922, startPoint y: 373, endPoint x: 945, endPoint y: 384, distance: 25.4
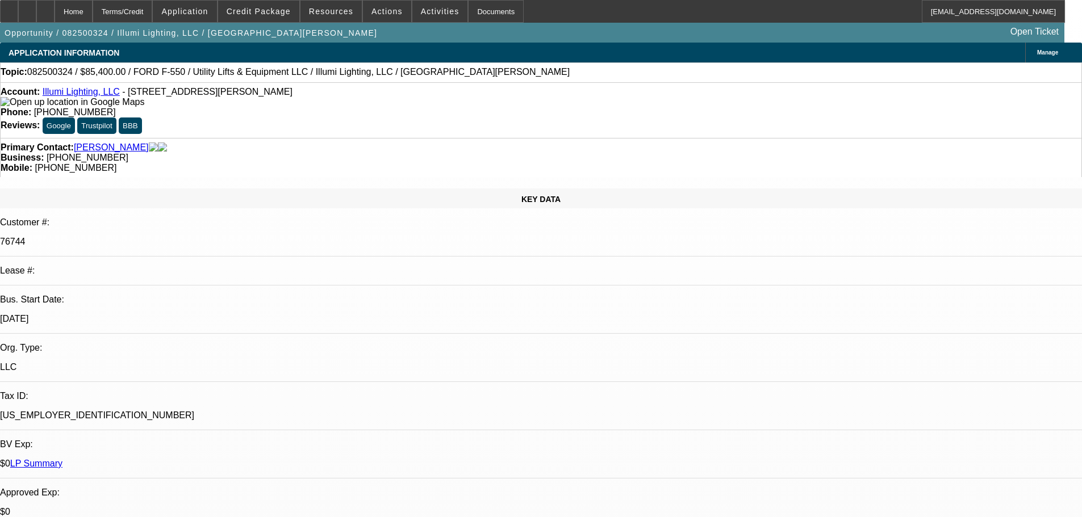
drag, startPoint x: 865, startPoint y: 368, endPoint x: 887, endPoint y: 383, distance: 26.6
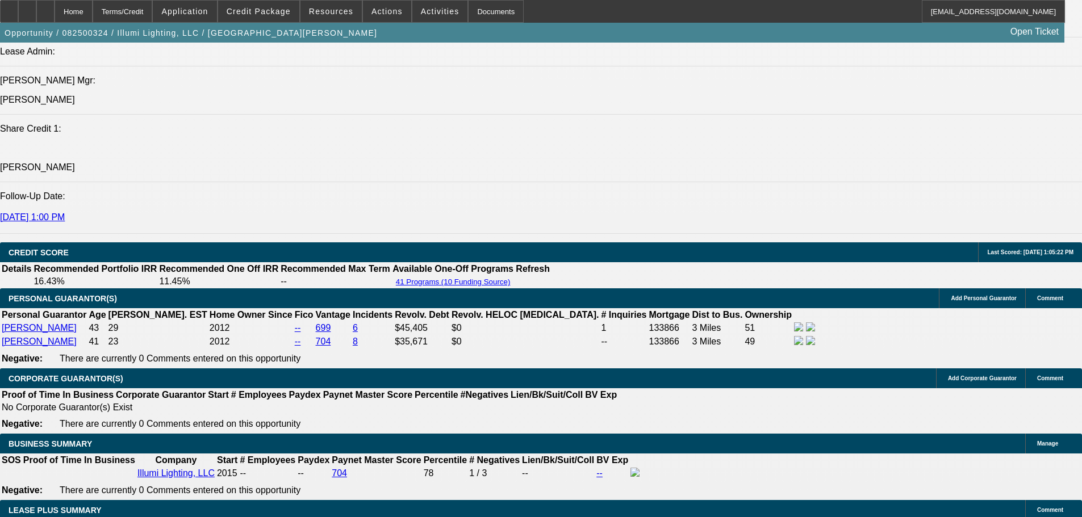
drag, startPoint x: 482, startPoint y: 497, endPoint x: 481, endPoint y: 512, distance: 14.8
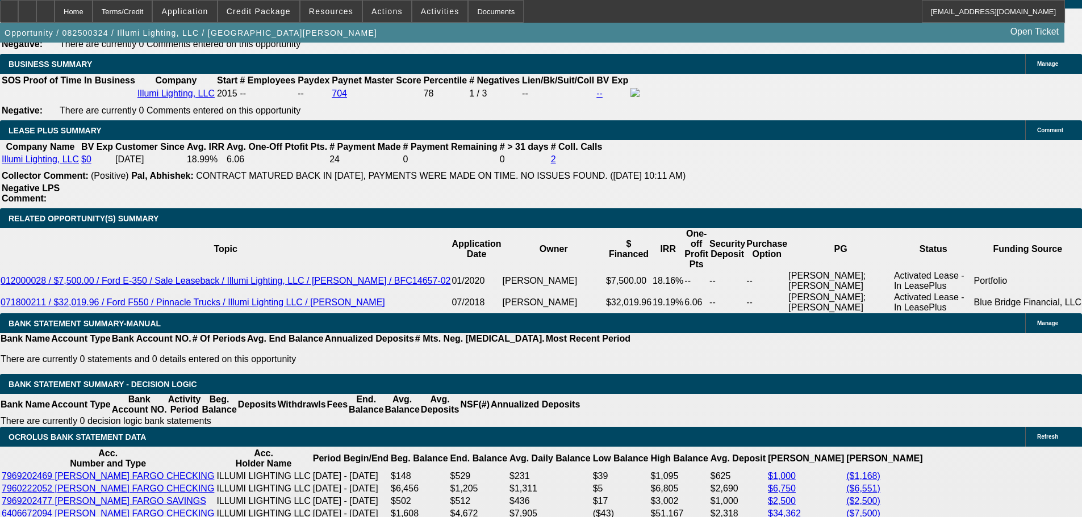
scroll to position [1888, 0]
